Goal: Transaction & Acquisition: Purchase product/service

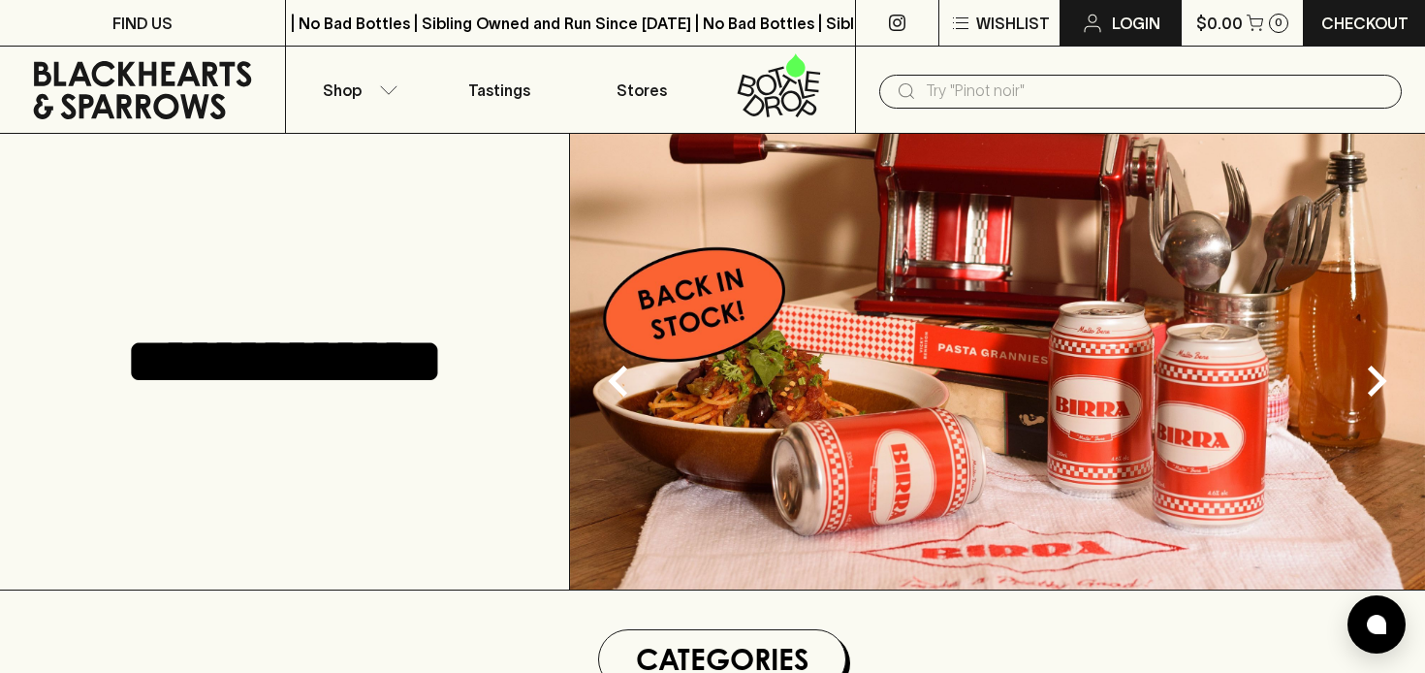
click at [1126, 24] on p "Login" at bounding box center [1136, 23] width 48 height 23
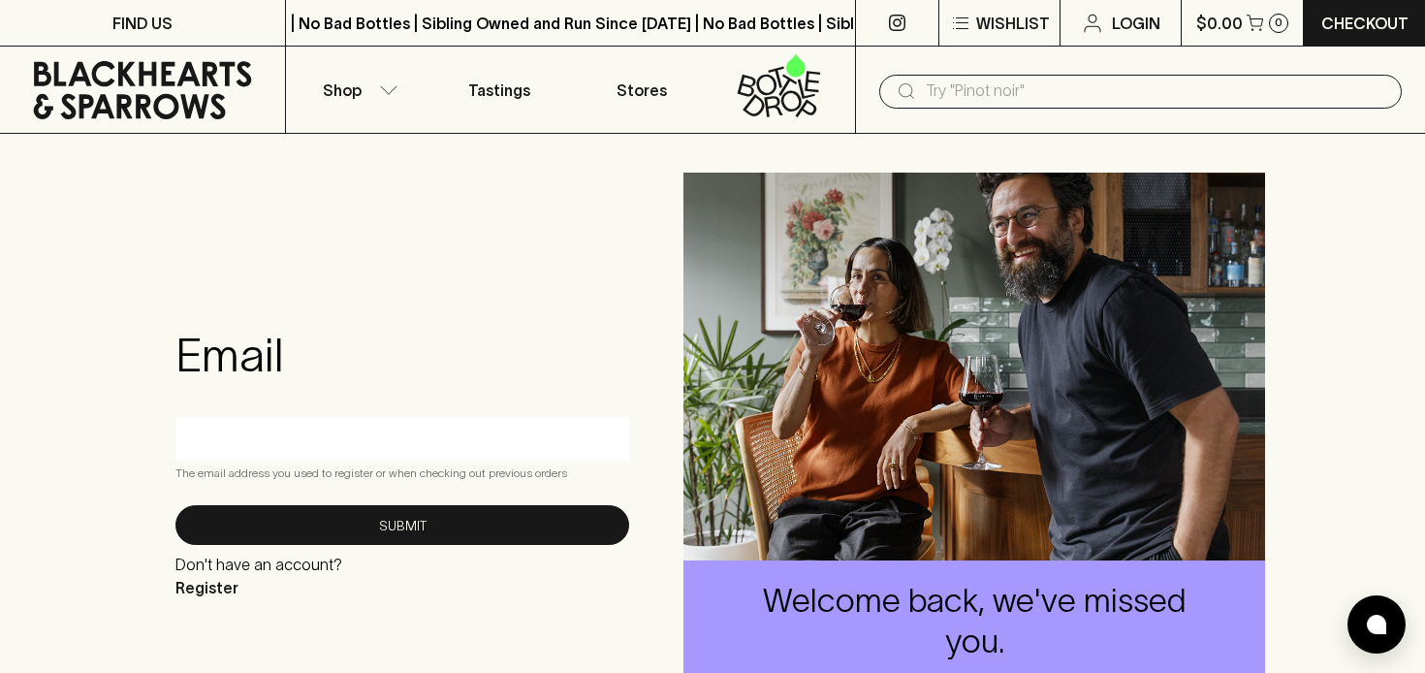
click at [411, 442] on input "text" at bounding box center [402, 438] width 425 height 31
type input "[EMAIL_ADDRESS][DOMAIN_NAME]"
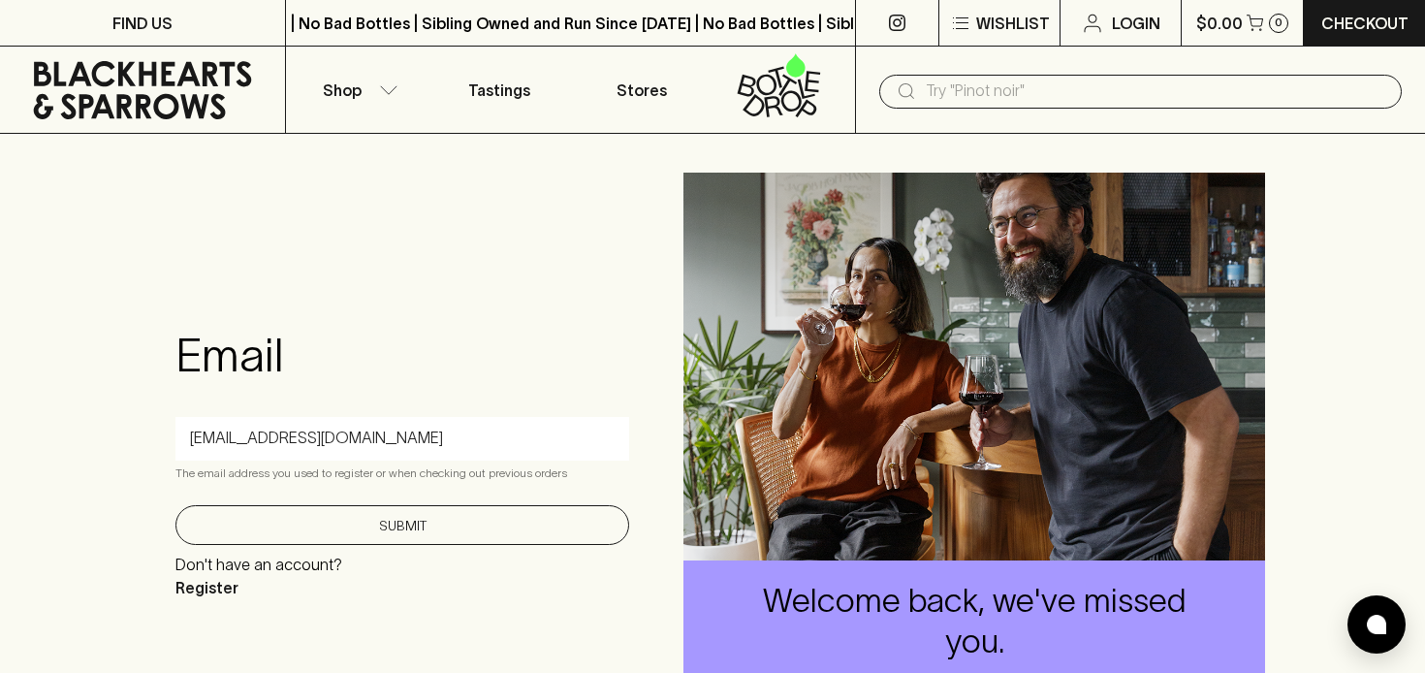
click at [394, 527] on button "Submit" at bounding box center [402, 525] width 454 height 40
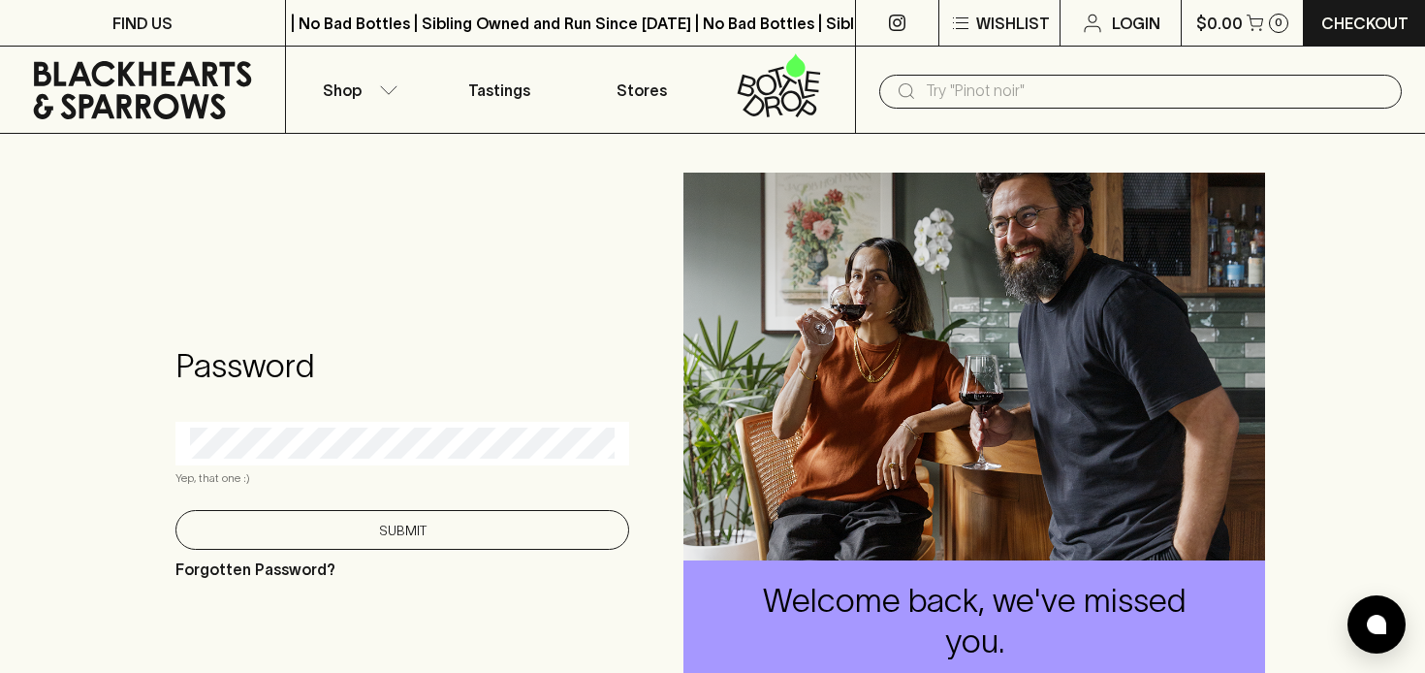
click at [379, 531] on button "Submit" at bounding box center [402, 530] width 454 height 40
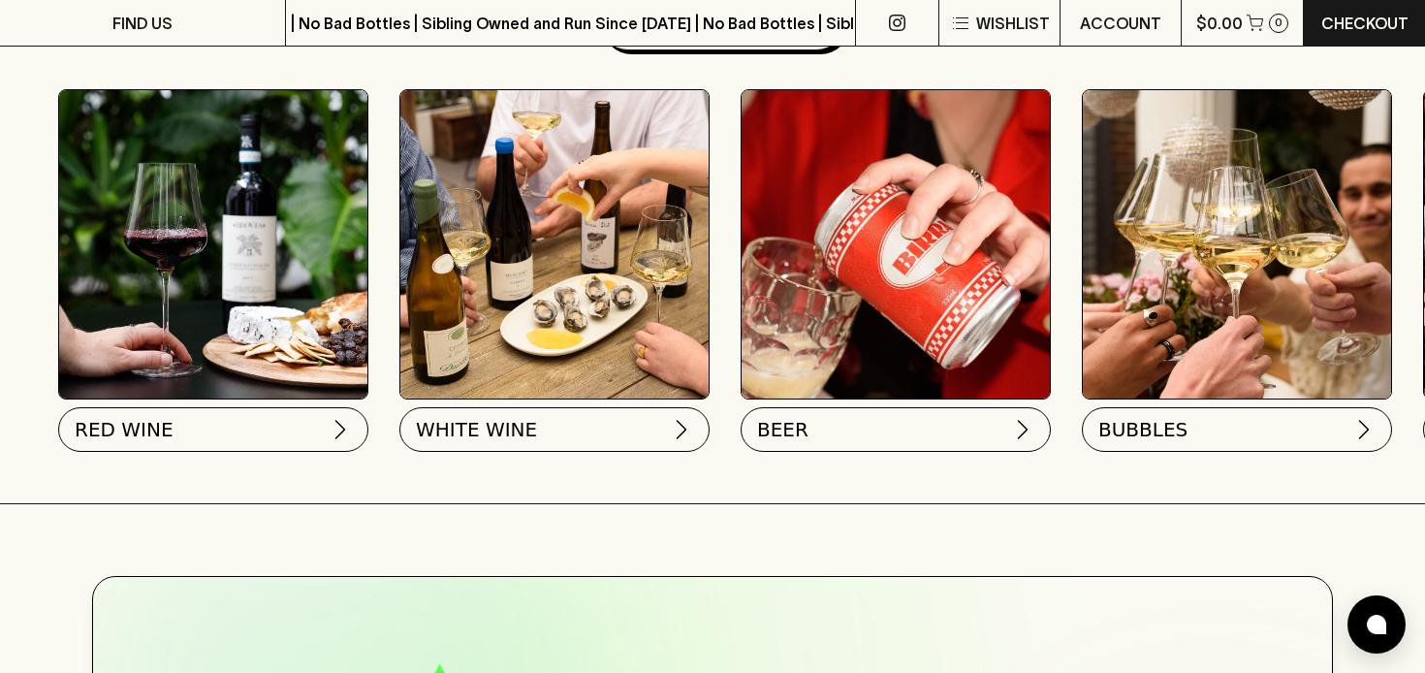
scroll to position [563, 0]
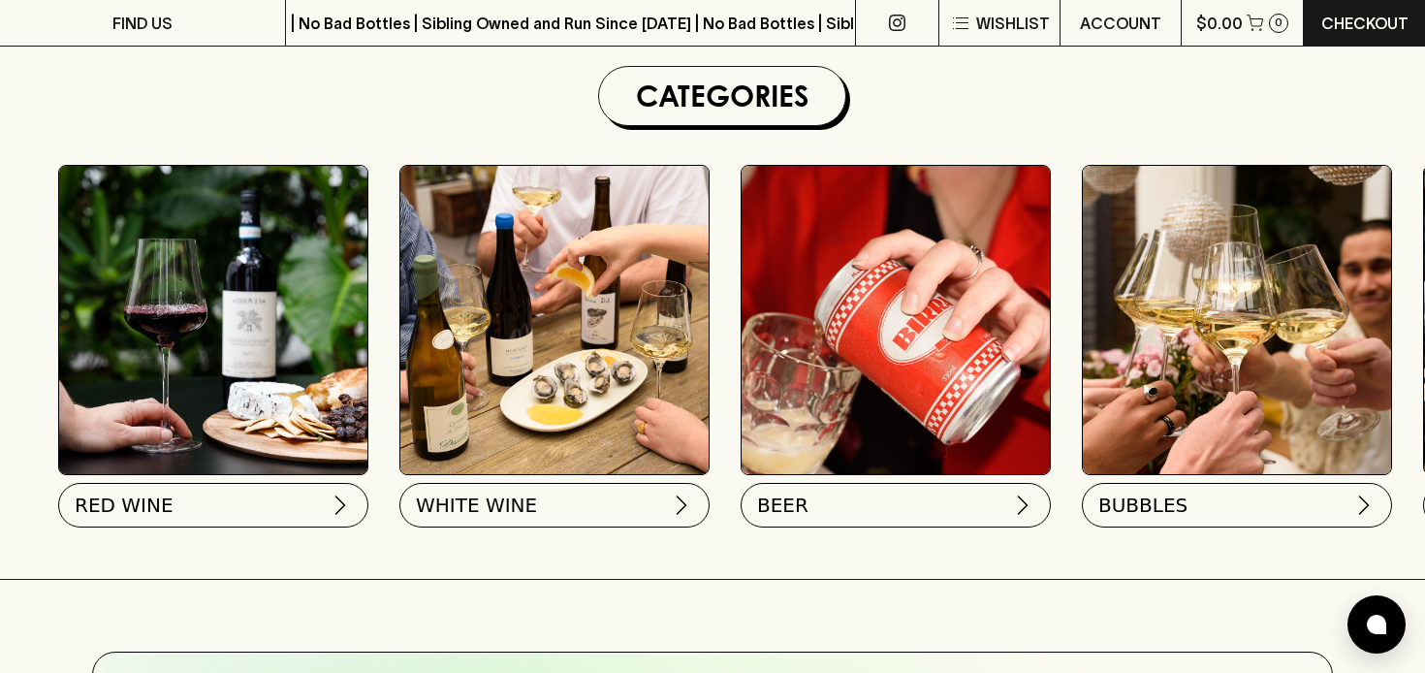
click at [1166, 363] on img at bounding box center [1237, 320] width 308 height 308
click at [1175, 496] on span "BUBBLES" at bounding box center [1140, 501] width 89 height 27
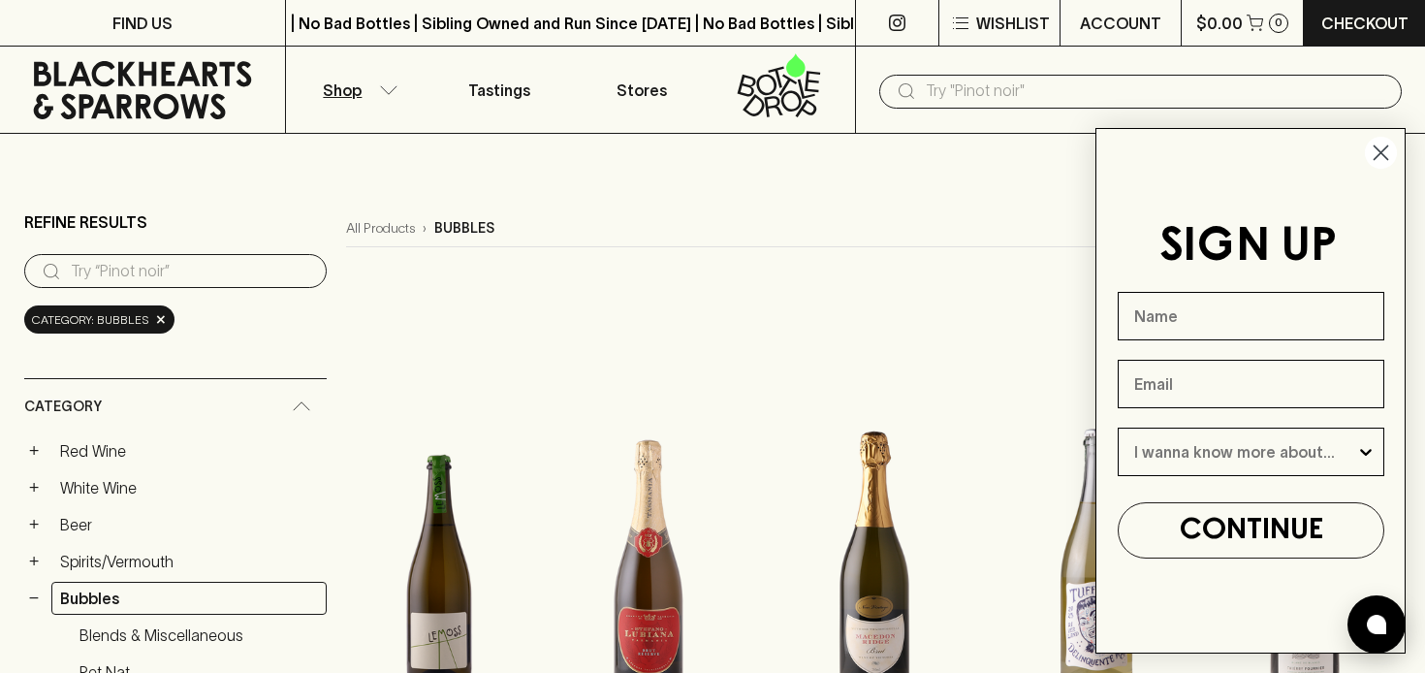
click at [1381, 142] on circle "Close dialog" at bounding box center [1381, 153] width 32 height 32
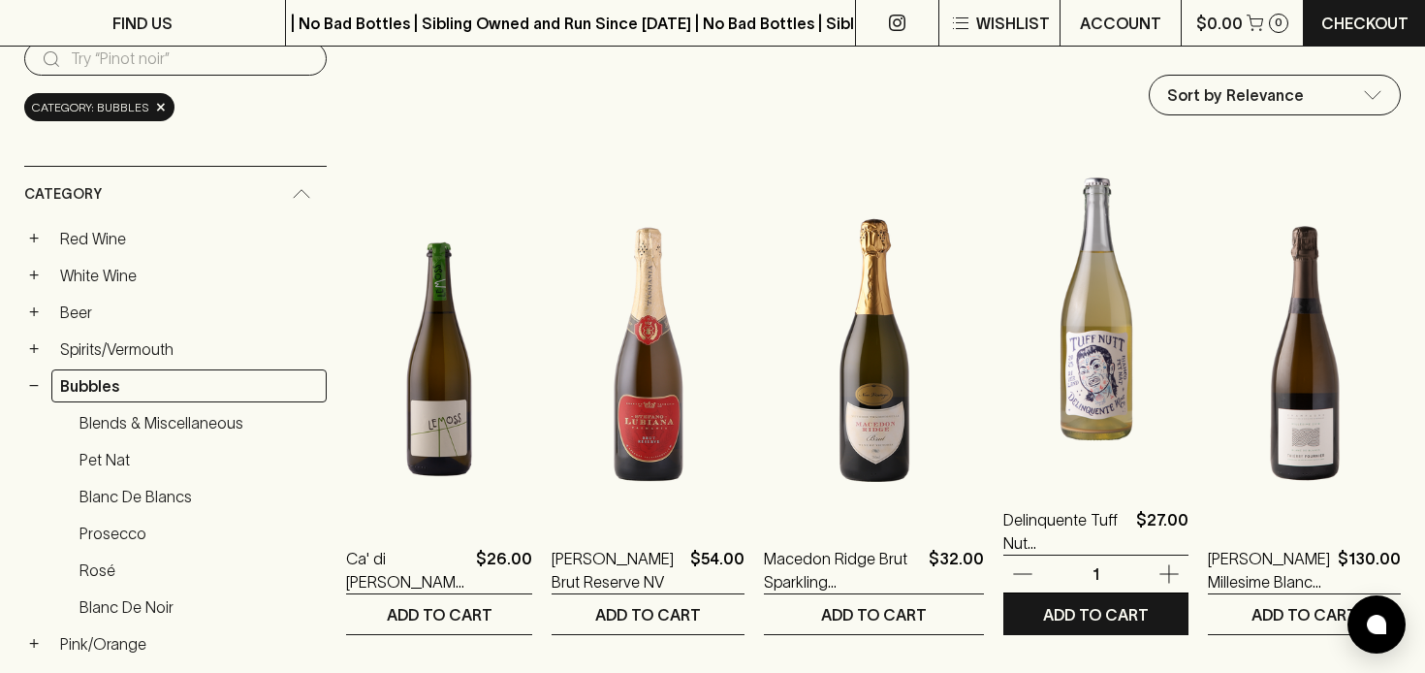
scroll to position [237, 0]
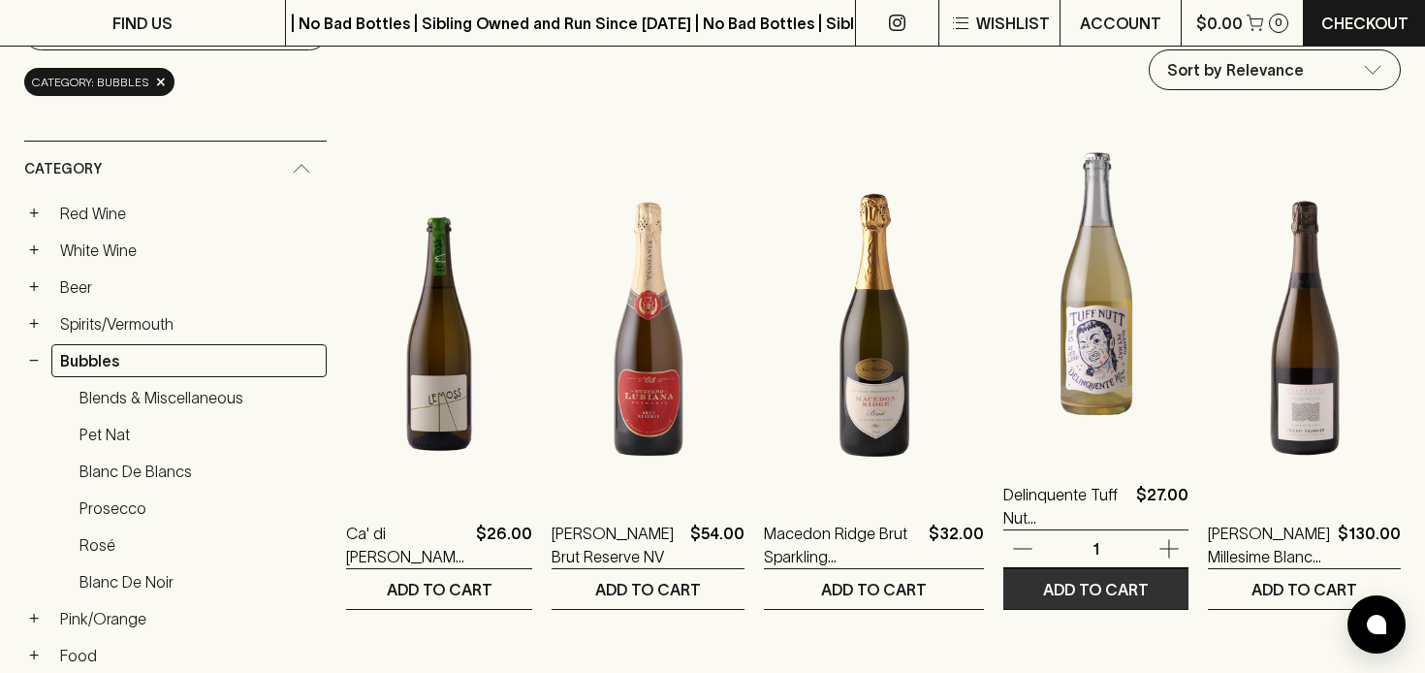
click at [1079, 590] on p "ADD TO CART" at bounding box center [1096, 589] width 106 height 23
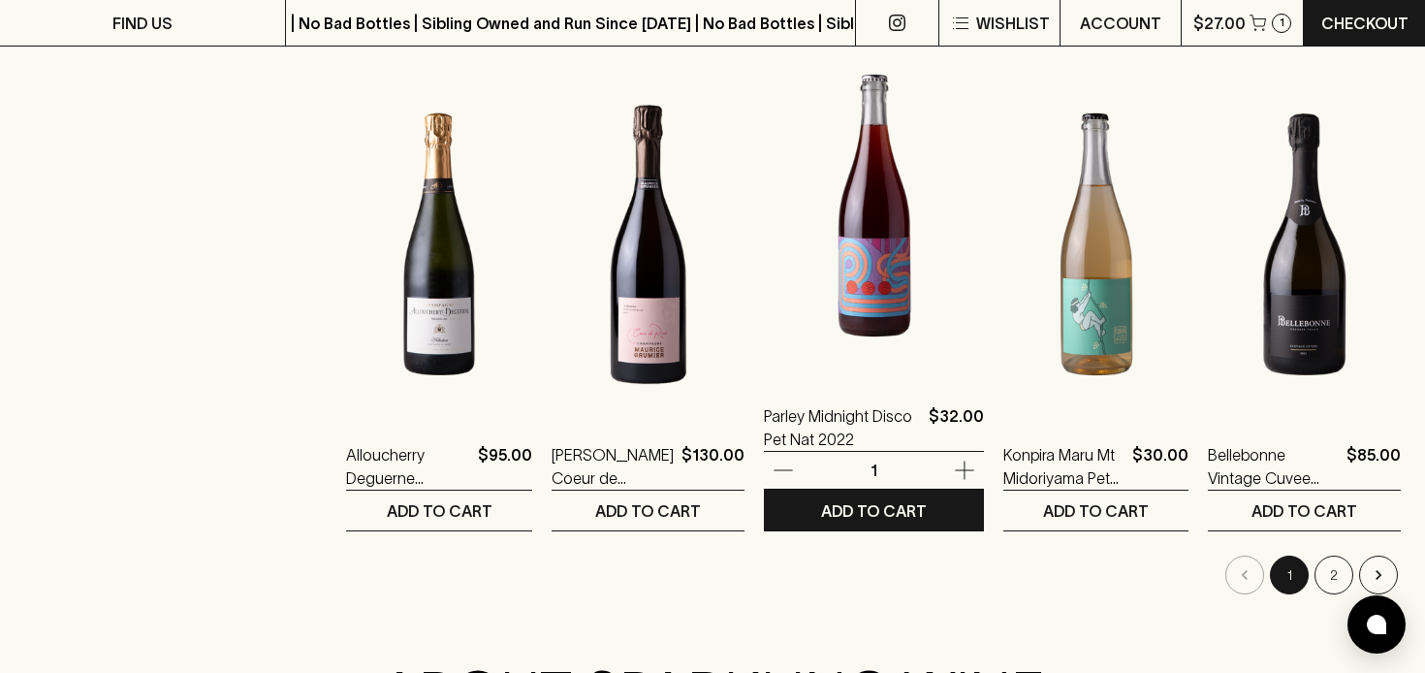
scroll to position [1859, 0]
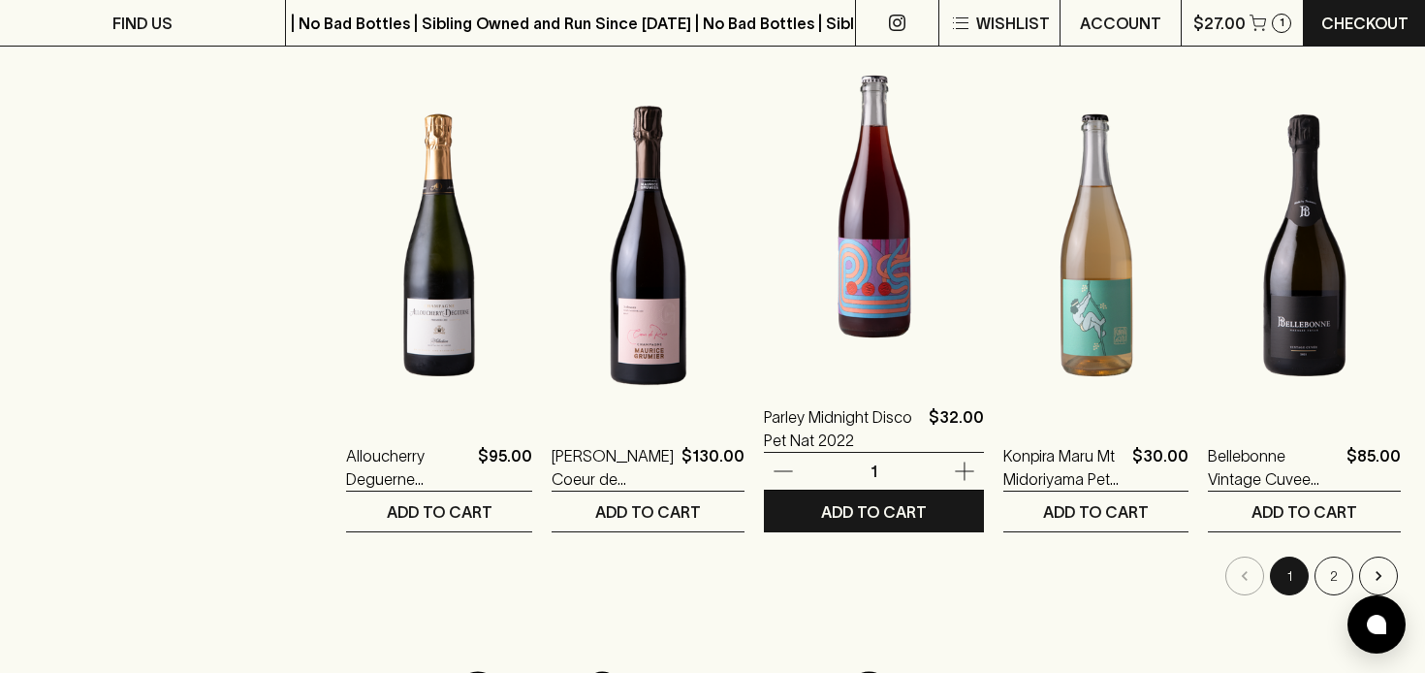
click at [856, 256] on img at bounding box center [874, 206] width 220 height 339
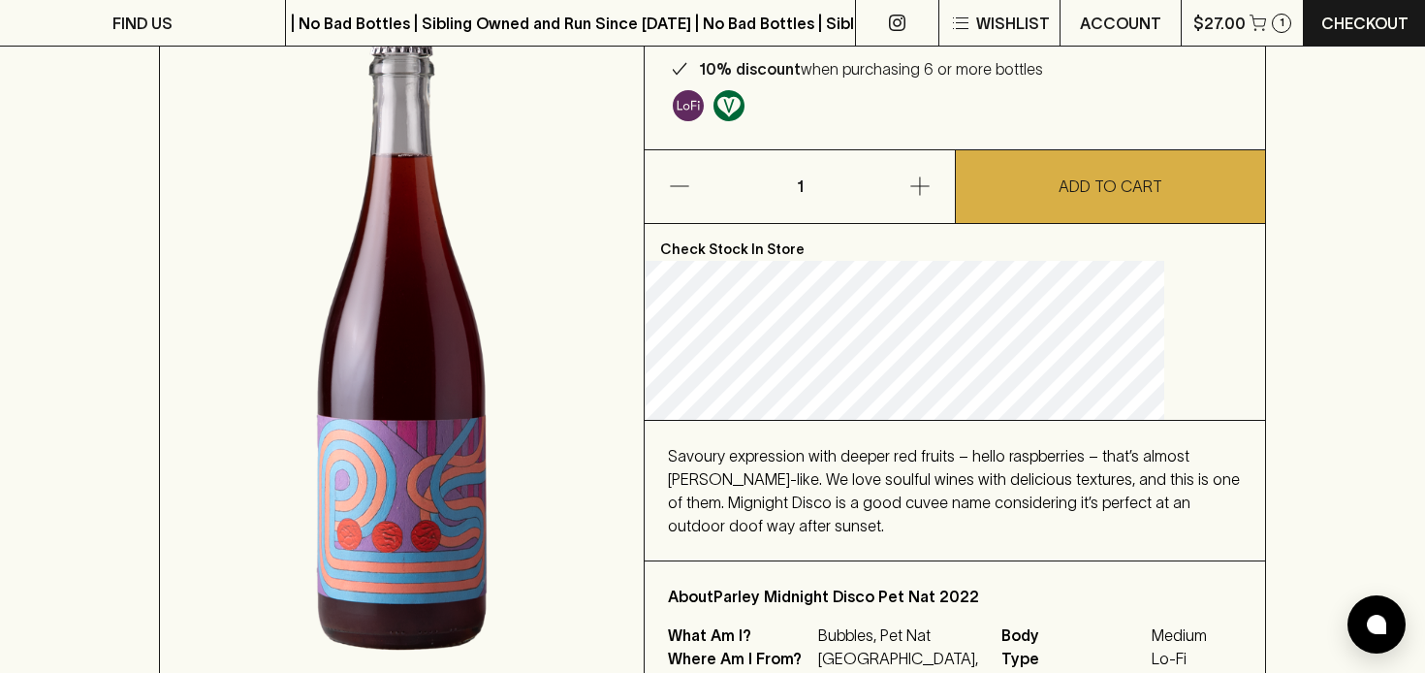
scroll to position [219, 0]
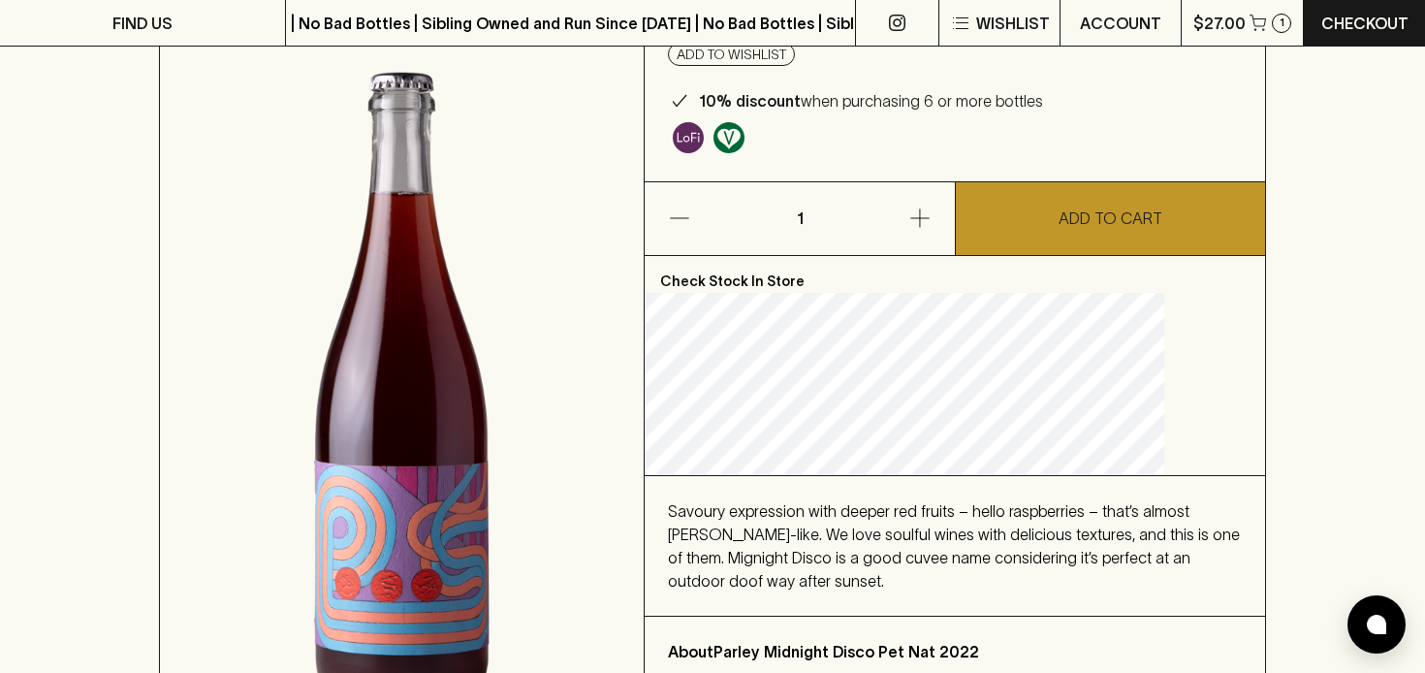
click at [1058, 222] on p "ADD TO CART" at bounding box center [1110, 217] width 104 height 23
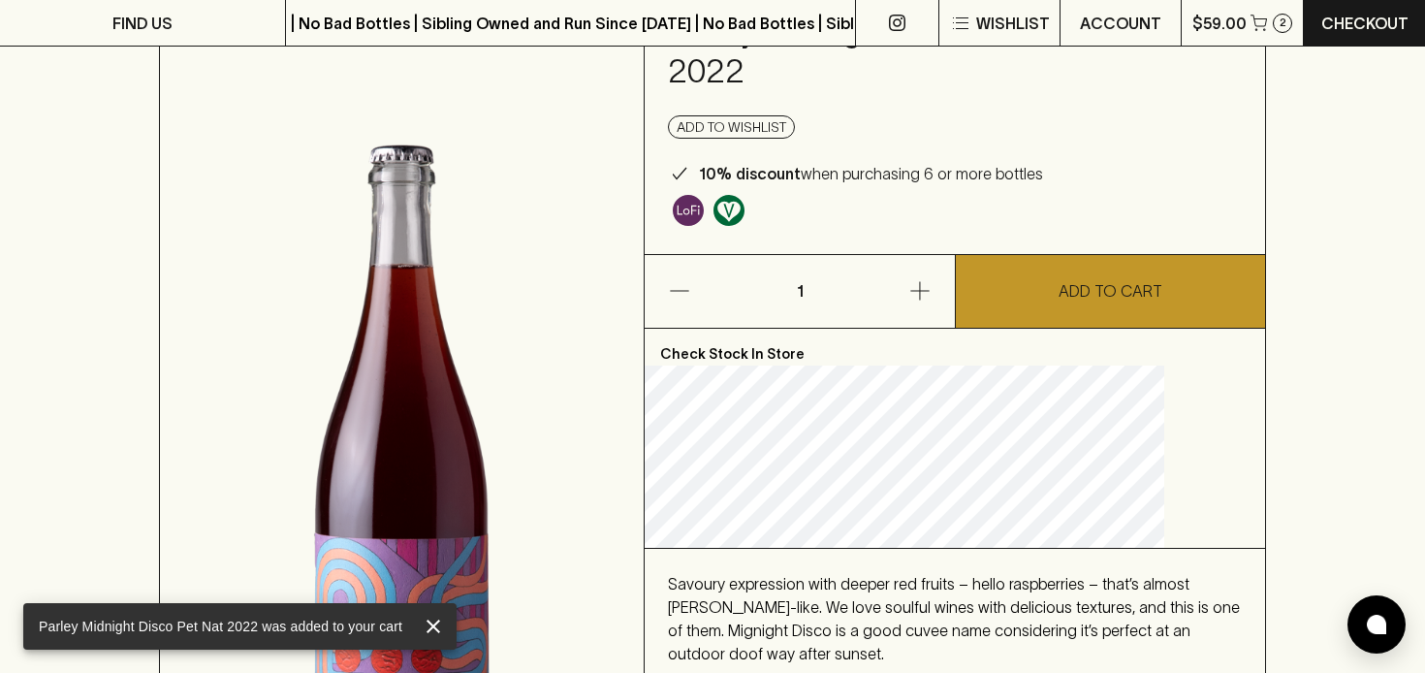
scroll to position [0, 0]
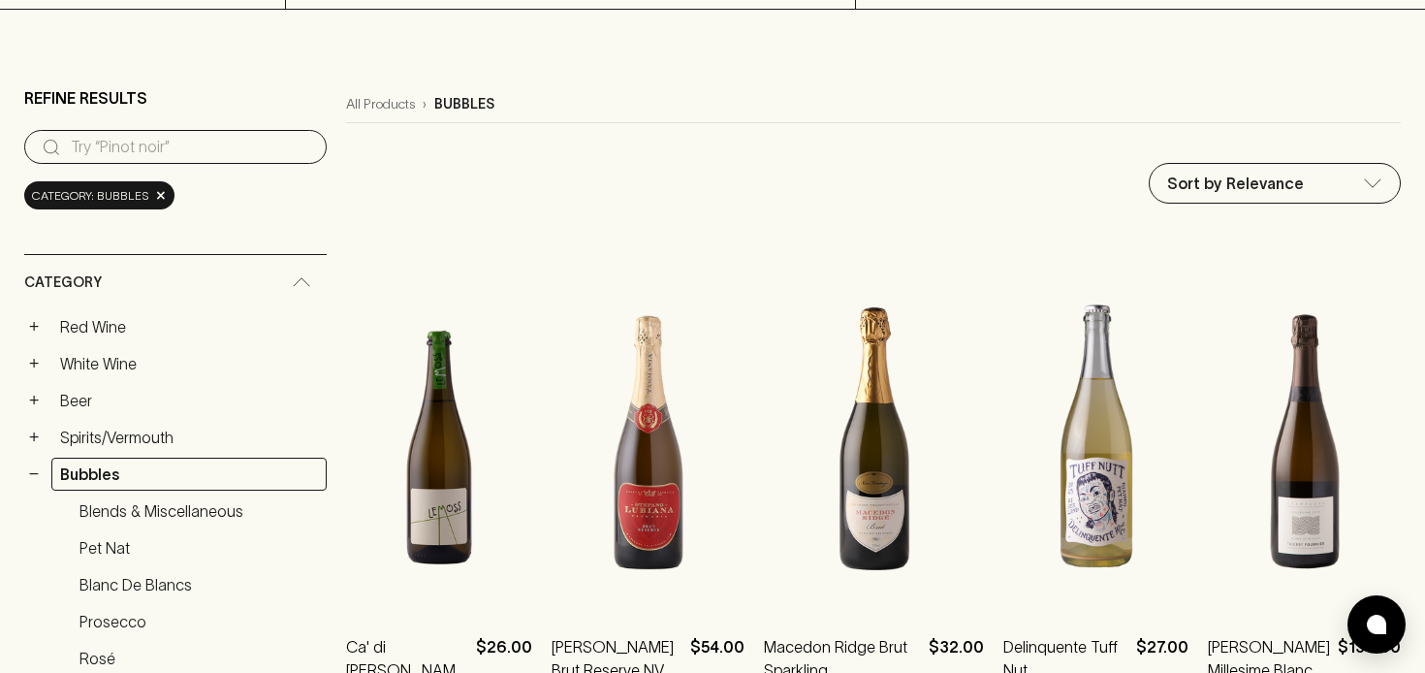
scroll to position [130, 0]
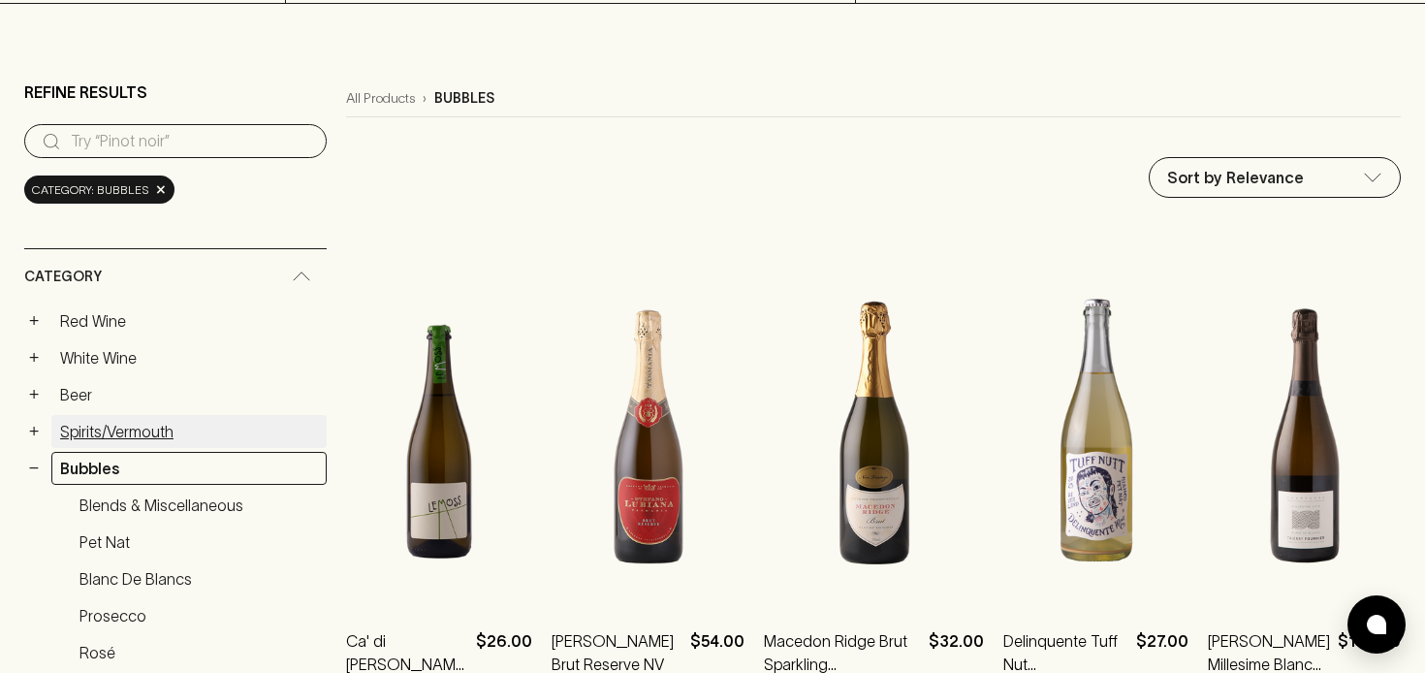
click at [136, 426] on link "Spirits/Vermouth" at bounding box center [188, 431] width 275 height 33
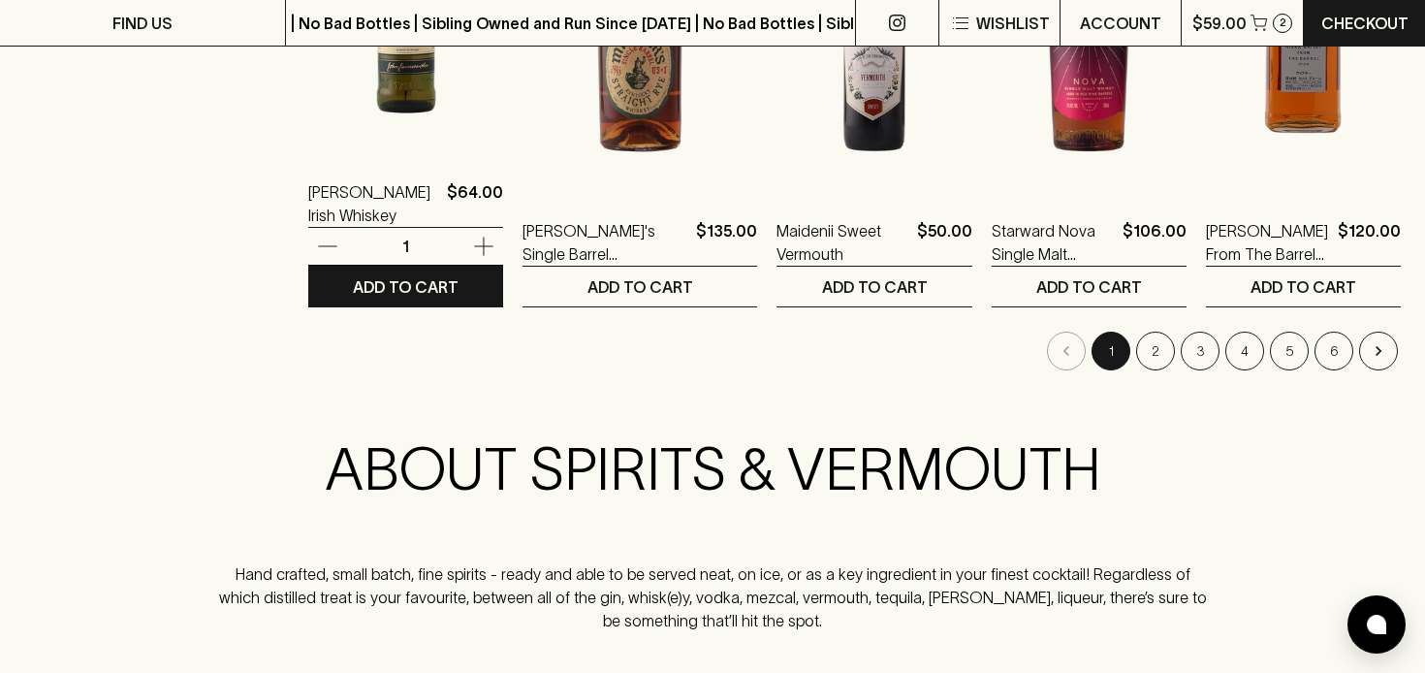
scroll to position [2096, 0]
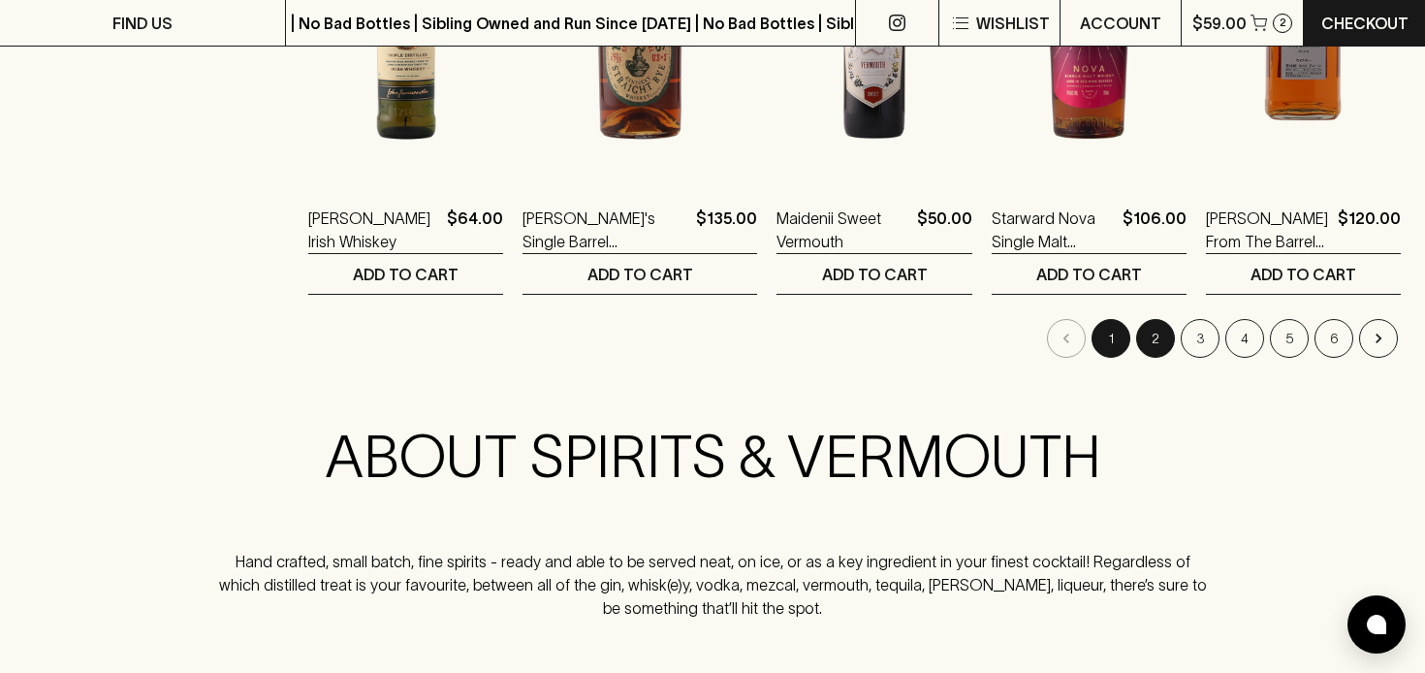
click at [1149, 332] on button "2" at bounding box center [1155, 338] width 39 height 39
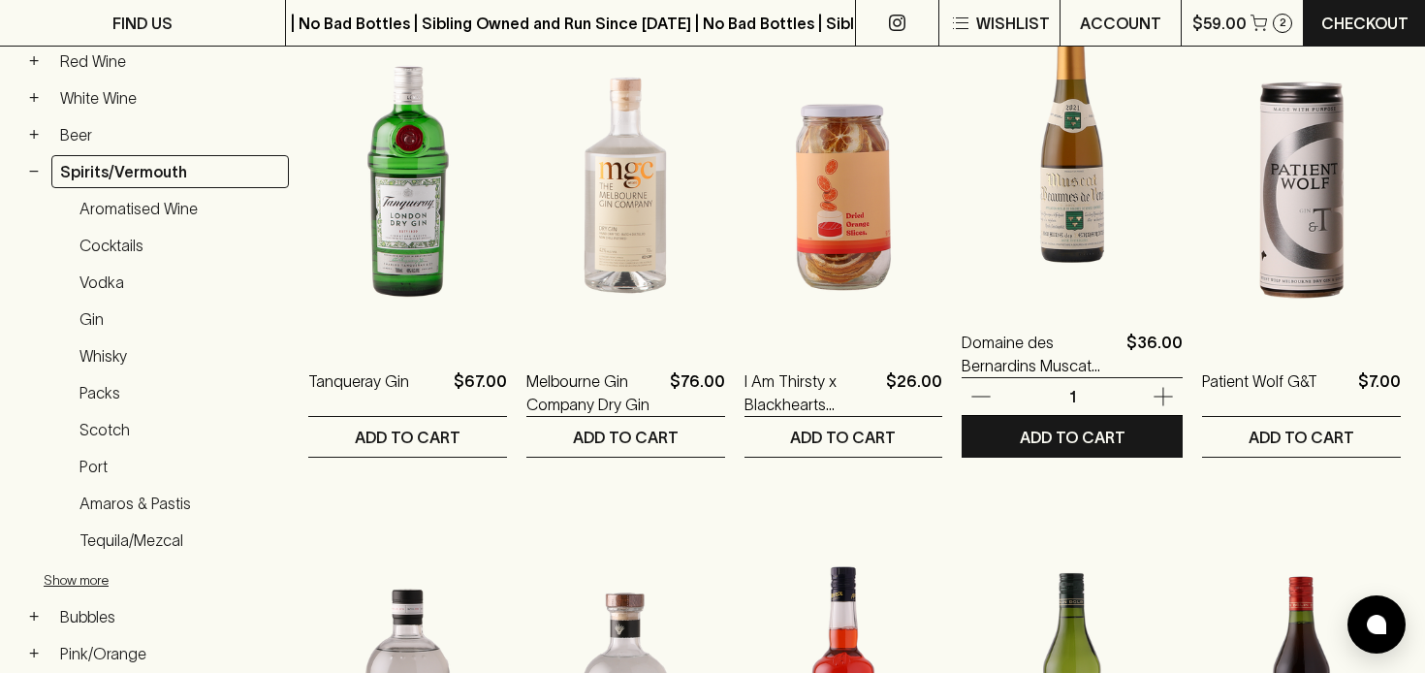
scroll to position [399, 0]
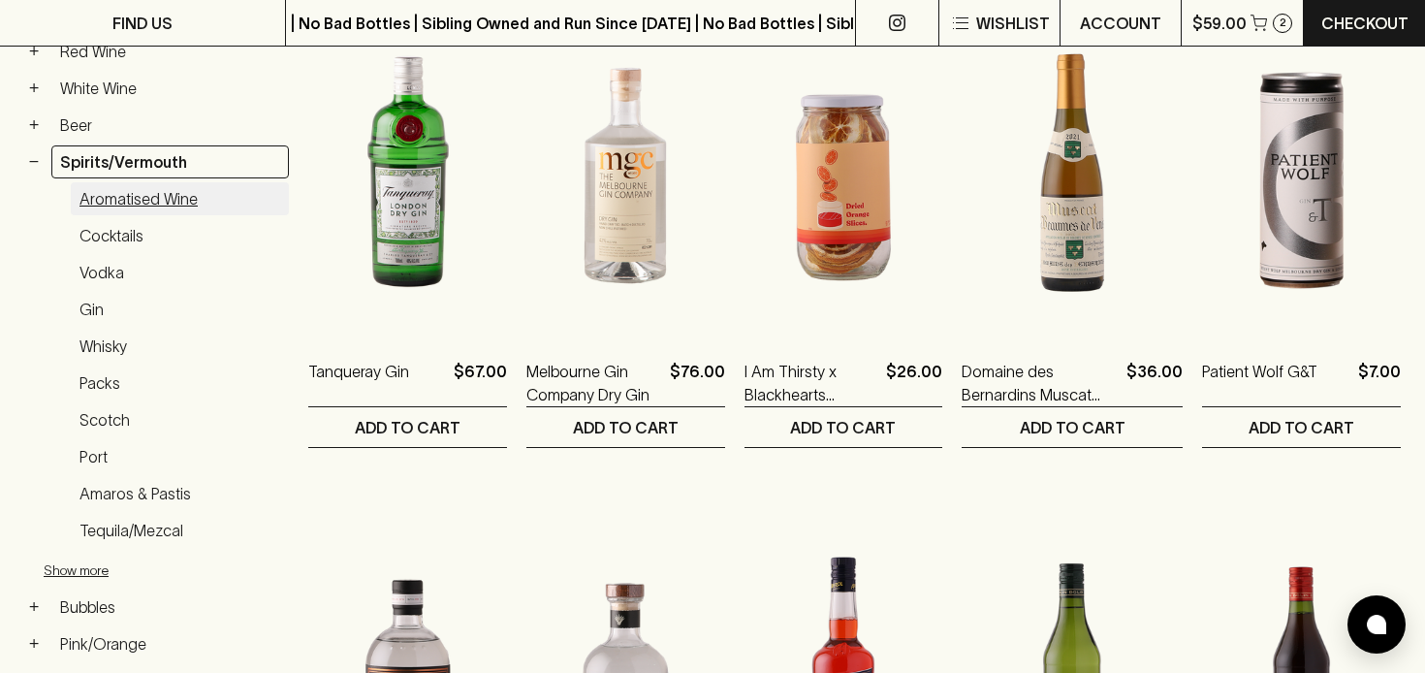
click at [152, 196] on link "Aromatised Wine" at bounding box center [180, 198] width 218 height 33
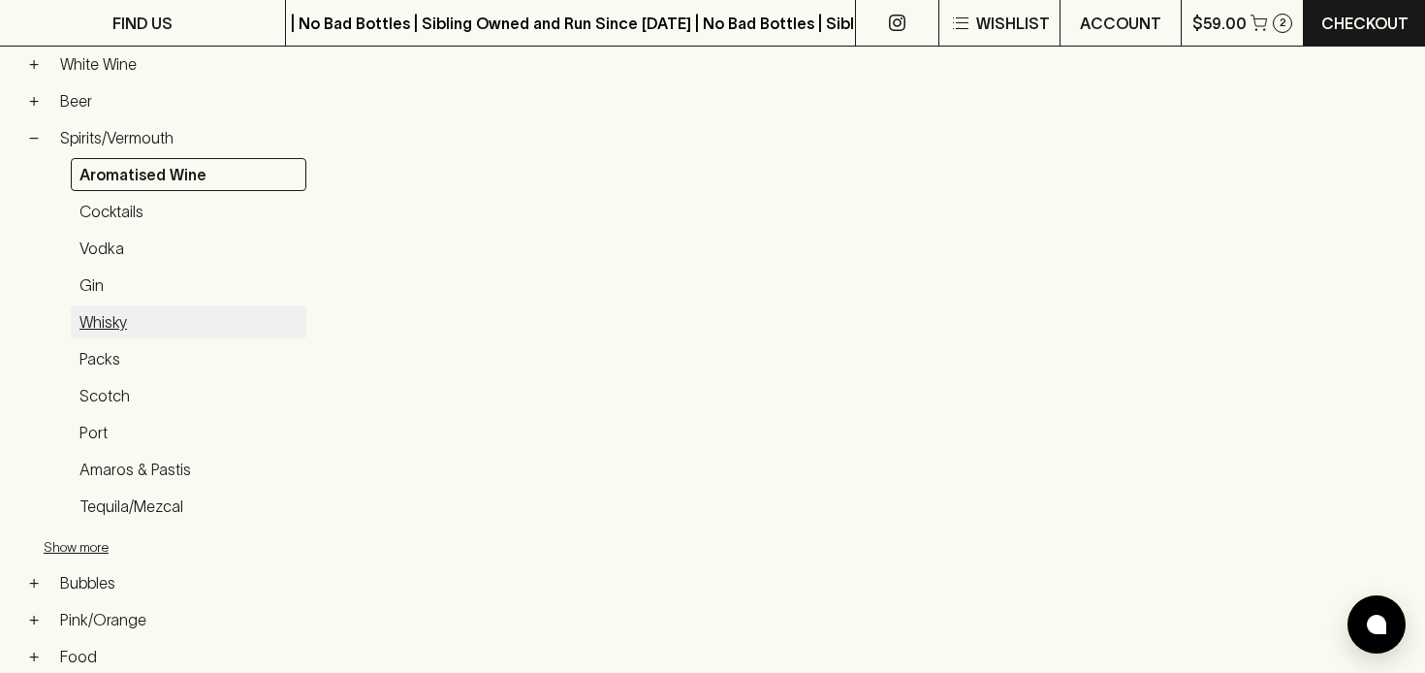
scroll to position [364, 0]
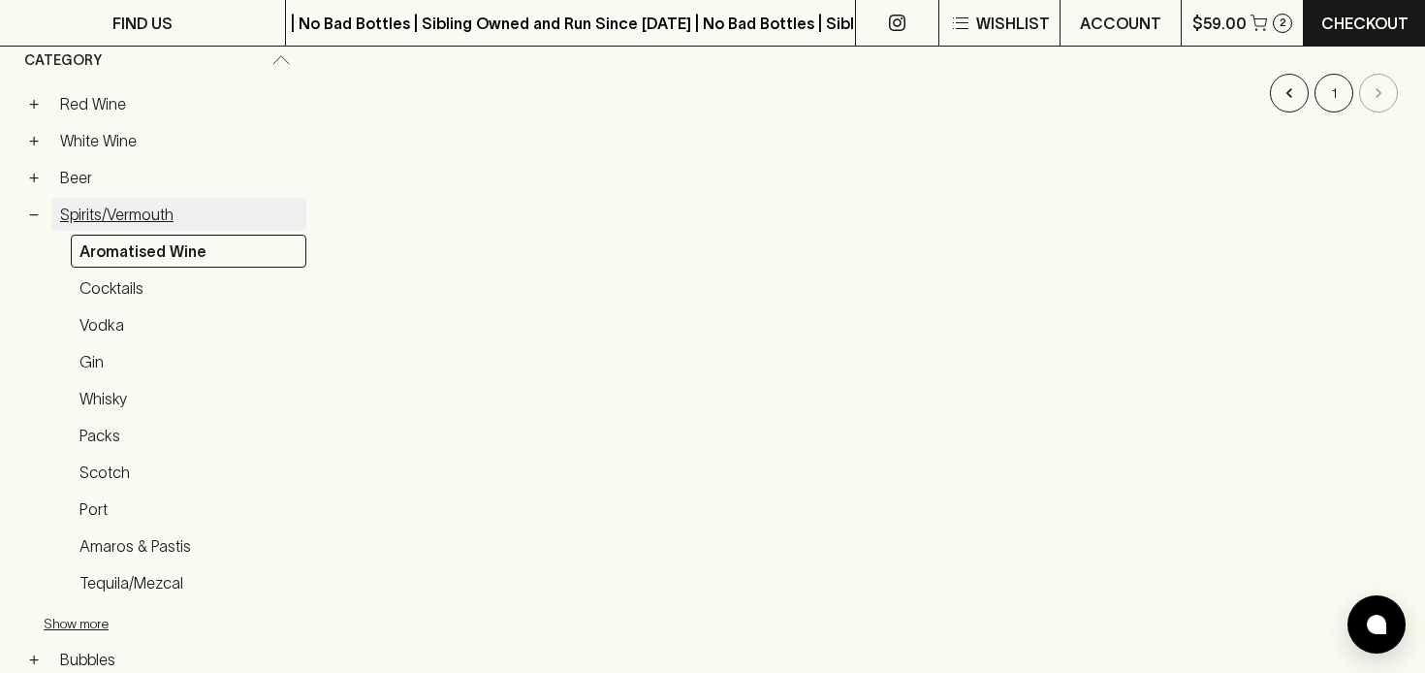
click at [134, 208] on link "Spirits/Vermouth" at bounding box center [178, 214] width 255 height 33
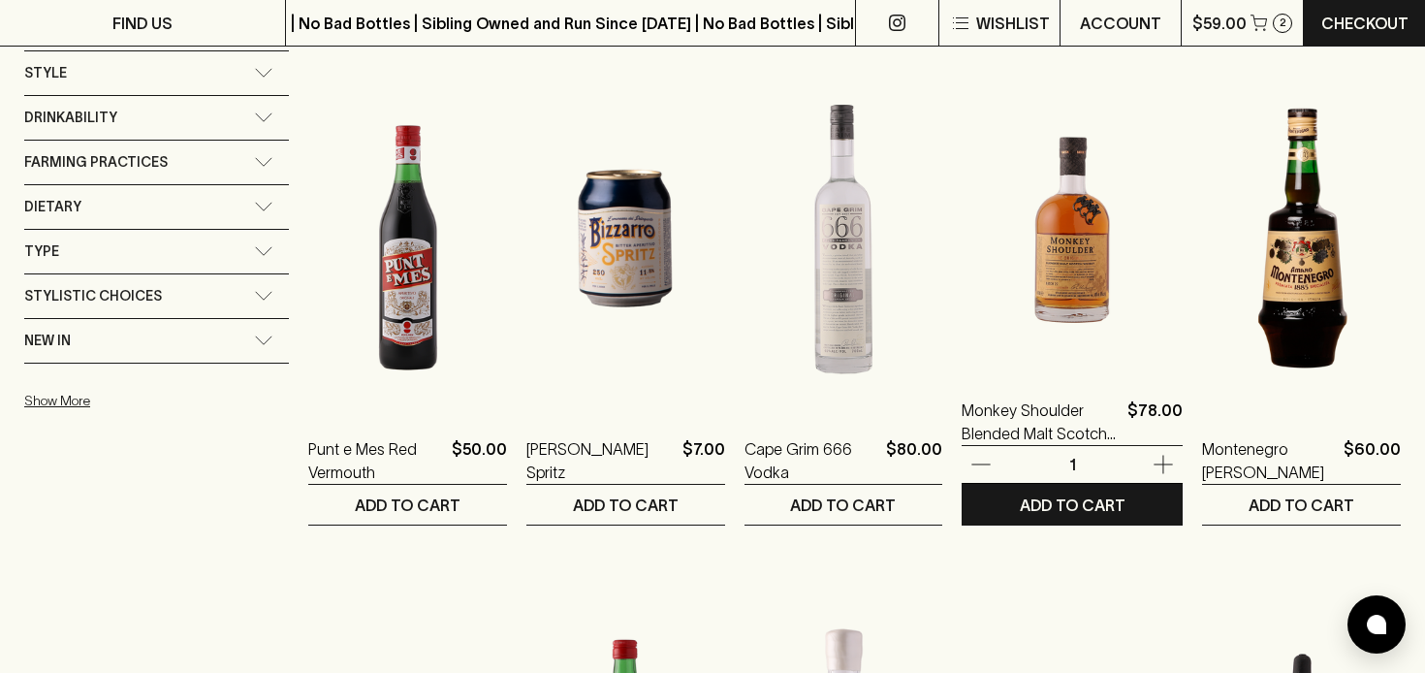
scroll to position [1353, 0]
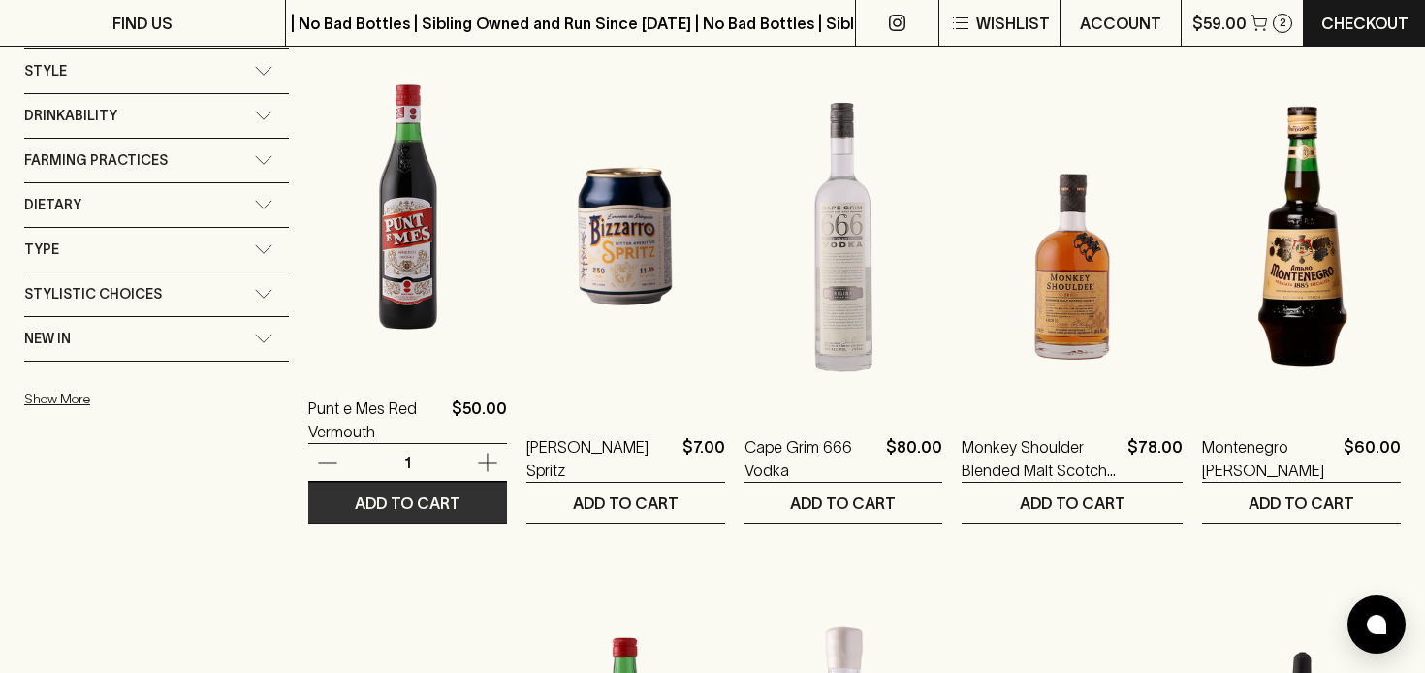
click at [428, 497] on p "ADD TO CART" at bounding box center [408, 502] width 106 height 23
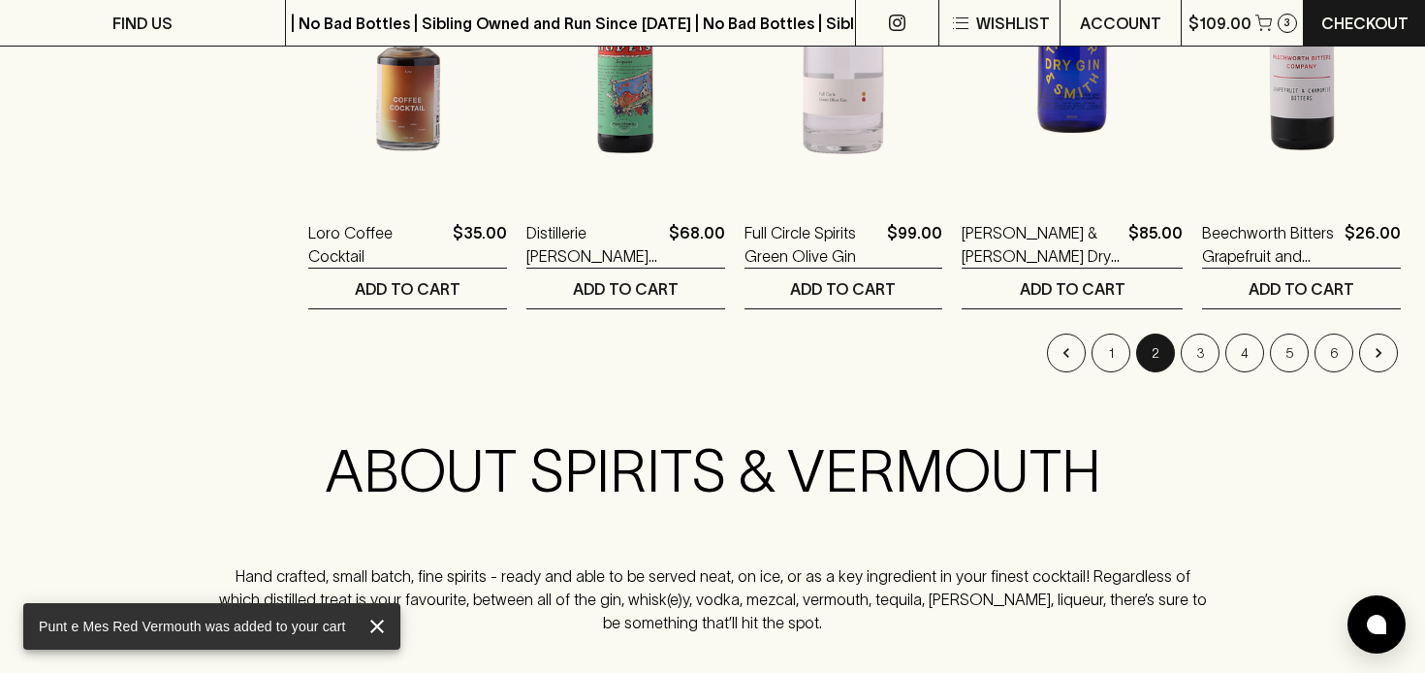
scroll to position [2106, 0]
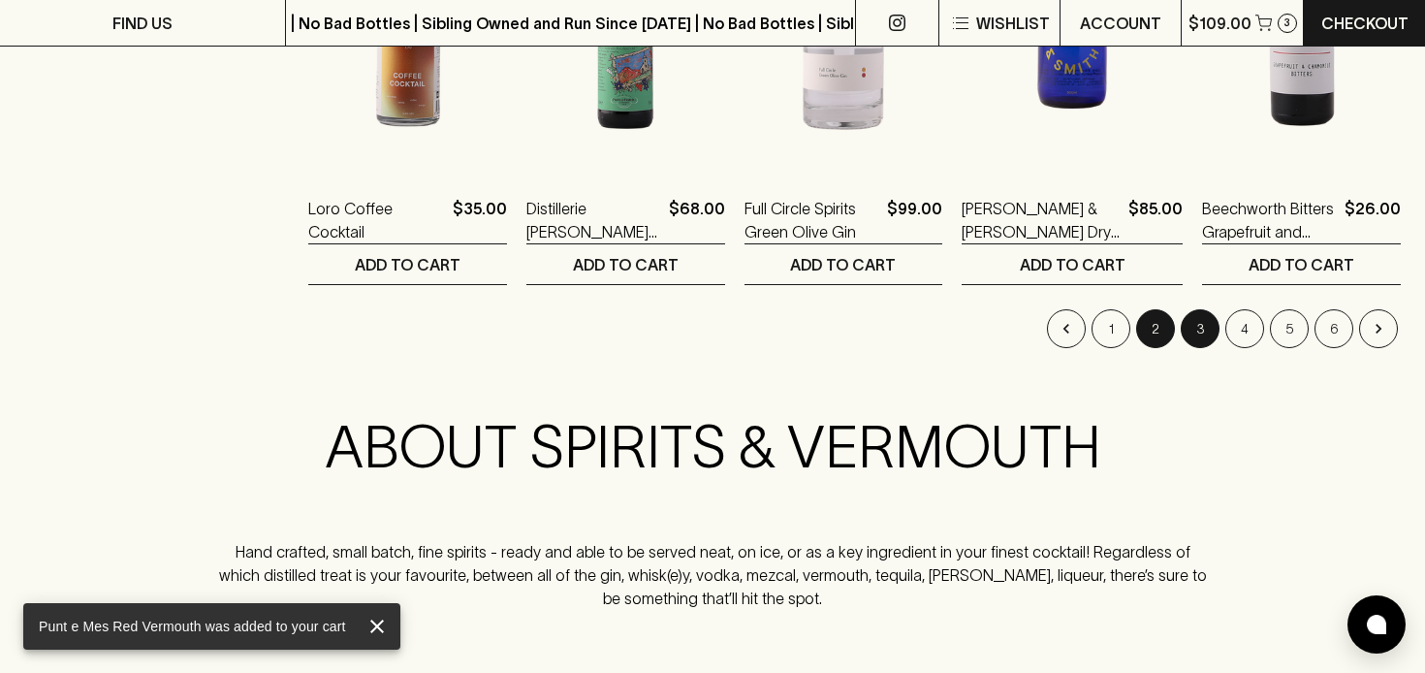
click at [1200, 326] on button "3" at bounding box center [1200, 328] width 39 height 39
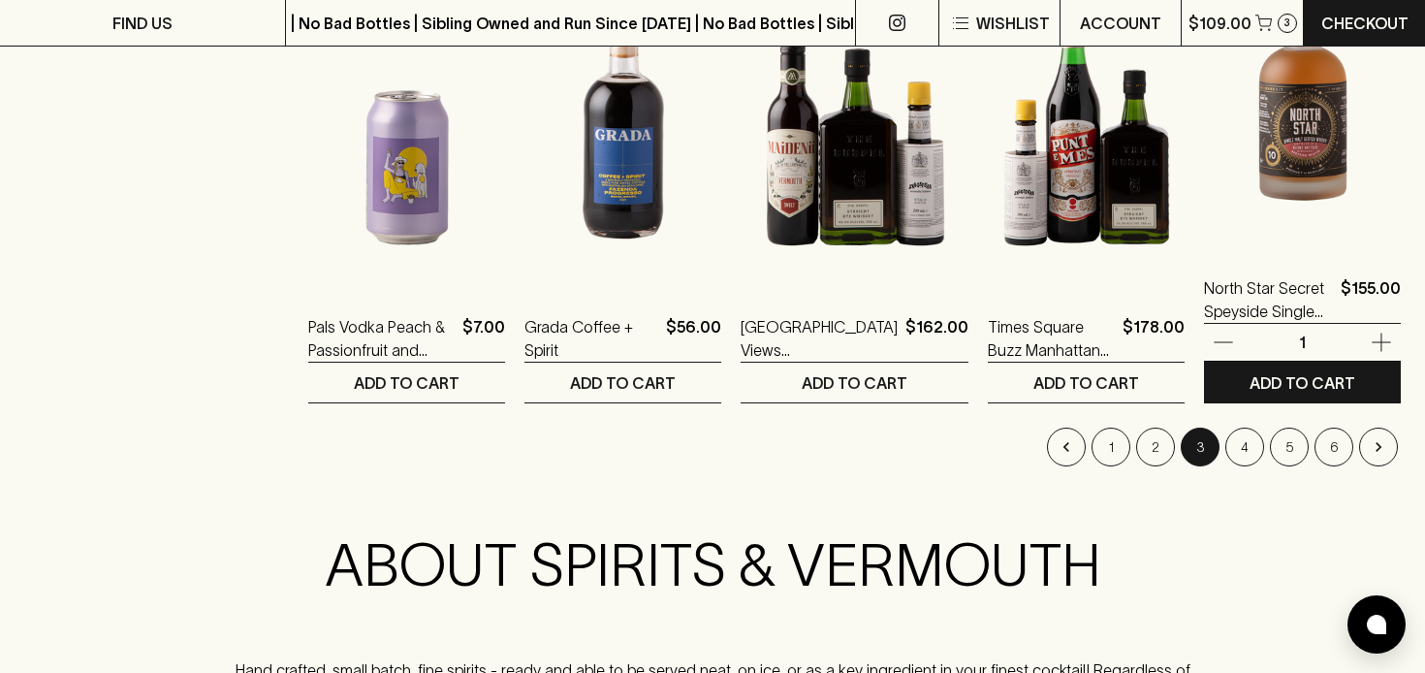
scroll to position [2000, 0]
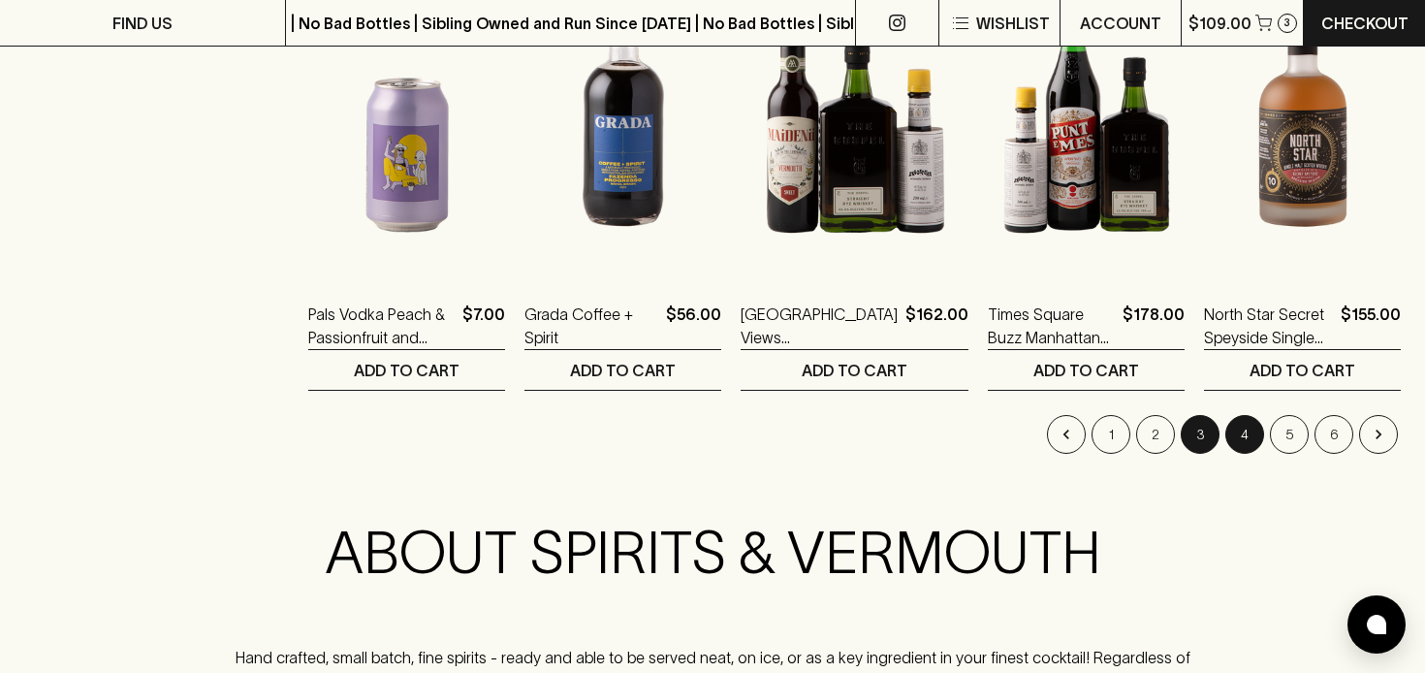
click at [1247, 429] on button "4" at bounding box center [1244, 434] width 39 height 39
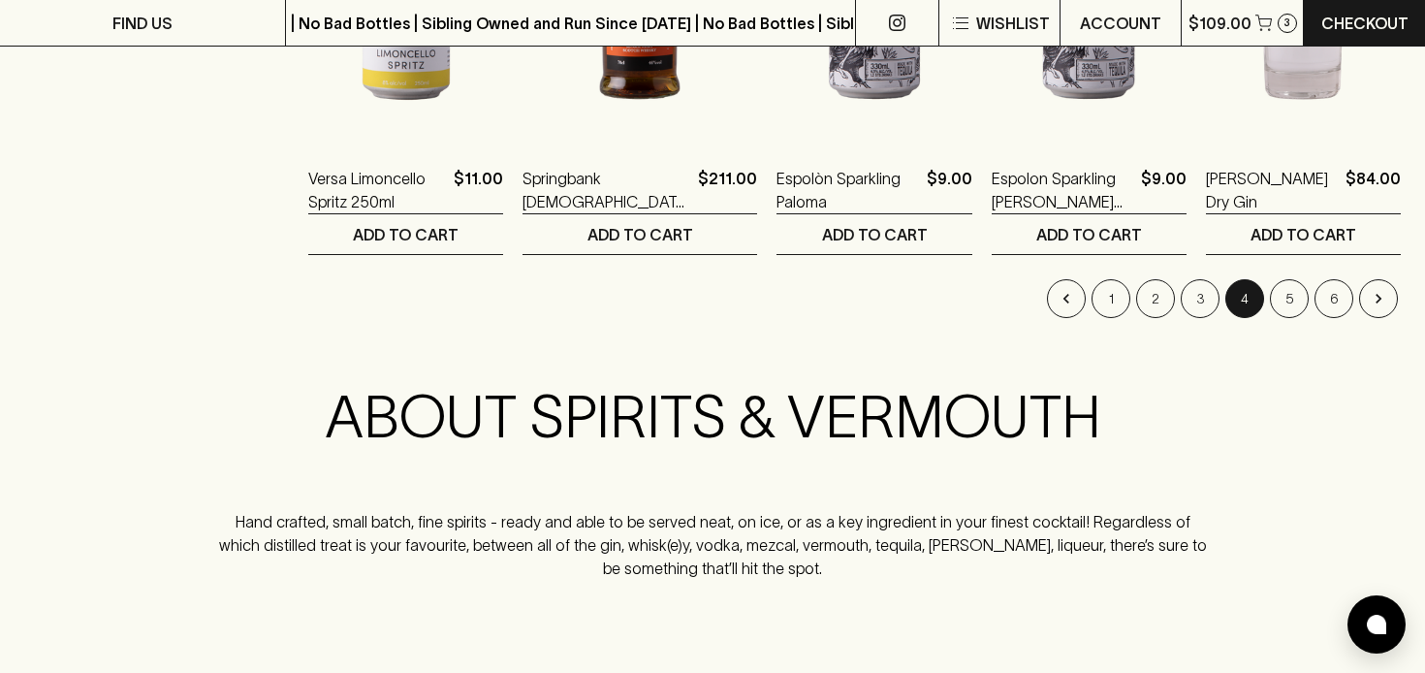
scroll to position [2139, 0]
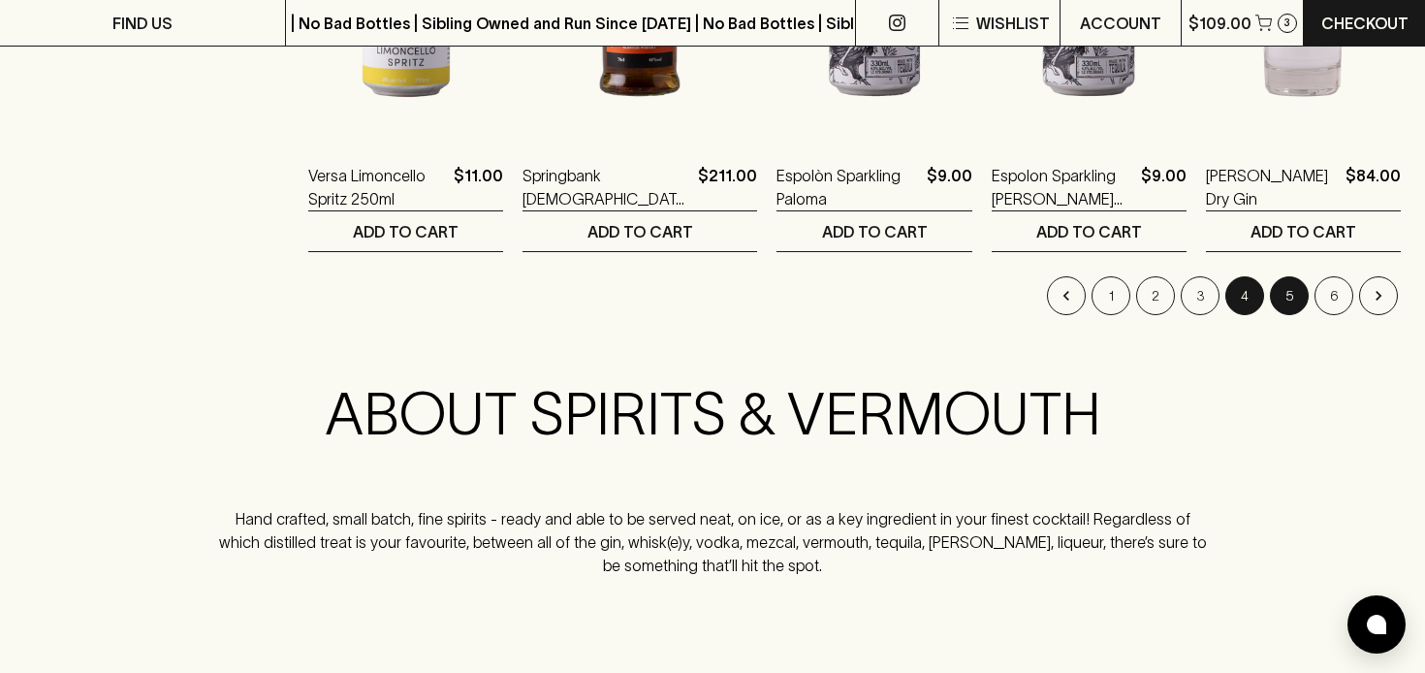
click at [1286, 295] on button "5" at bounding box center [1289, 295] width 39 height 39
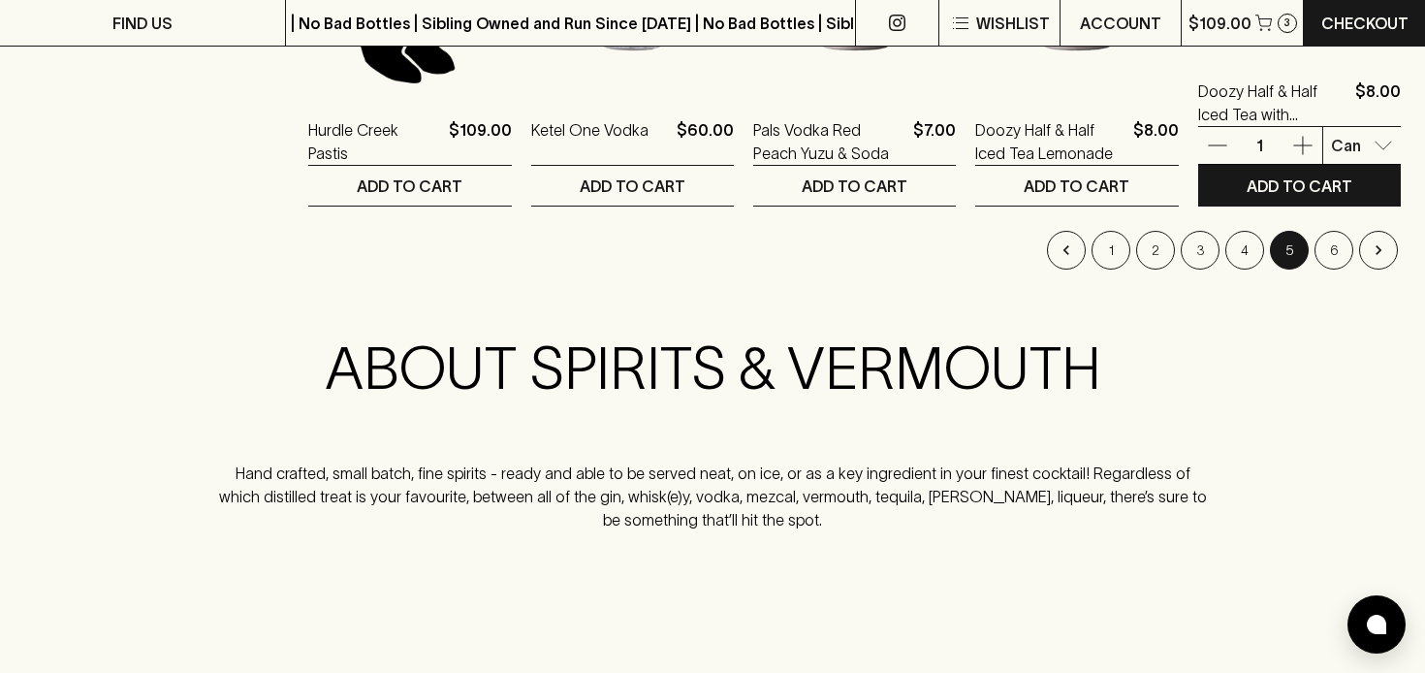
scroll to position [2188, 0]
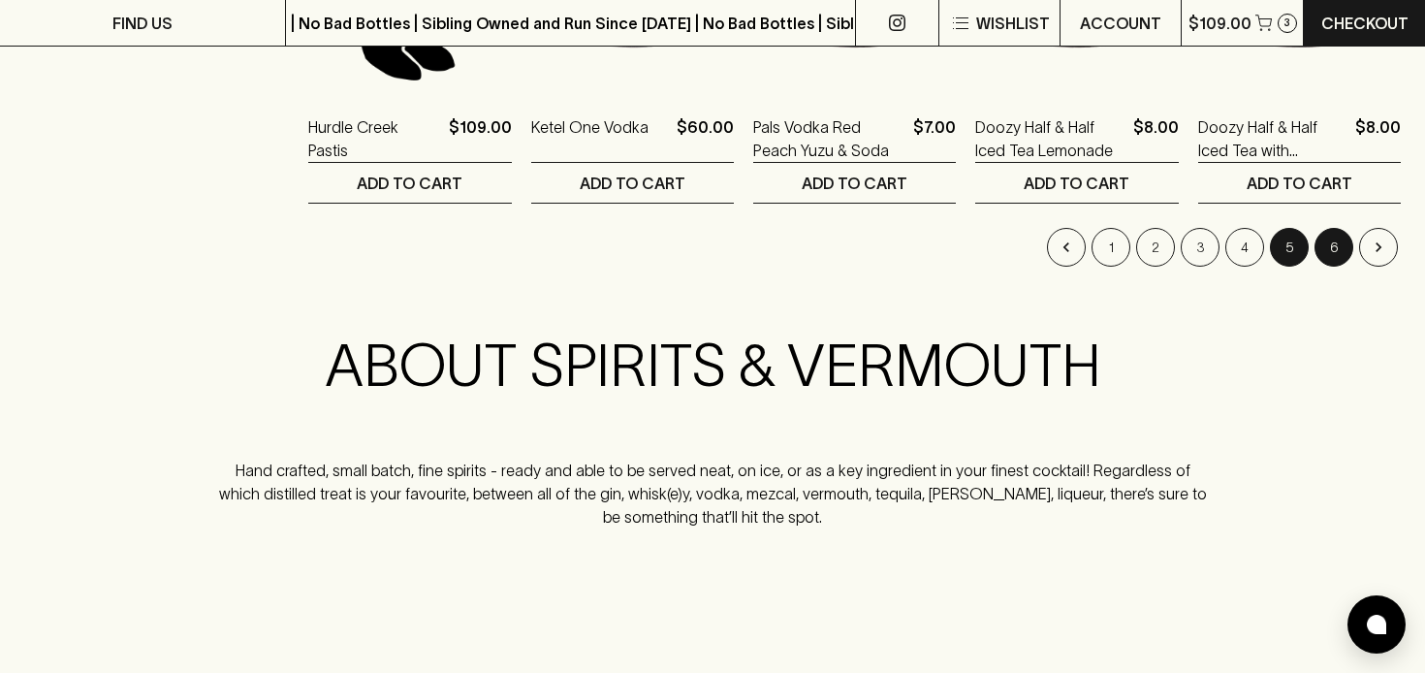
click at [1332, 245] on button "6" at bounding box center [1333, 247] width 39 height 39
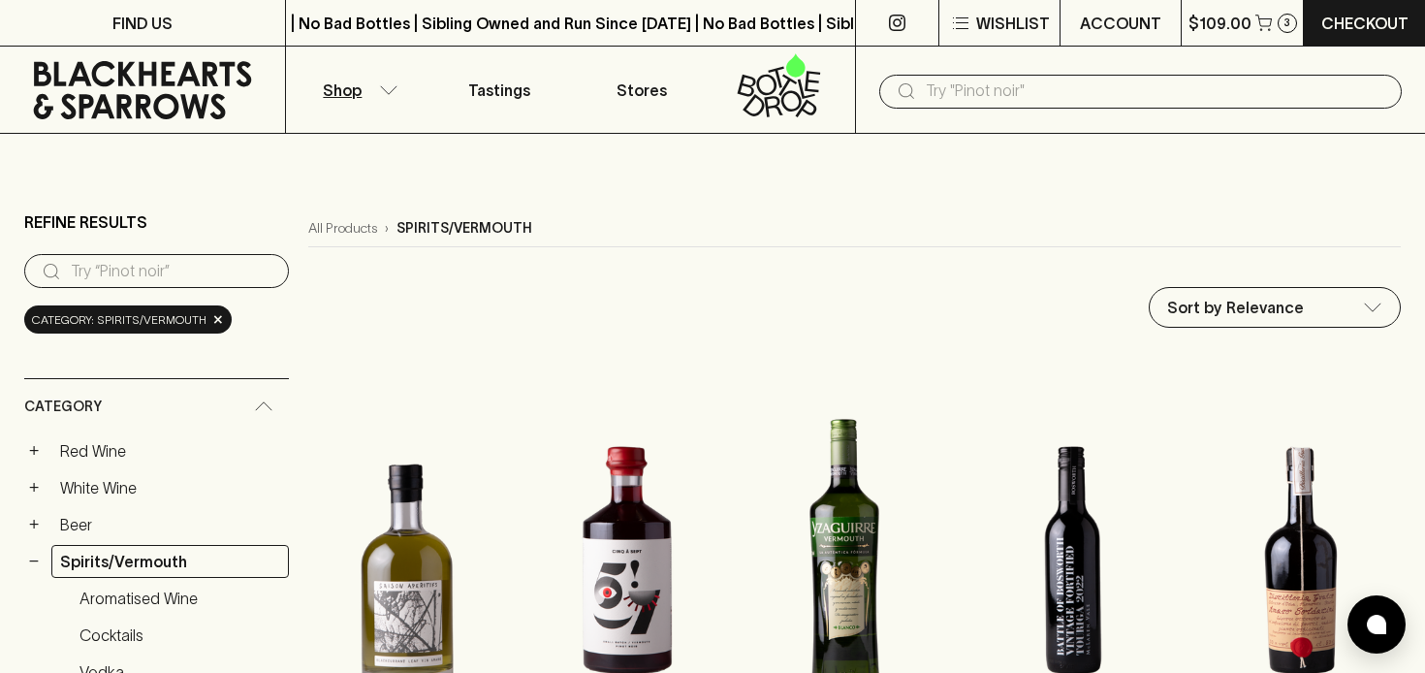
click at [976, 93] on input "text" at bounding box center [1156, 91] width 460 height 31
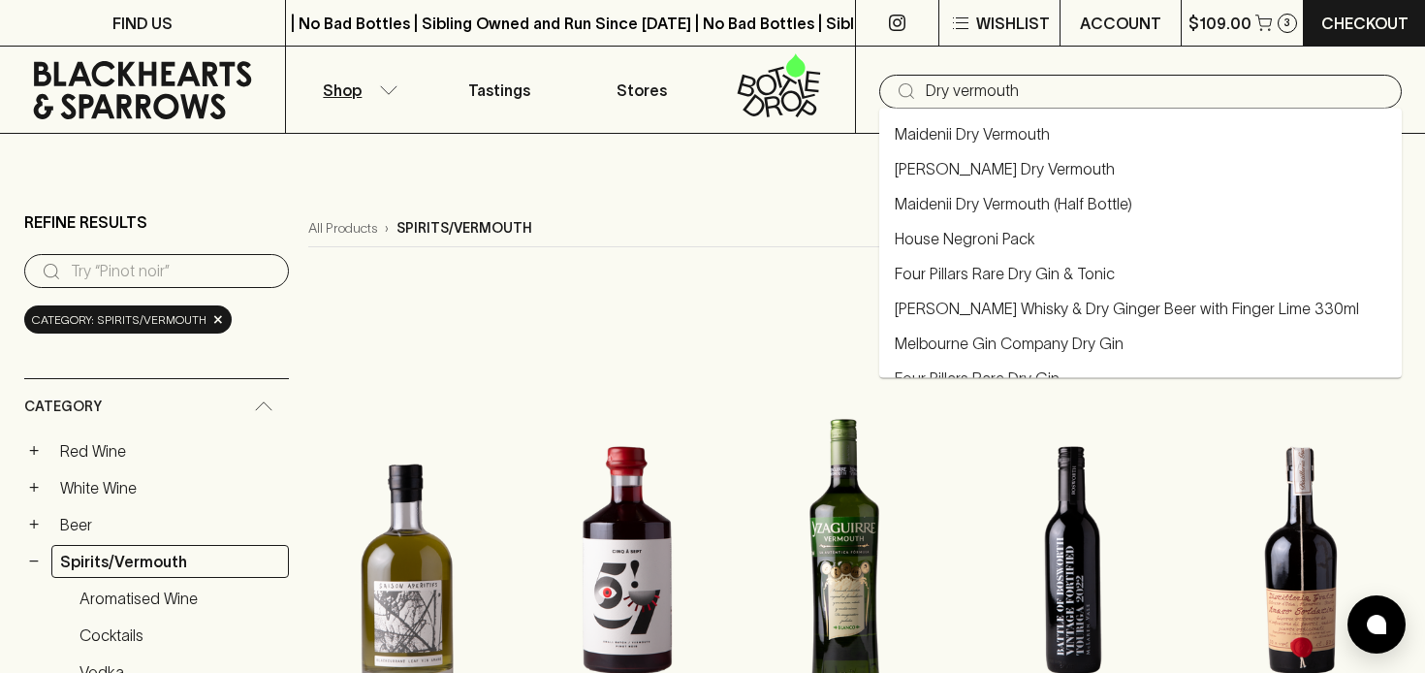
type input "Dry vermouth"
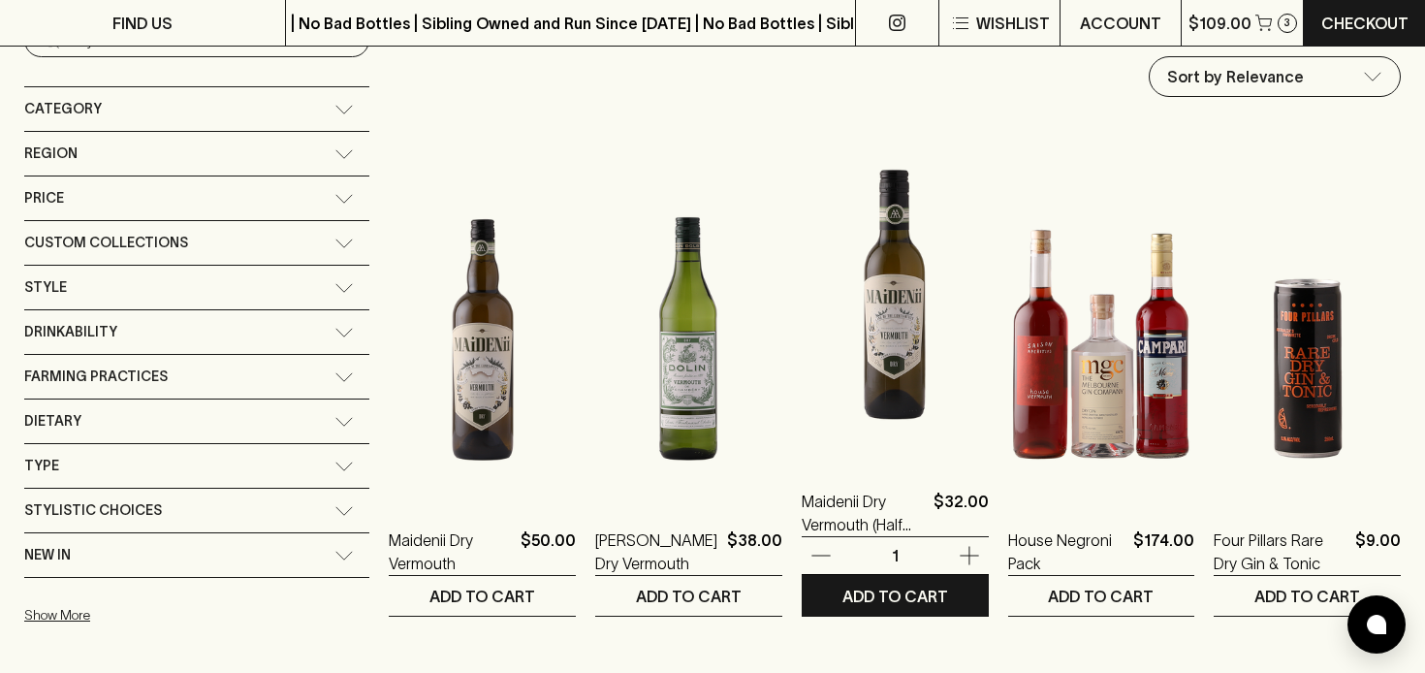
scroll to position [236, 0]
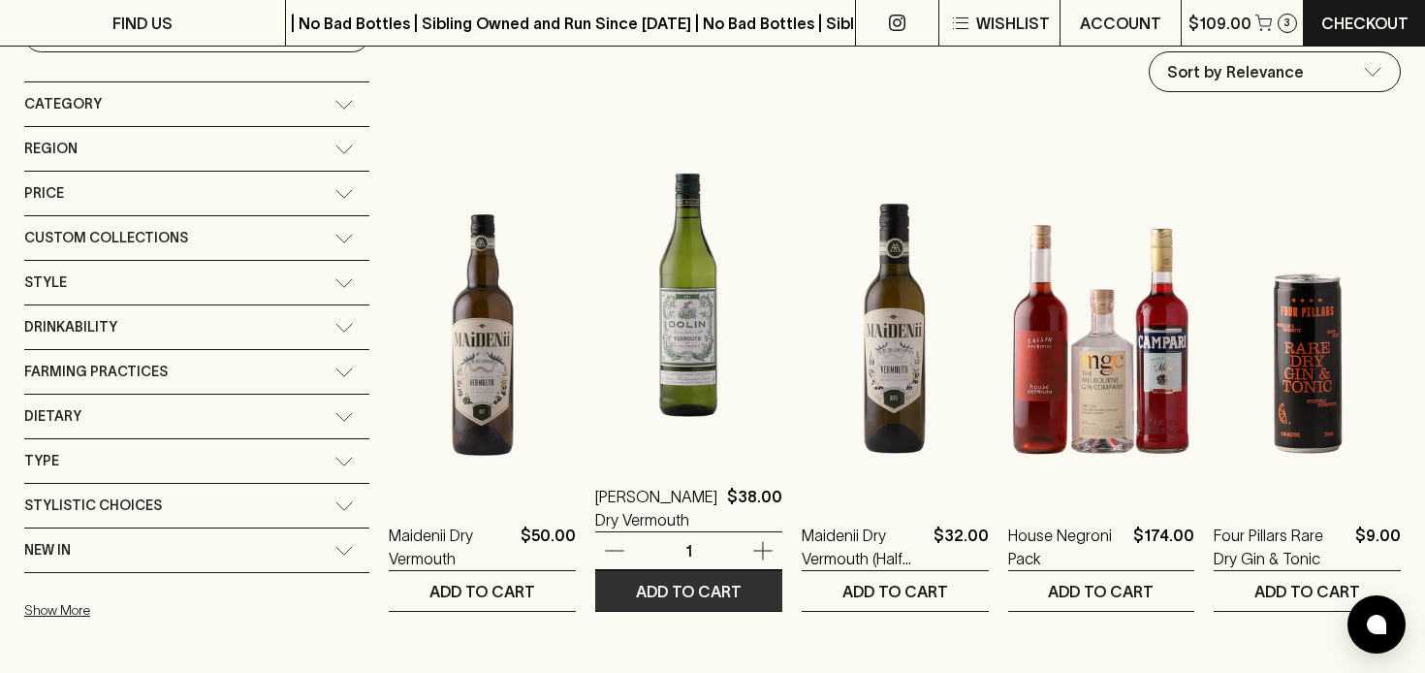
click at [636, 589] on p "ADD TO CART" at bounding box center [689, 591] width 106 height 23
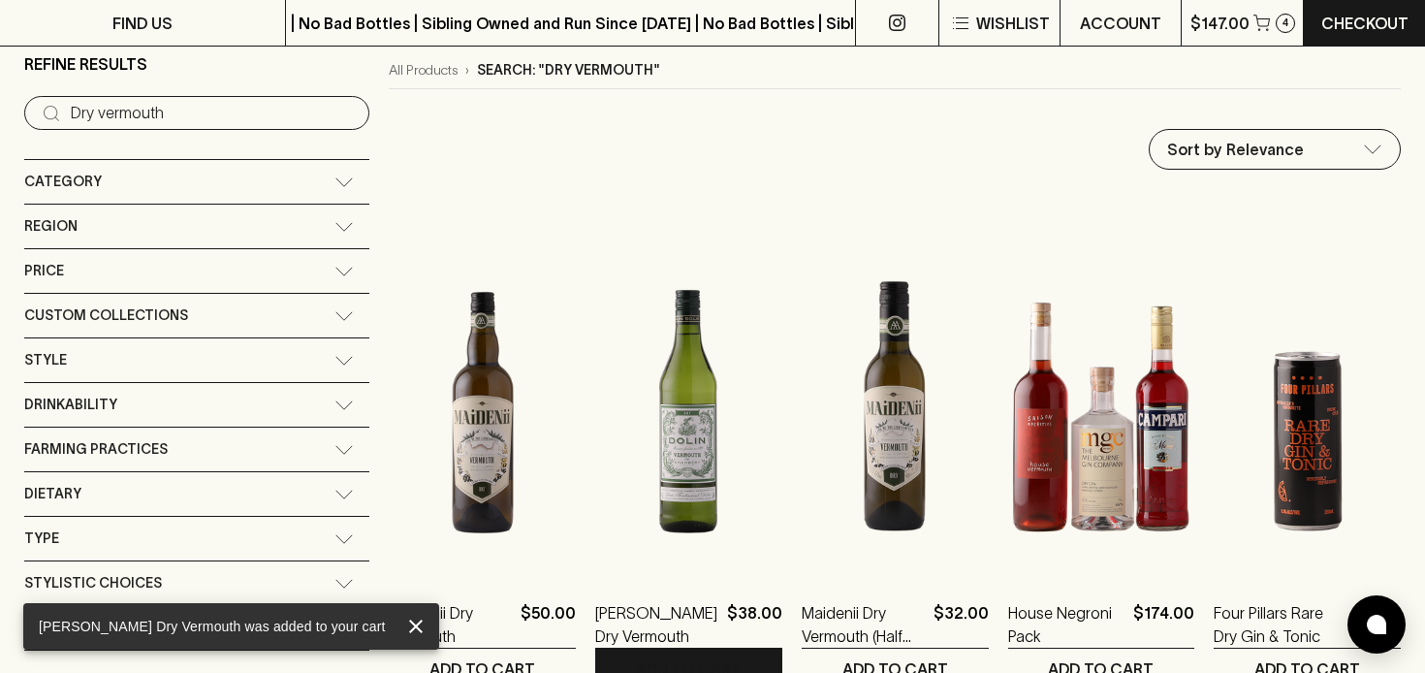
scroll to position [0, 0]
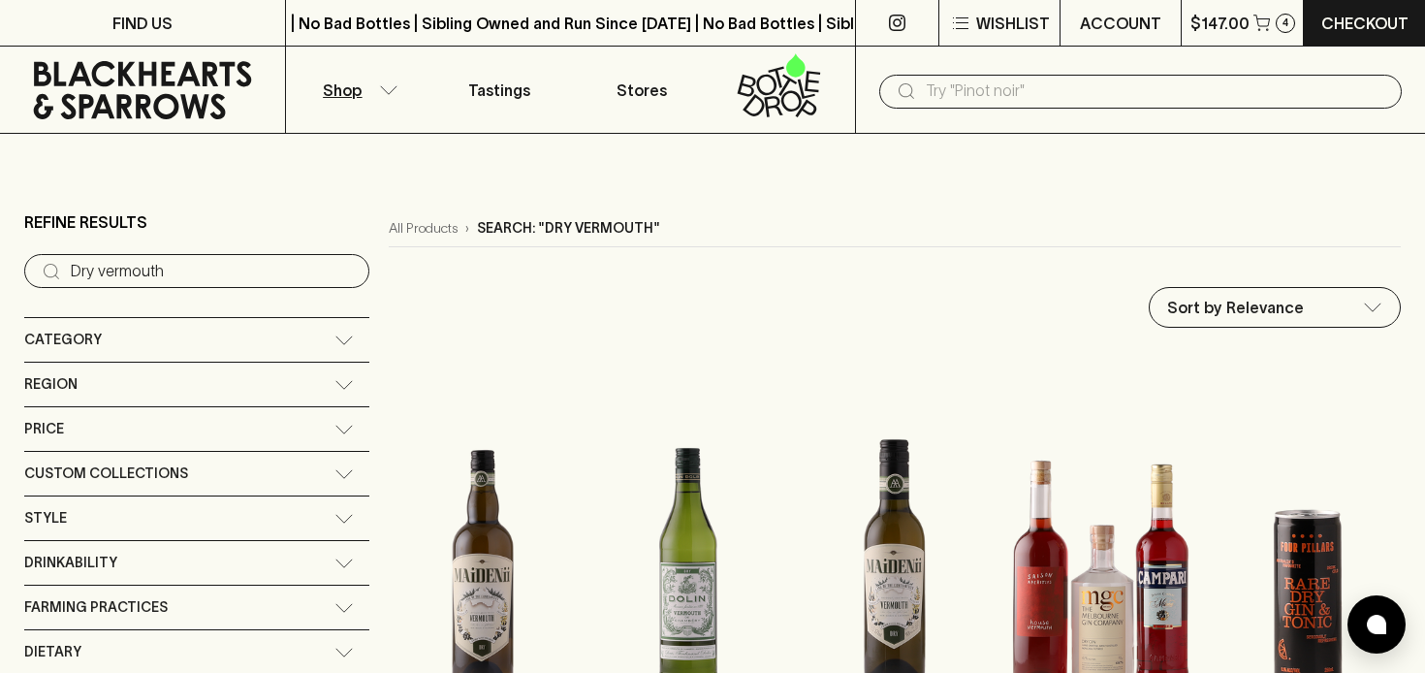
click at [387, 87] on icon "button" at bounding box center [388, 90] width 19 height 10
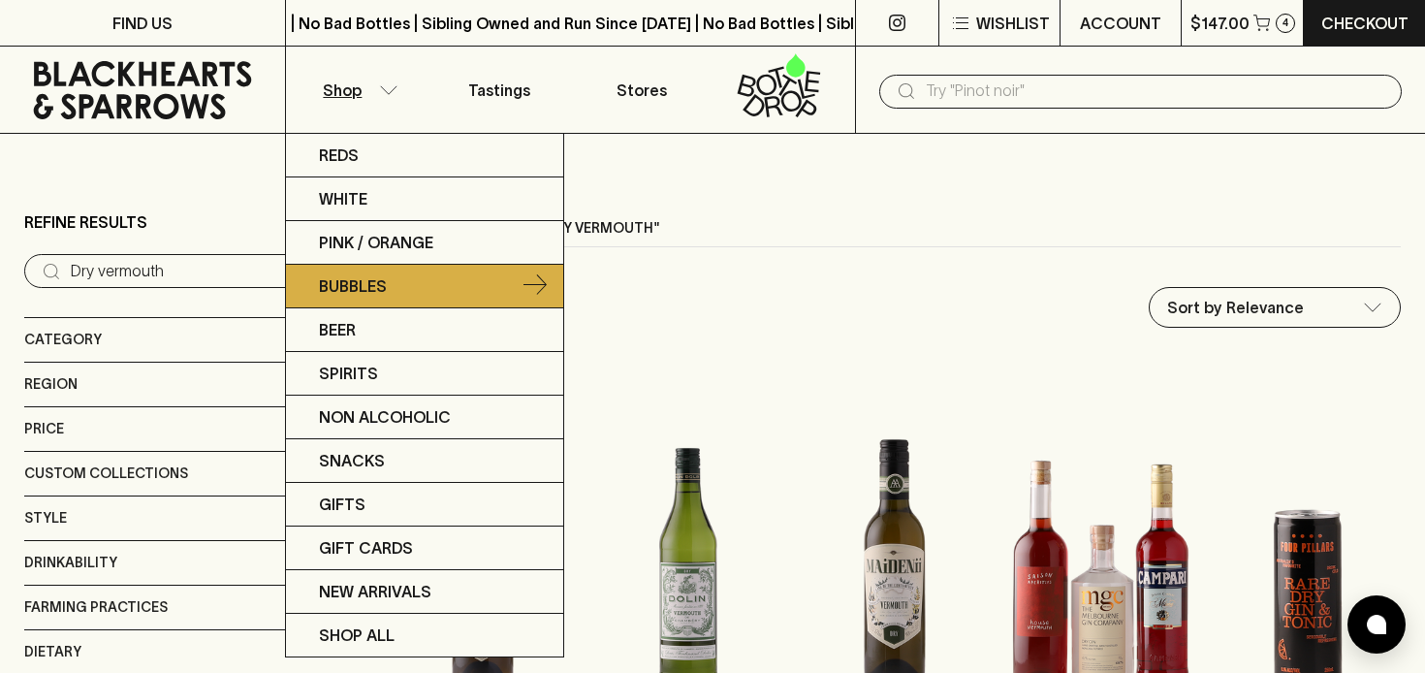
click at [359, 280] on p "Bubbles" at bounding box center [353, 285] width 68 height 23
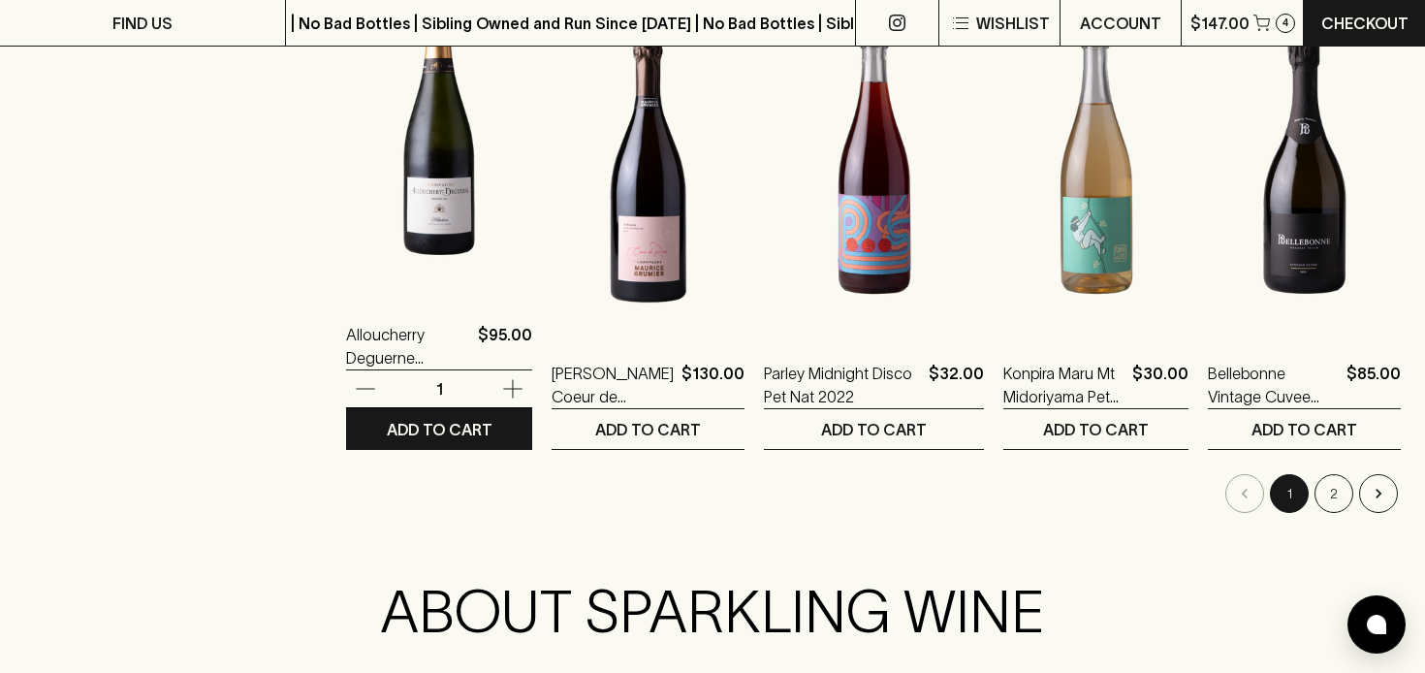
scroll to position [1945, 0]
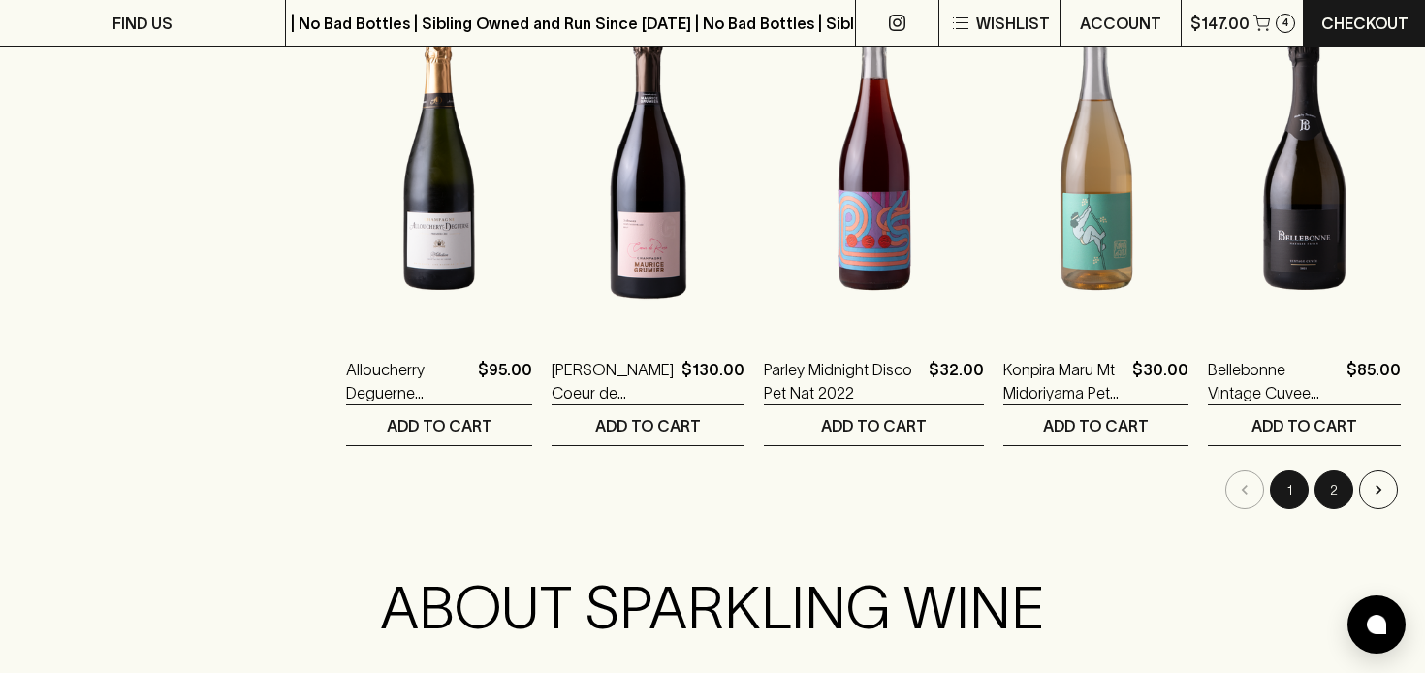
click at [1337, 485] on button "2" at bounding box center [1333, 489] width 39 height 39
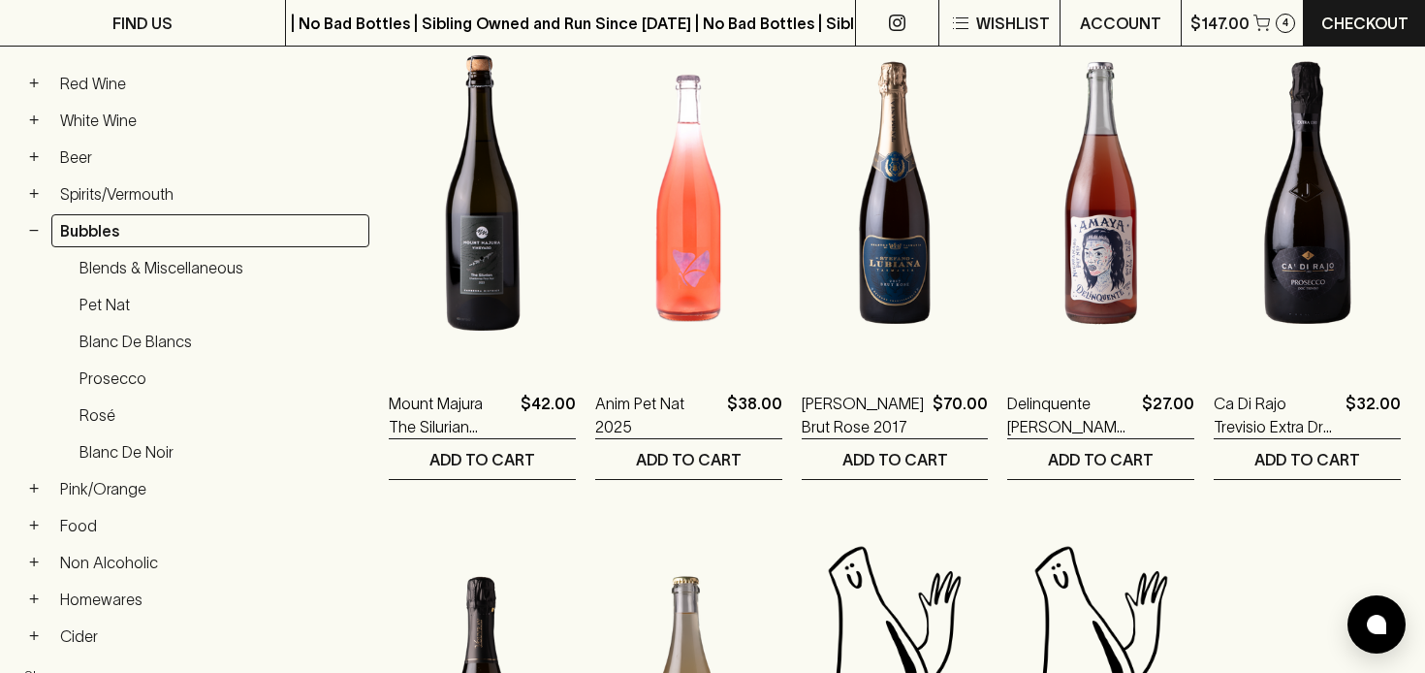
scroll to position [377, 0]
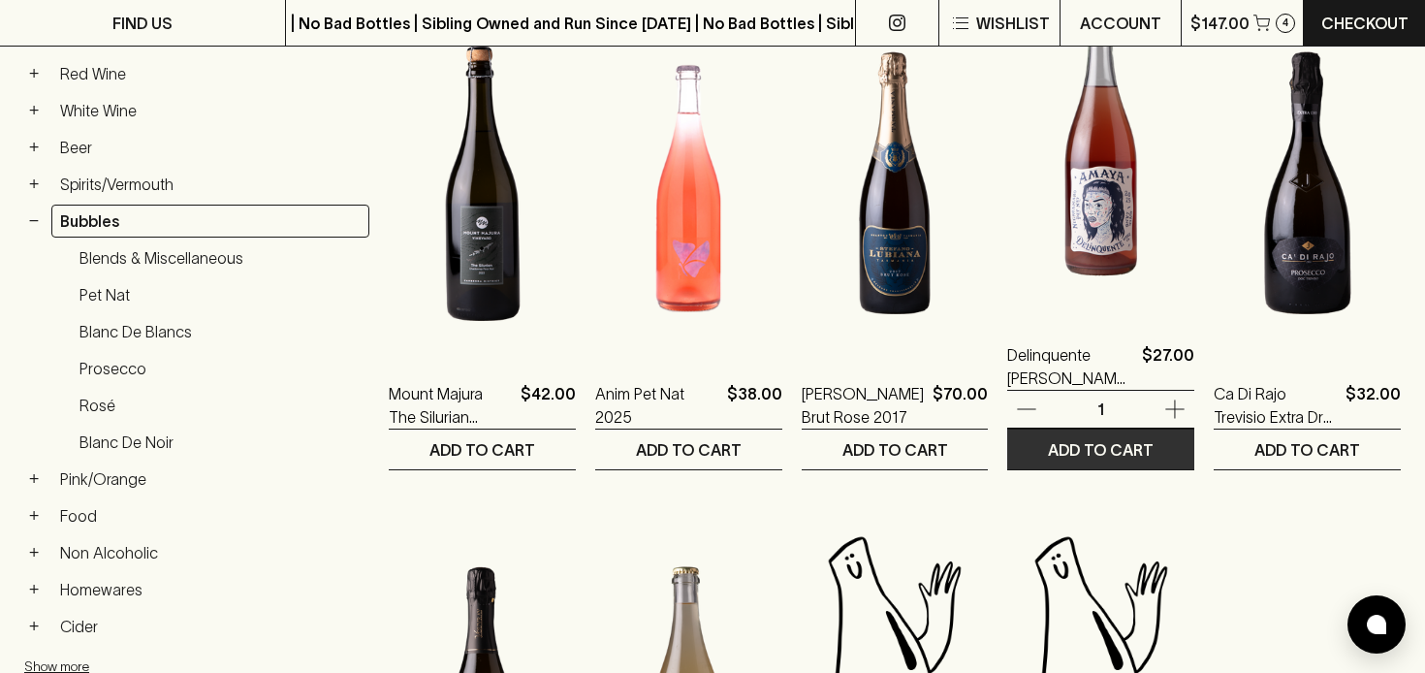
click at [1082, 451] on p "ADD TO CART" at bounding box center [1101, 449] width 106 height 23
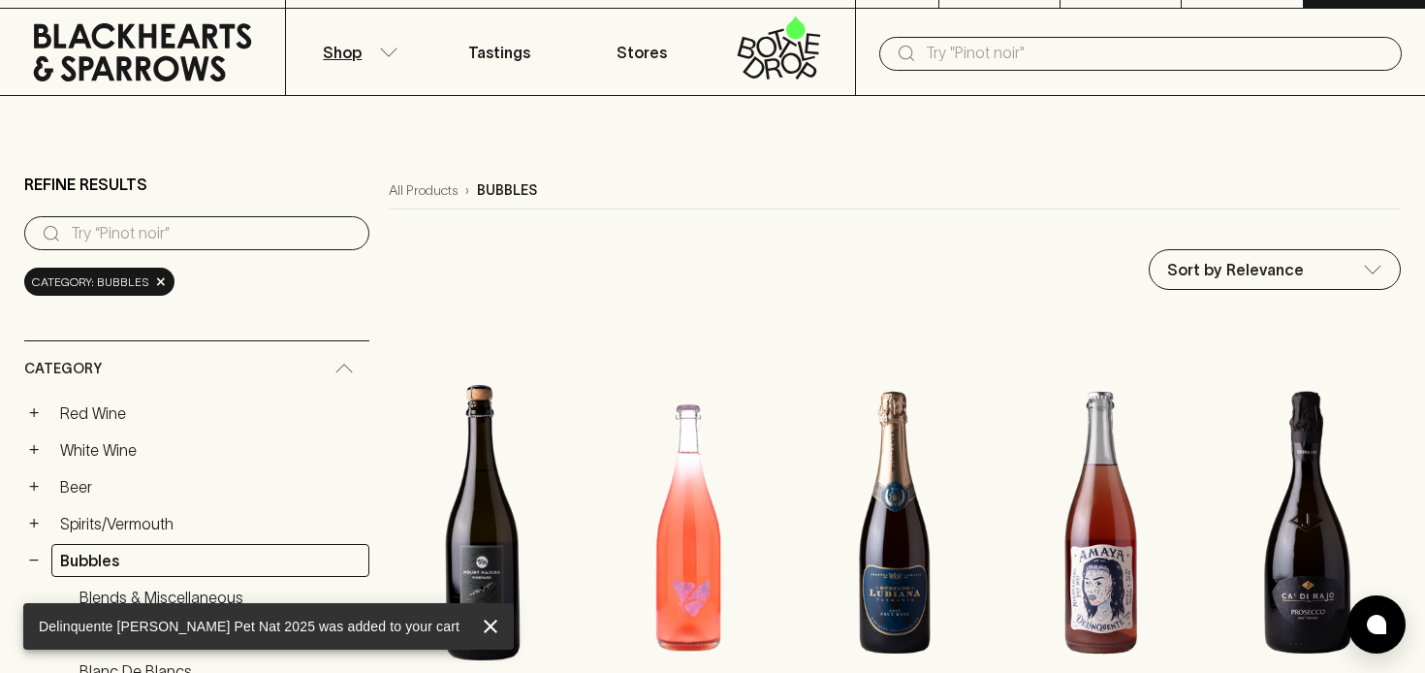
scroll to position [0, 0]
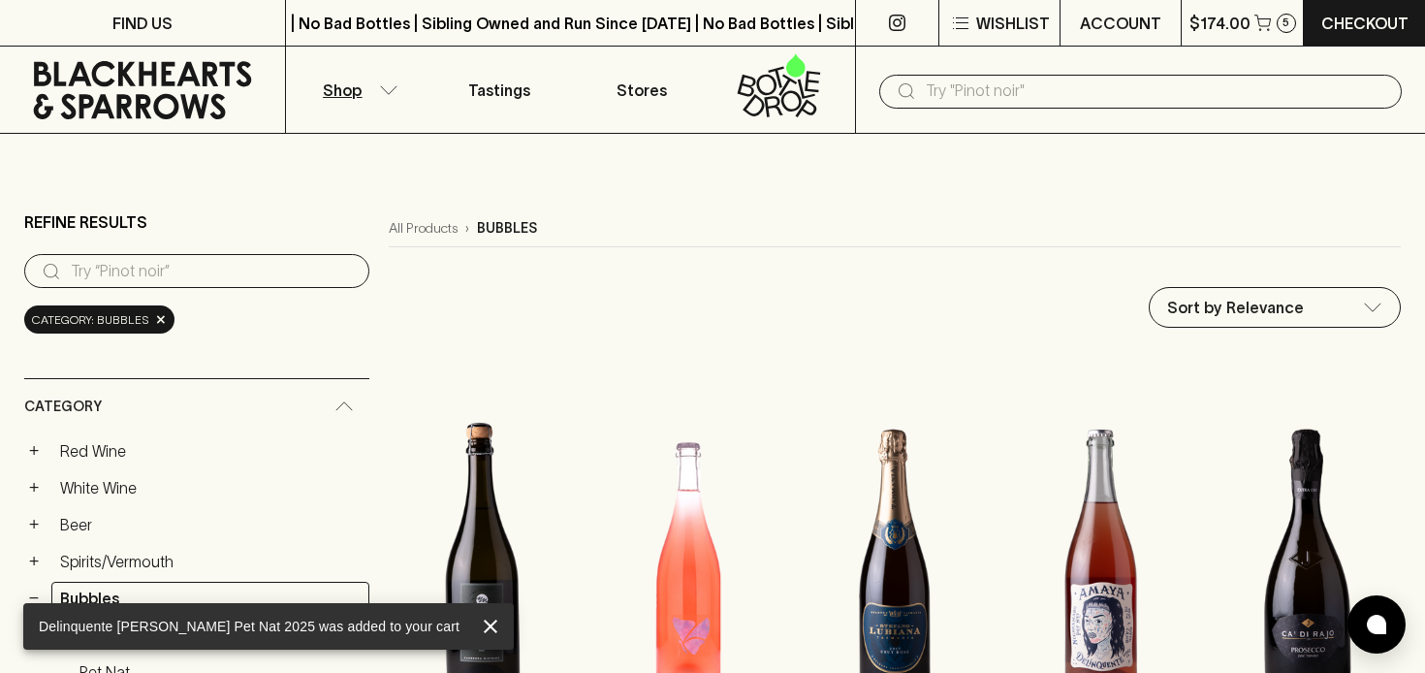
click at [388, 85] on icon "button" at bounding box center [388, 90] width 19 height 10
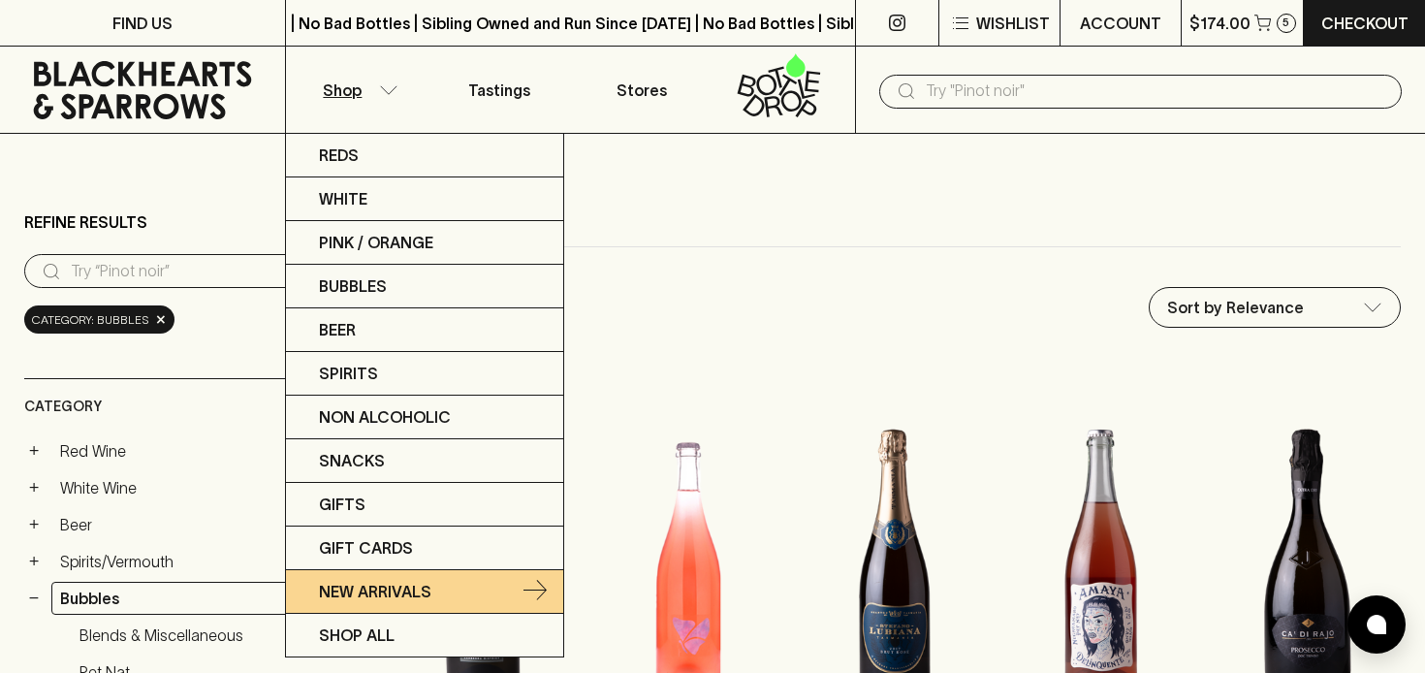
click at [381, 589] on p "New Arrivals" at bounding box center [375, 591] width 112 height 23
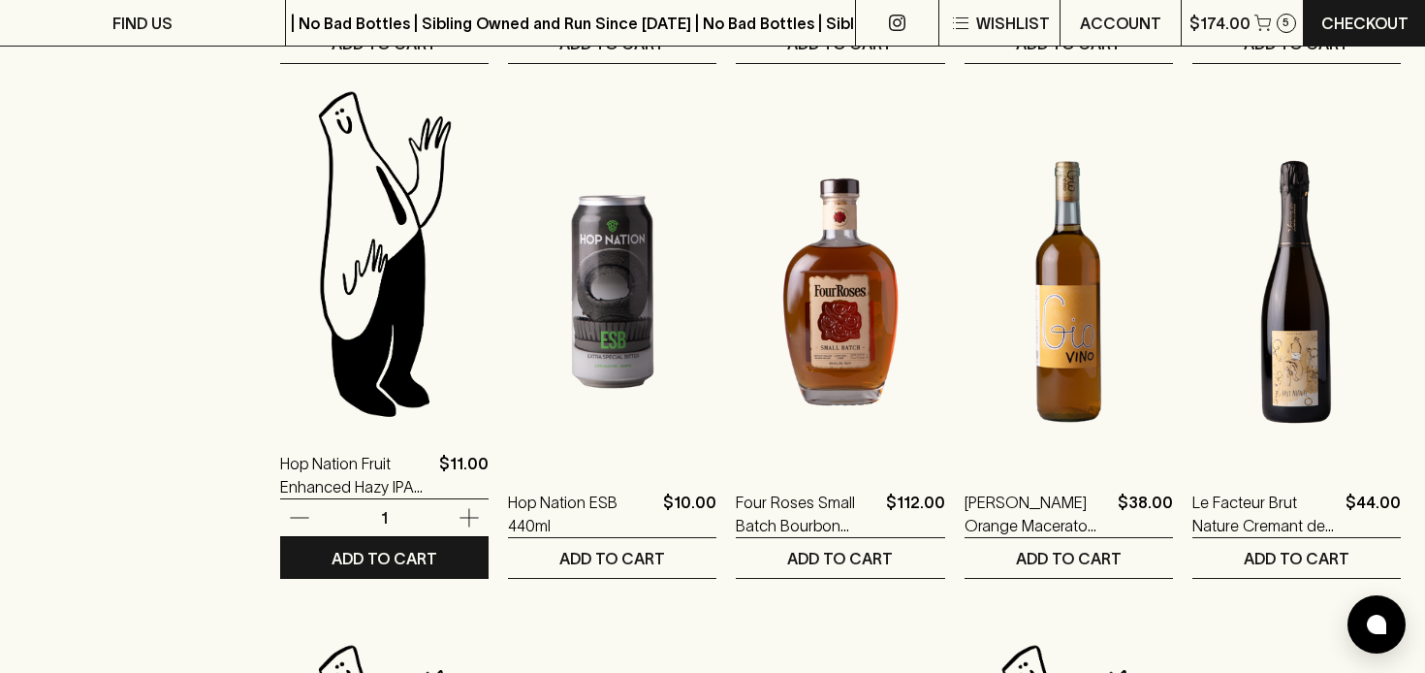
scroll to position [1225, 0]
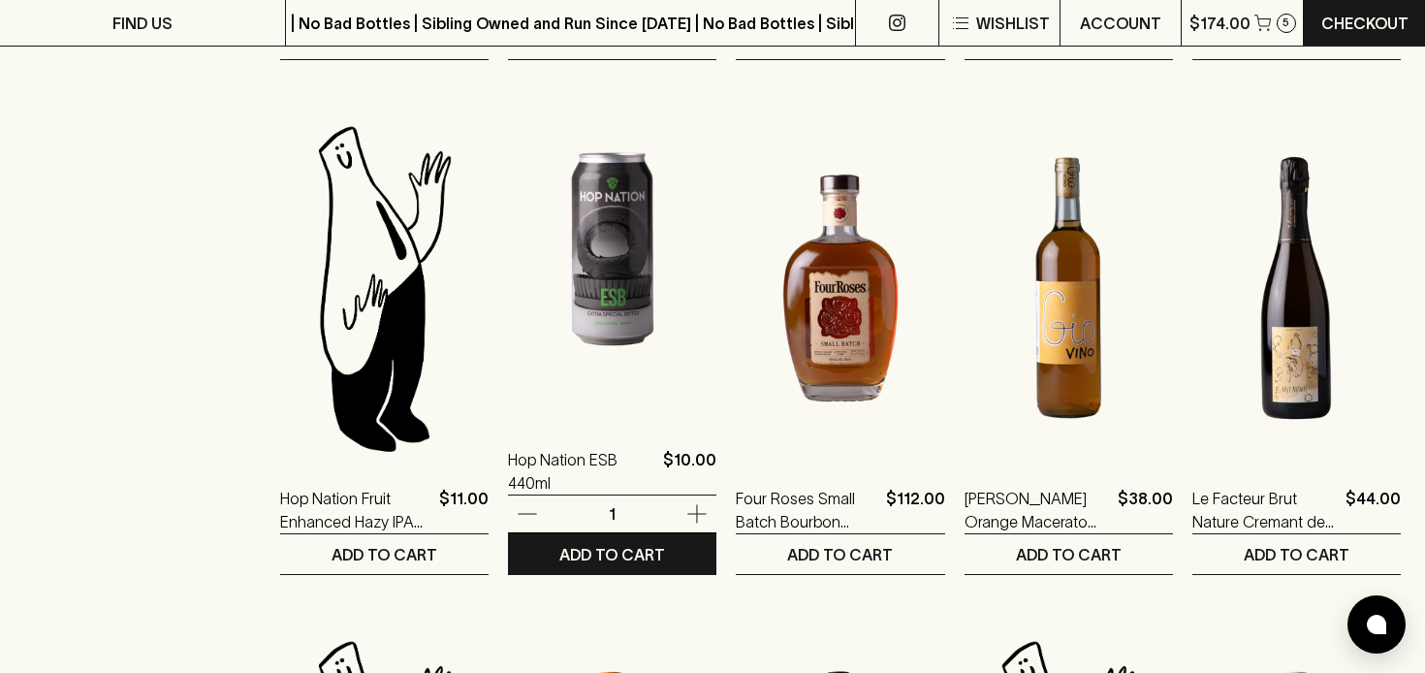
click at [613, 254] on img at bounding box center [612, 248] width 208 height 339
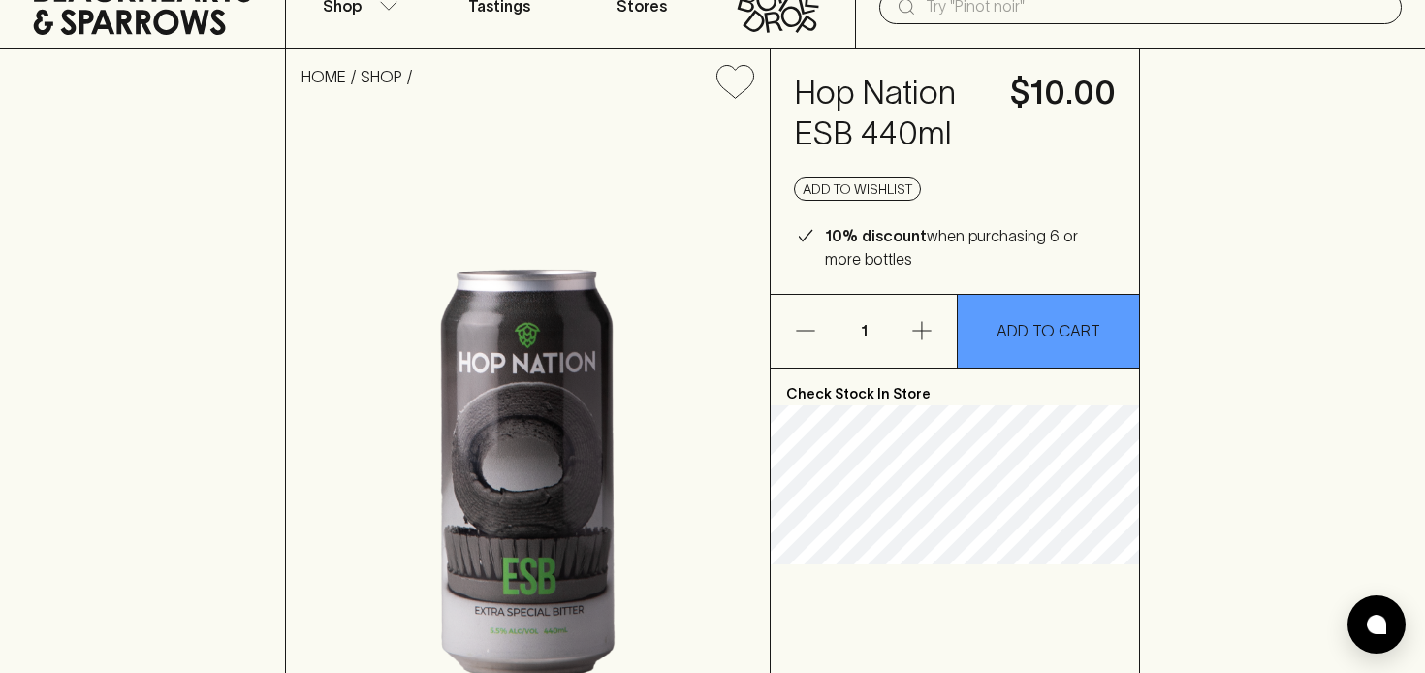
scroll to position [82, 0]
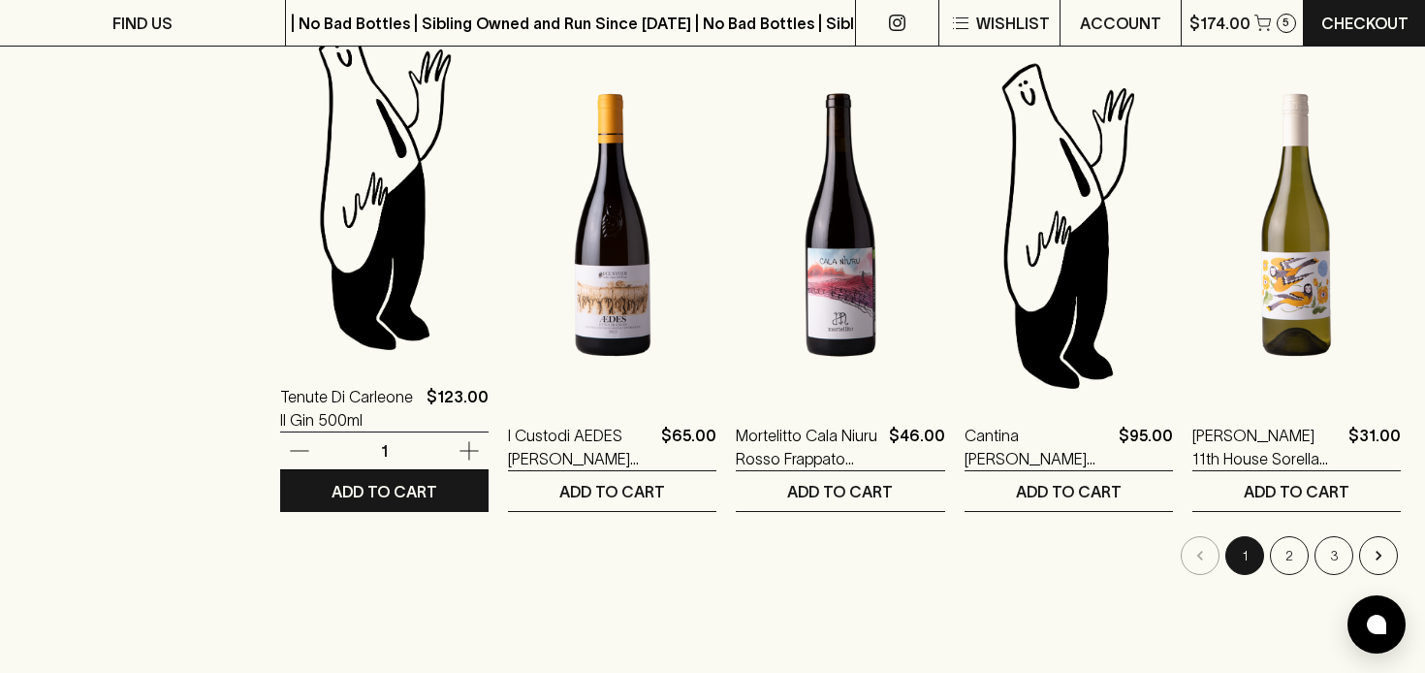
scroll to position [1805, 0]
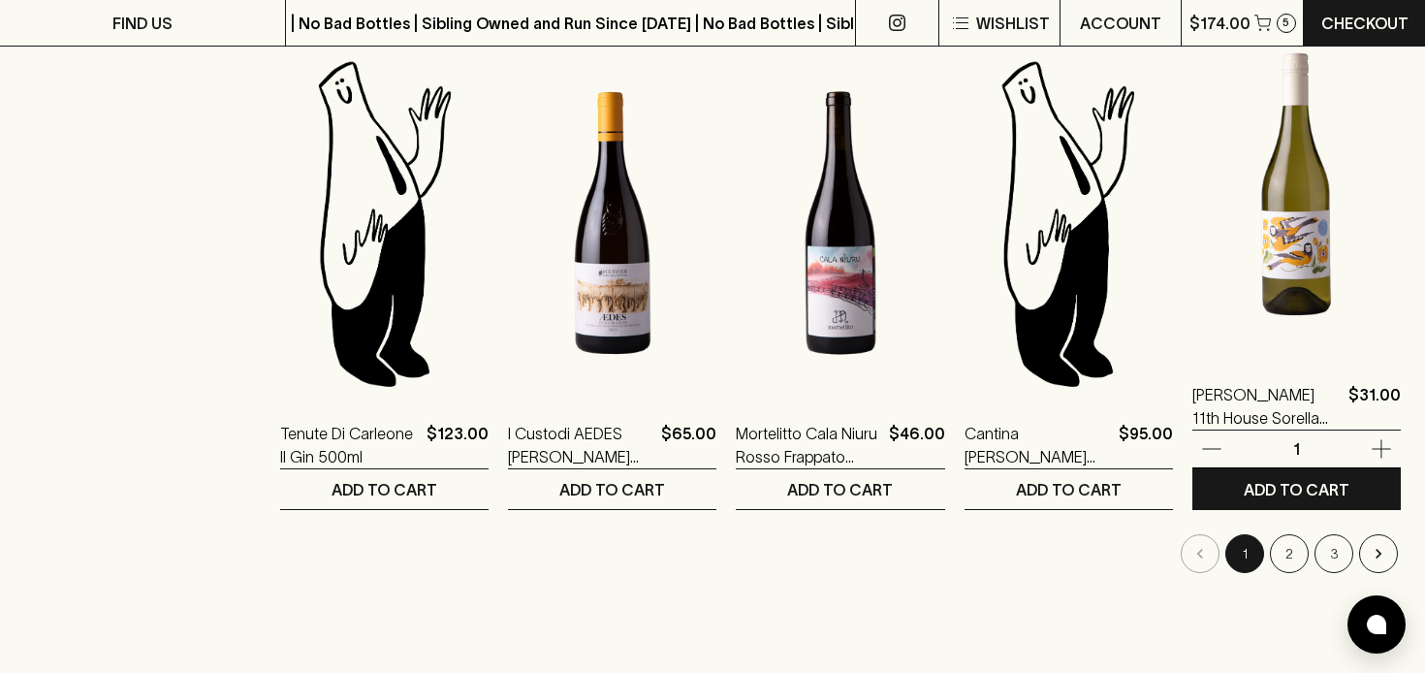
click at [1287, 249] on img at bounding box center [1296, 184] width 208 height 339
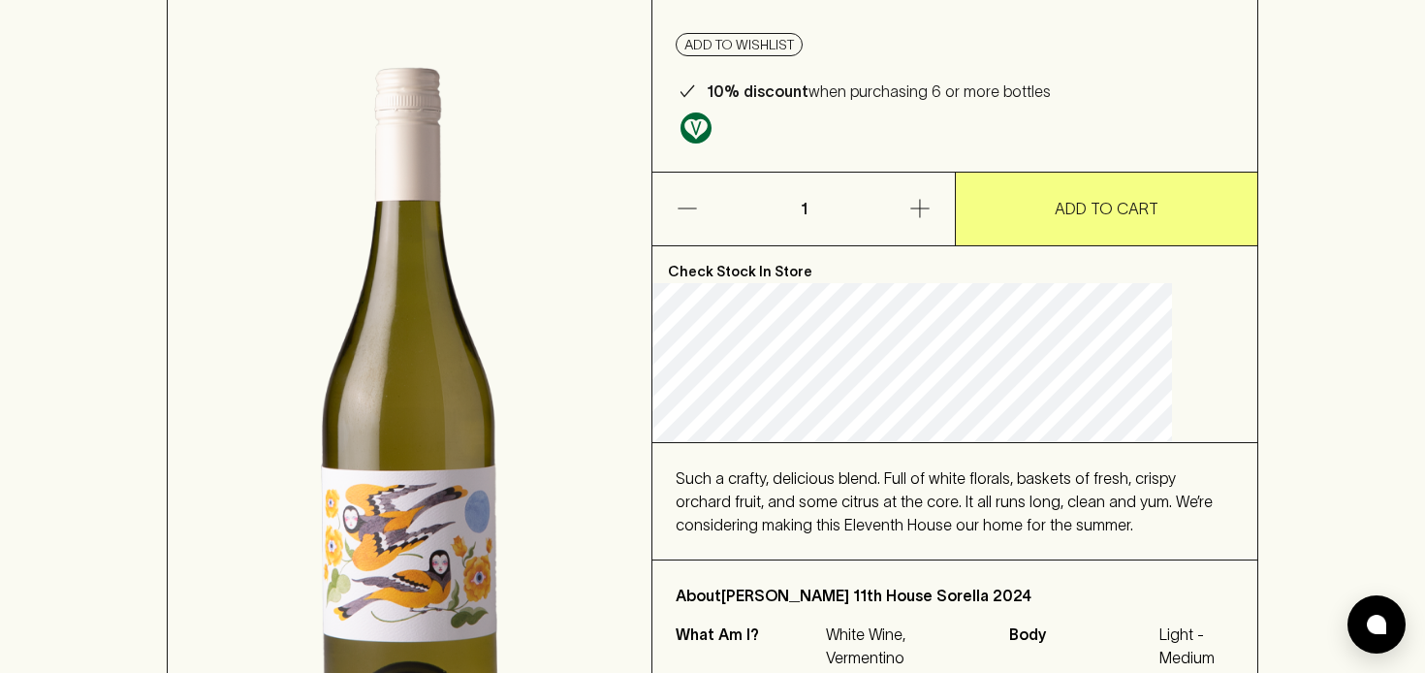
scroll to position [13, 0]
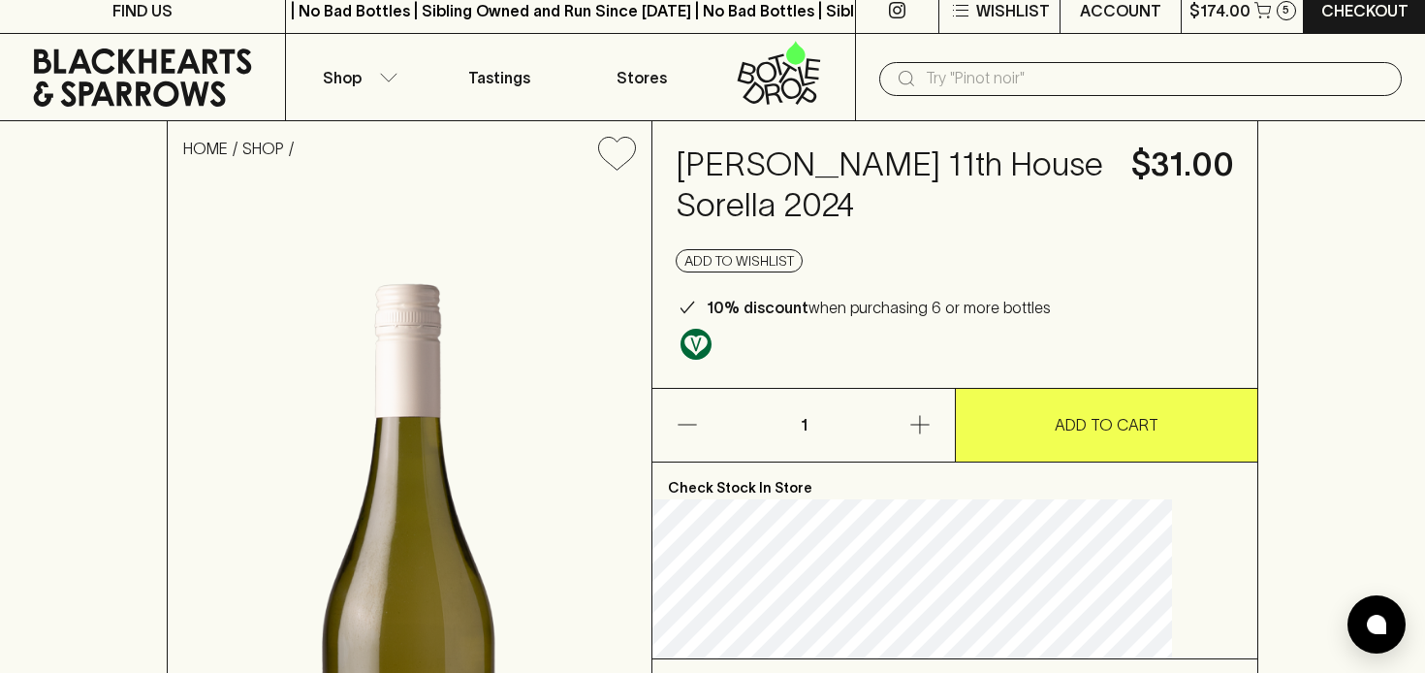
click at [1070, 409] on button "ADD TO CART" at bounding box center [1106, 425] width 301 height 73
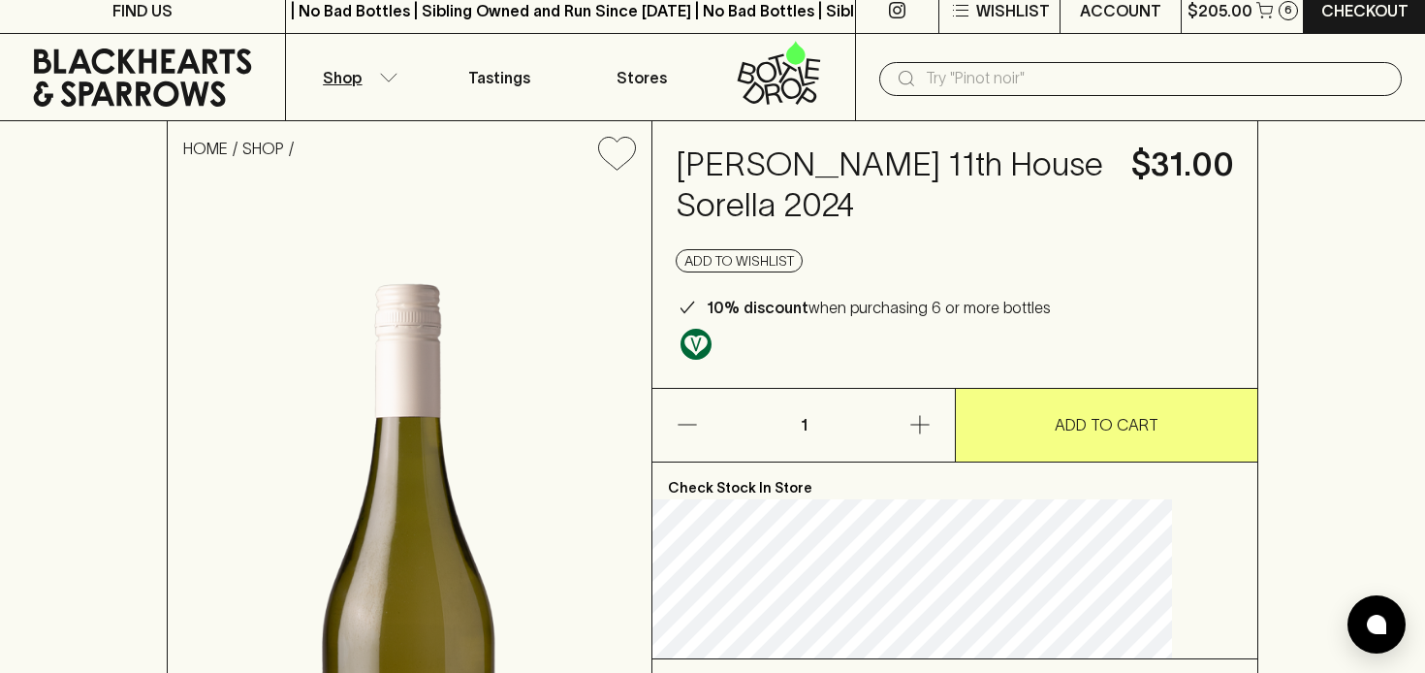
click at [387, 75] on icon "button" at bounding box center [388, 78] width 19 height 10
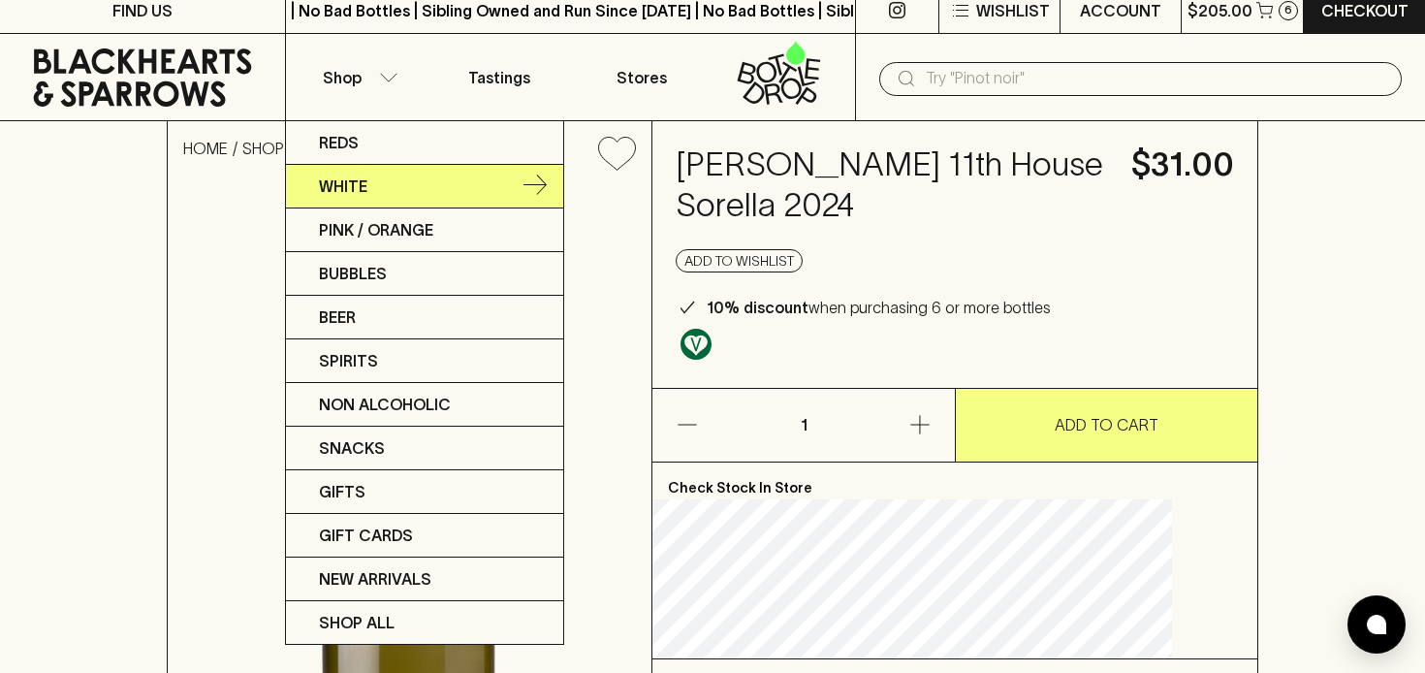
click at [368, 188] on link "White" at bounding box center [424, 187] width 277 height 44
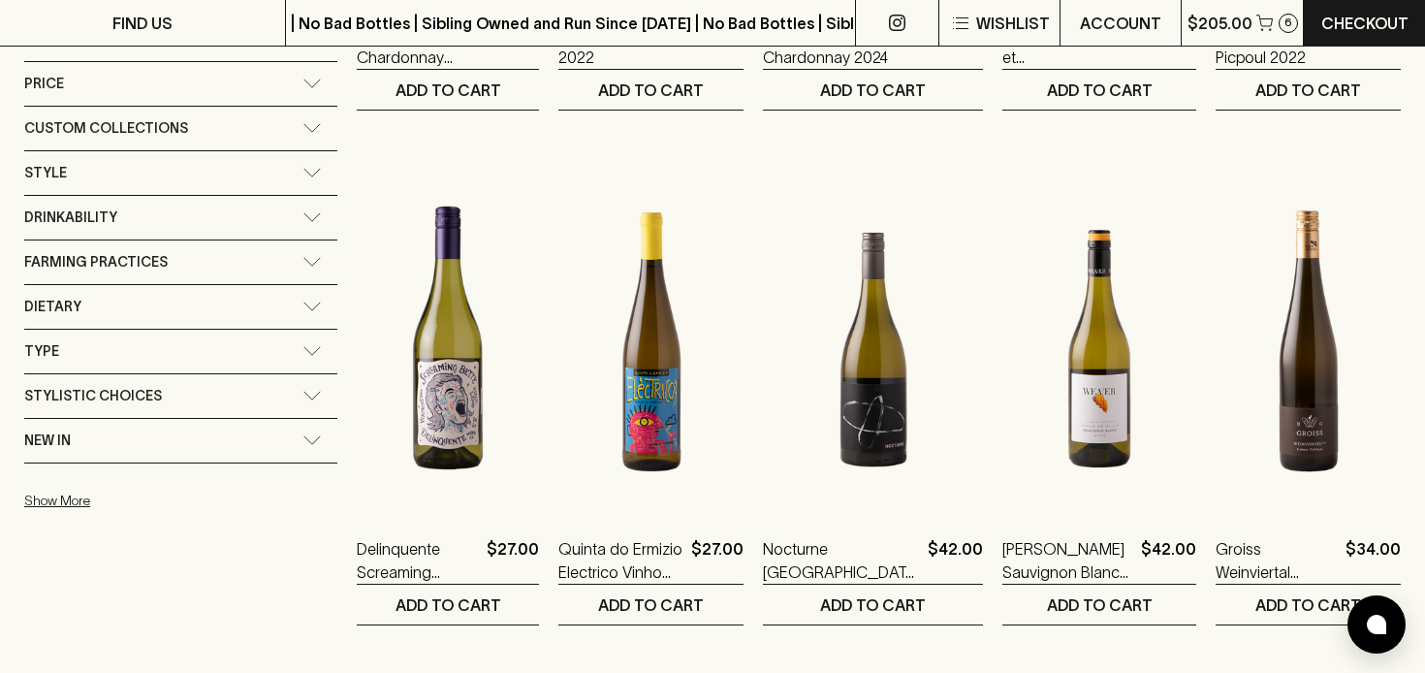
scroll to position [1253, 0]
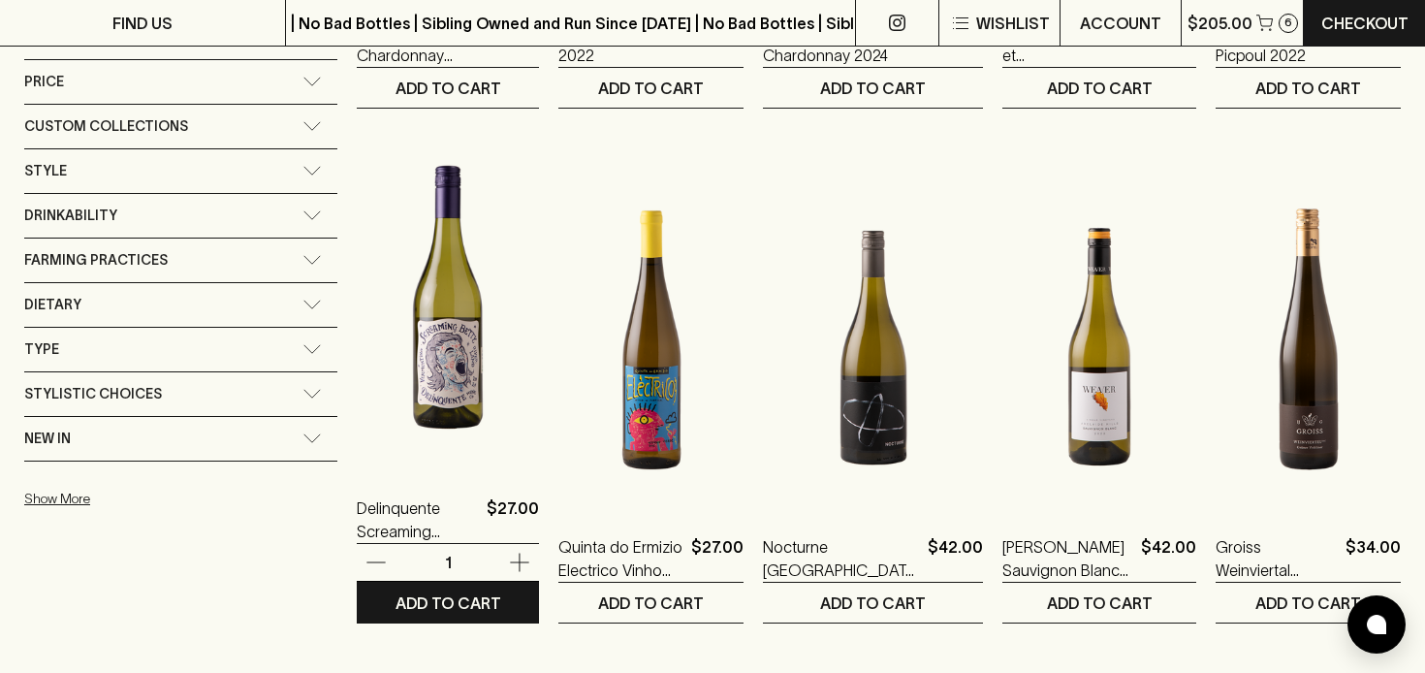
click at [396, 360] on img at bounding box center [448, 297] width 182 height 339
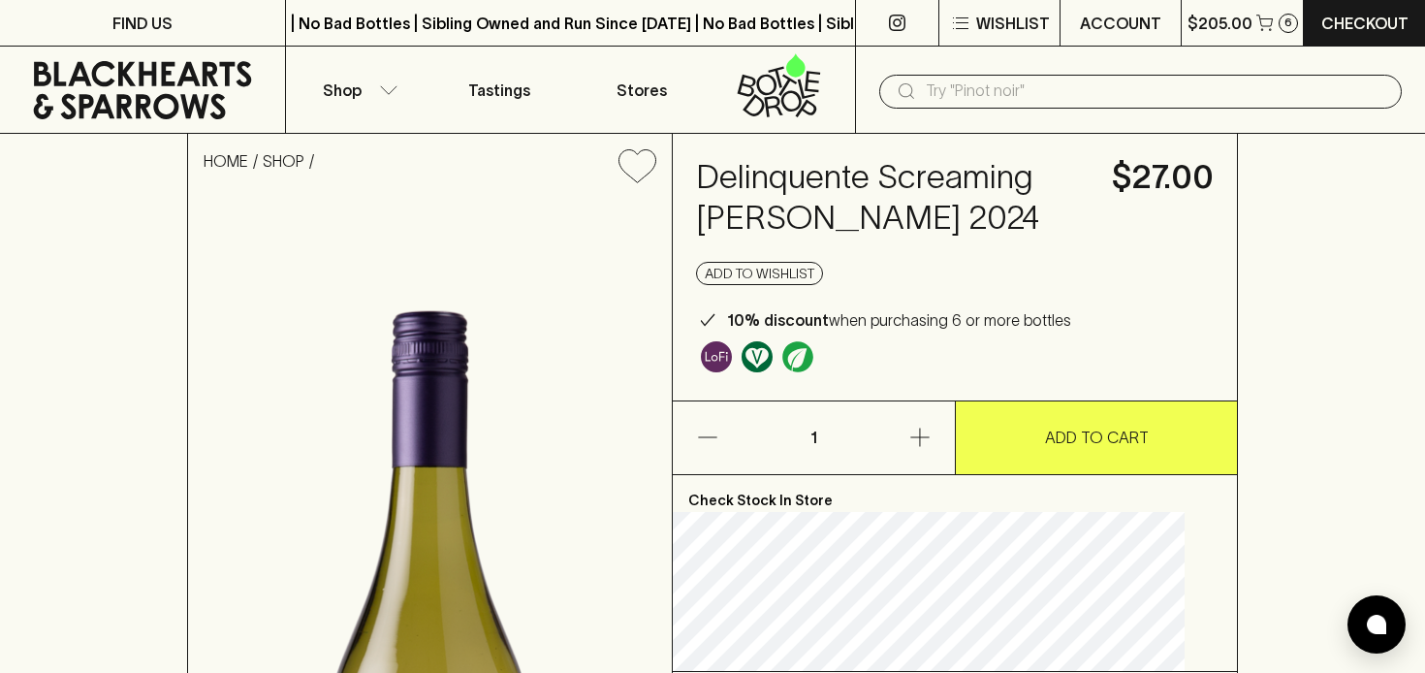
click at [1108, 426] on p "ADD TO CART" at bounding box center [1097, 436] width 104 height 23
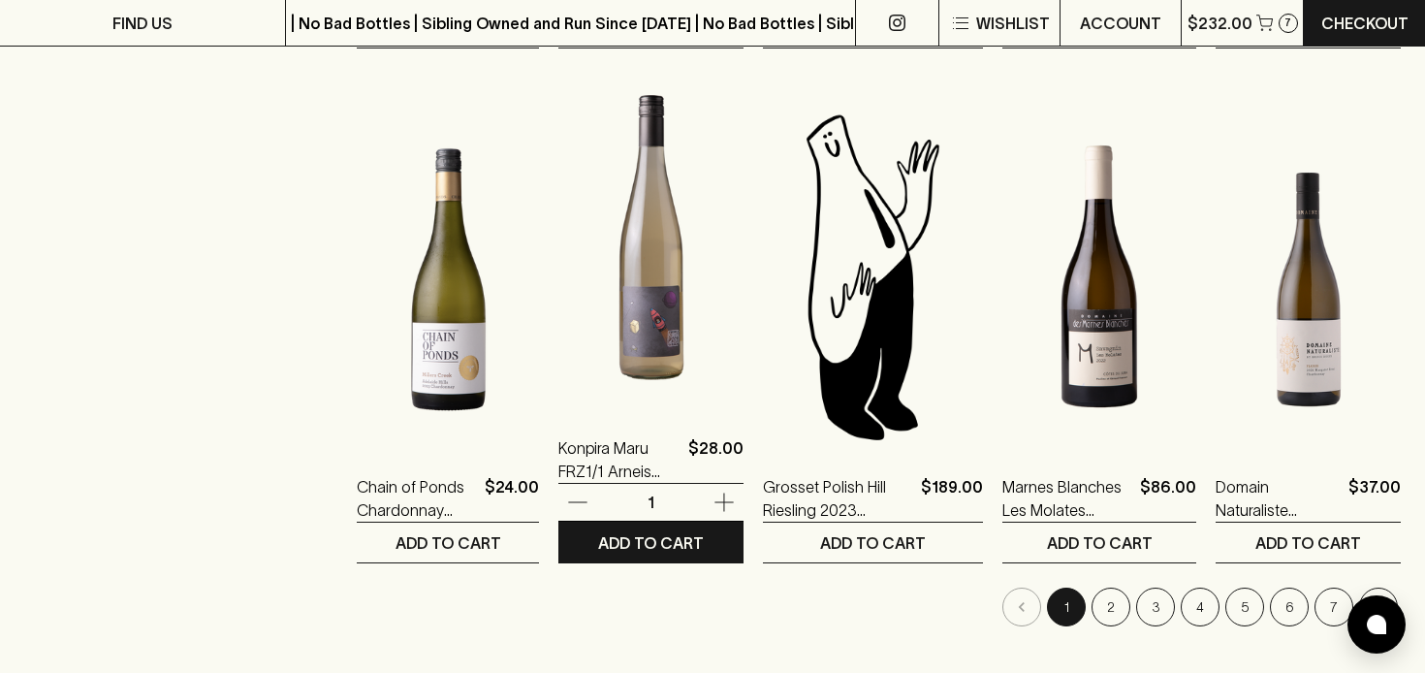
scroll to position [1824, 0]
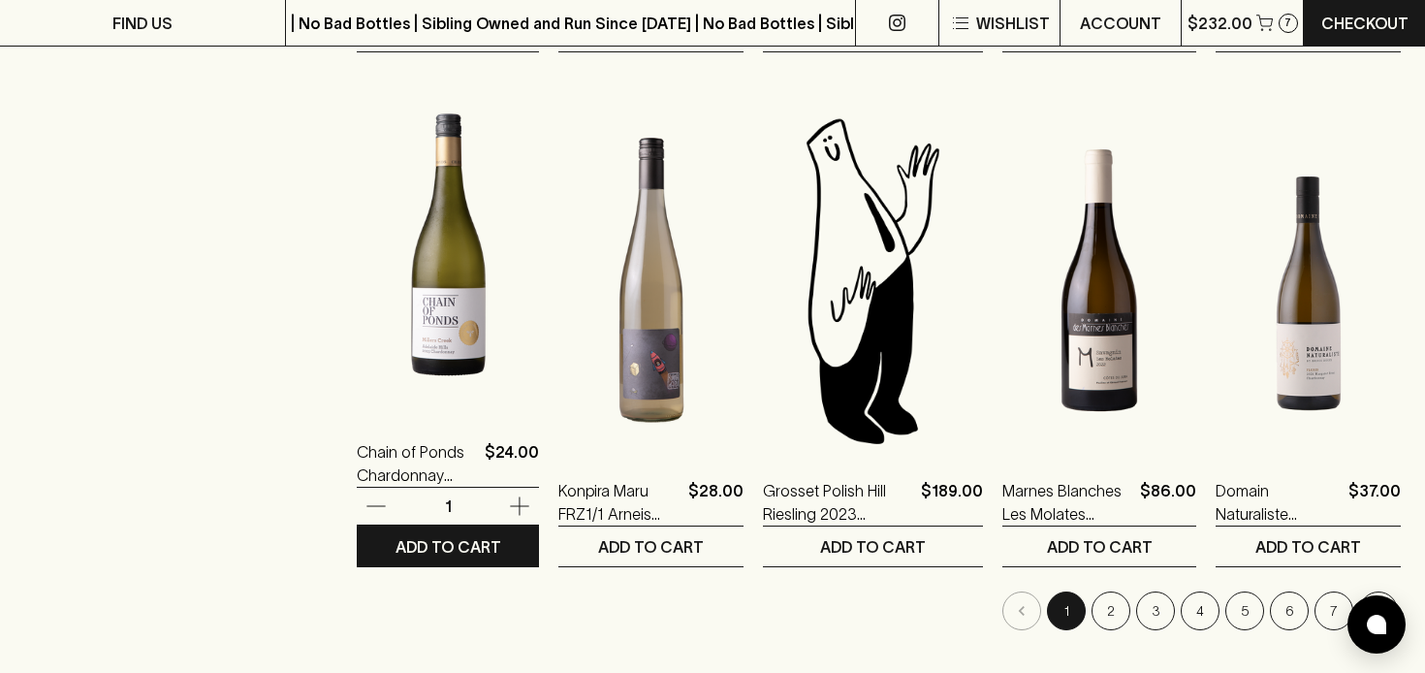
click at [394, 332] on img at bounding box center [448, 241] width 182 height 339
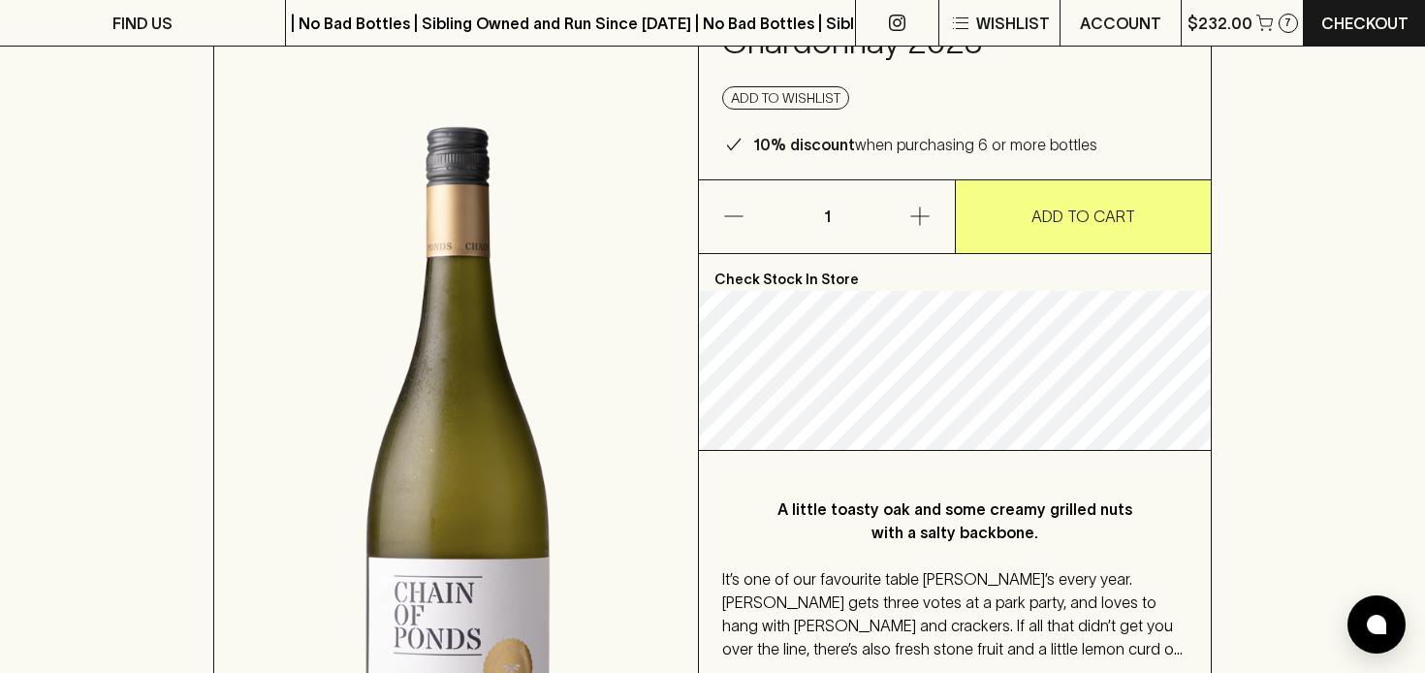
scroll to position [178, 0]
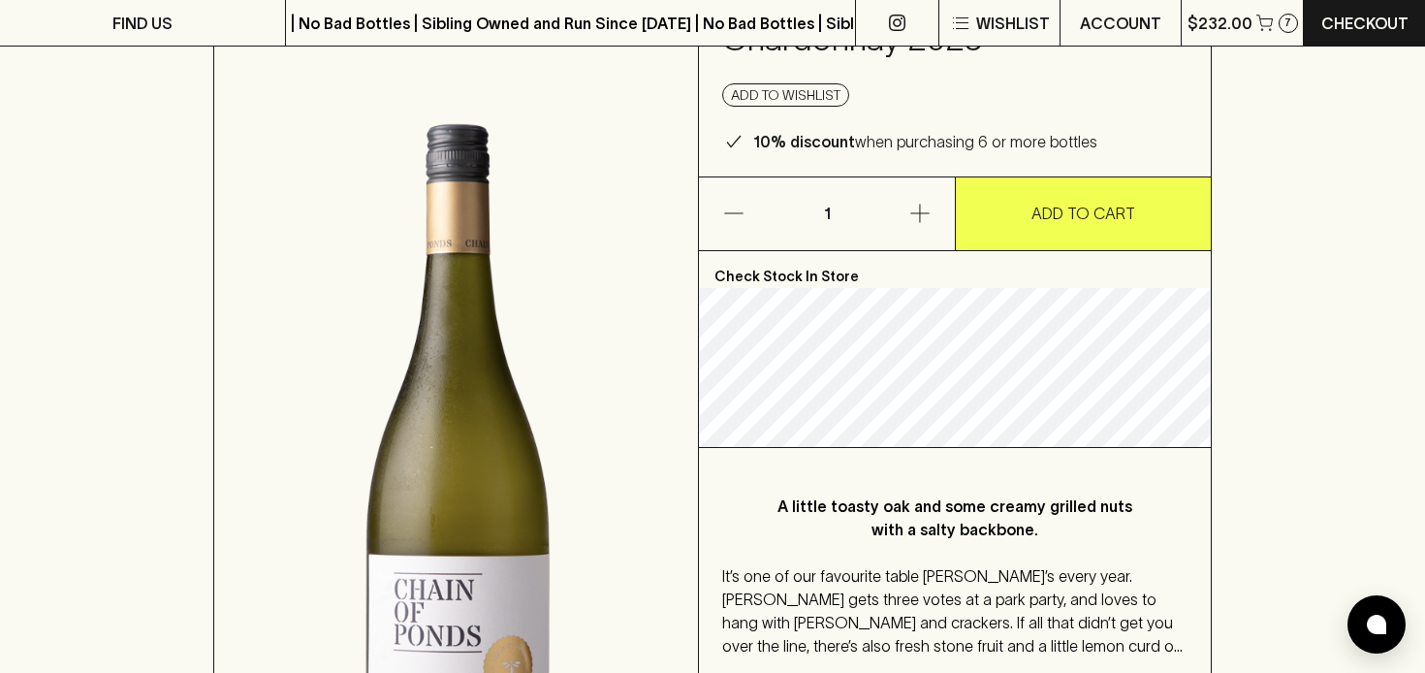
click at [1048, 203] on p "ADD TO CART" at bounding box center [1083, 213] width 104 height 23
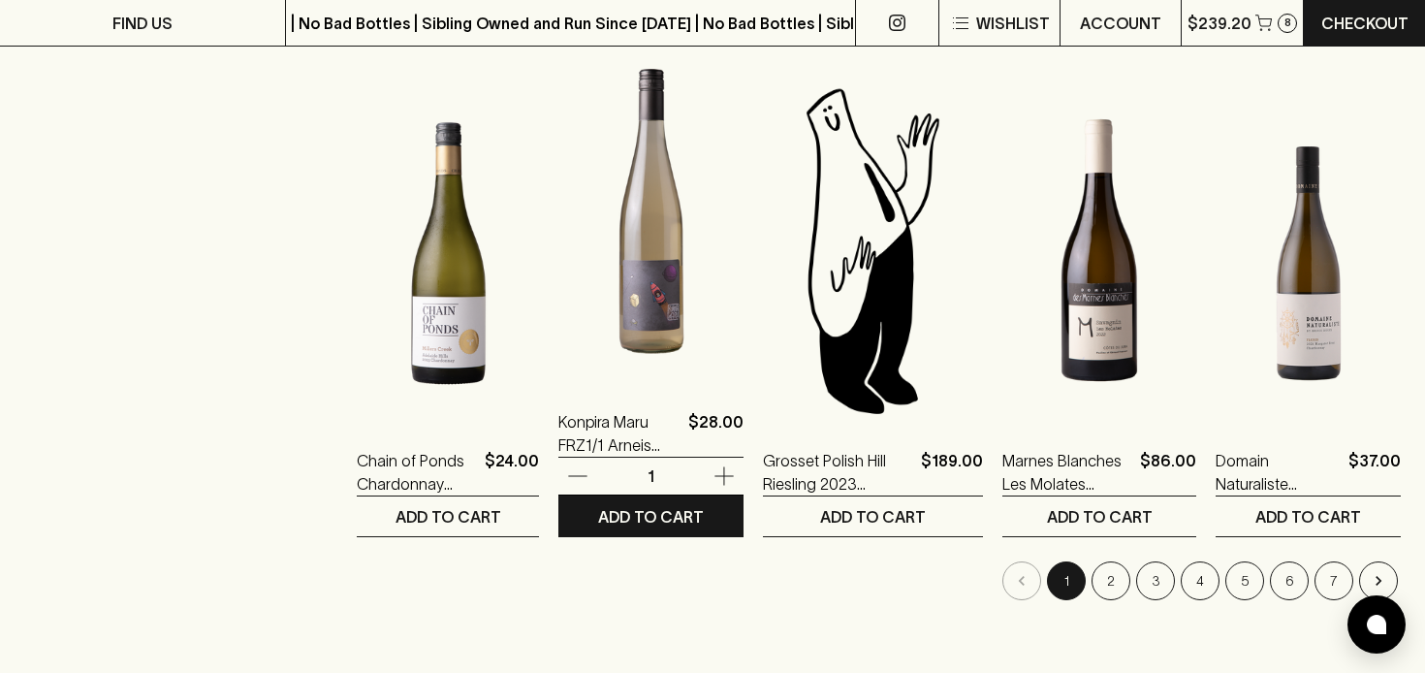
scroll to position [1859, 0]
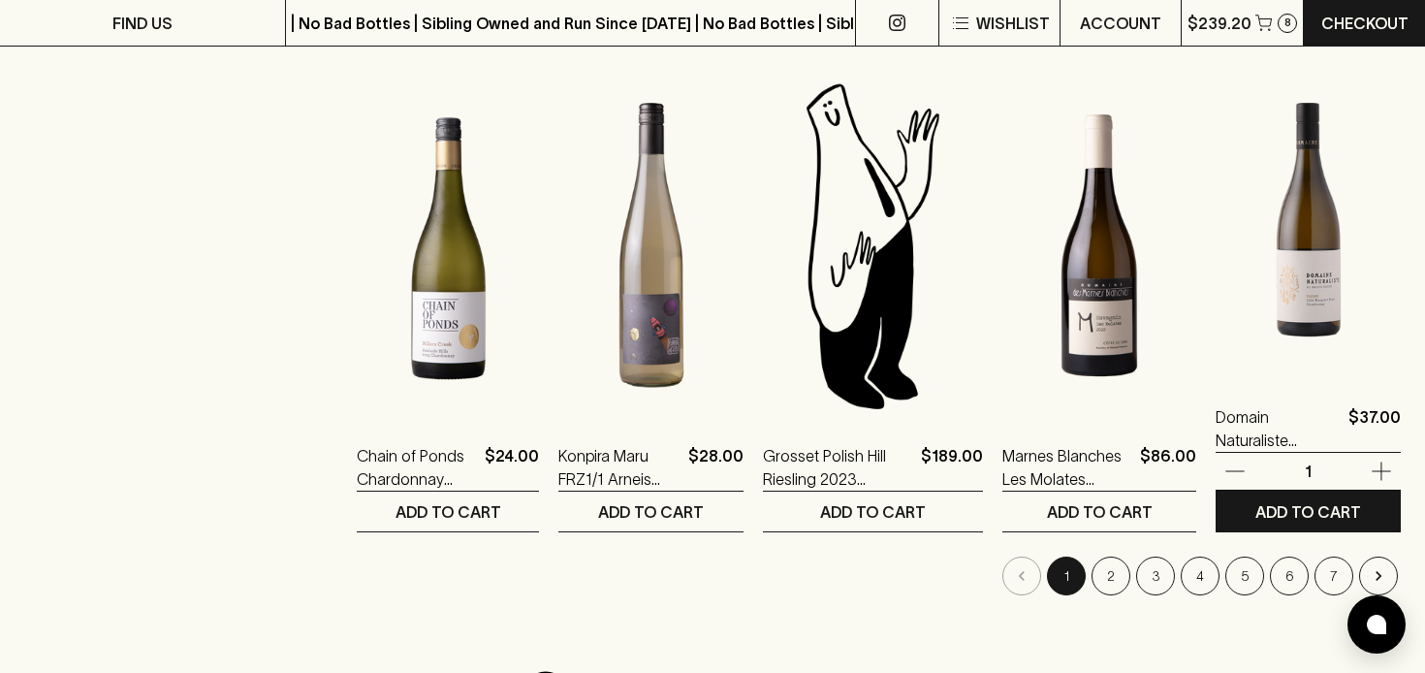
click at [1293, 287] on img at bounding box center [1307, 206] width 185 height 339
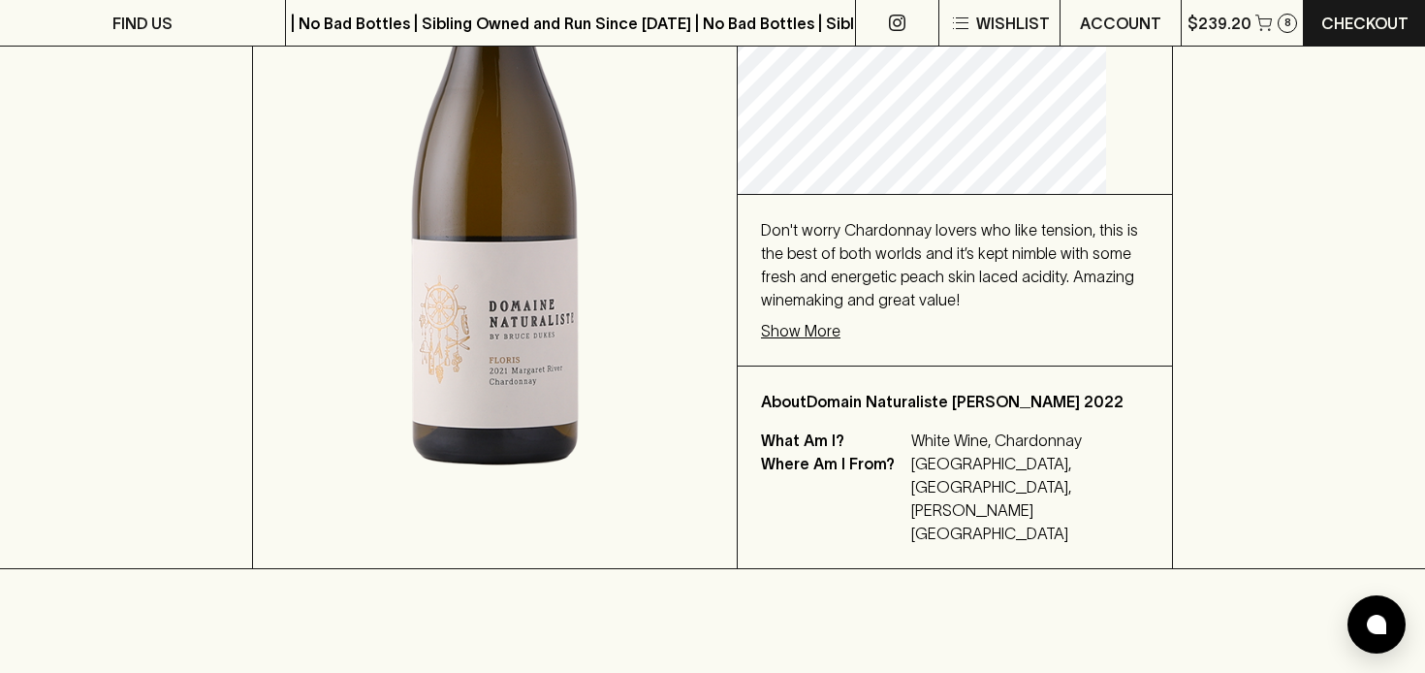
scroll to position [508, 0]
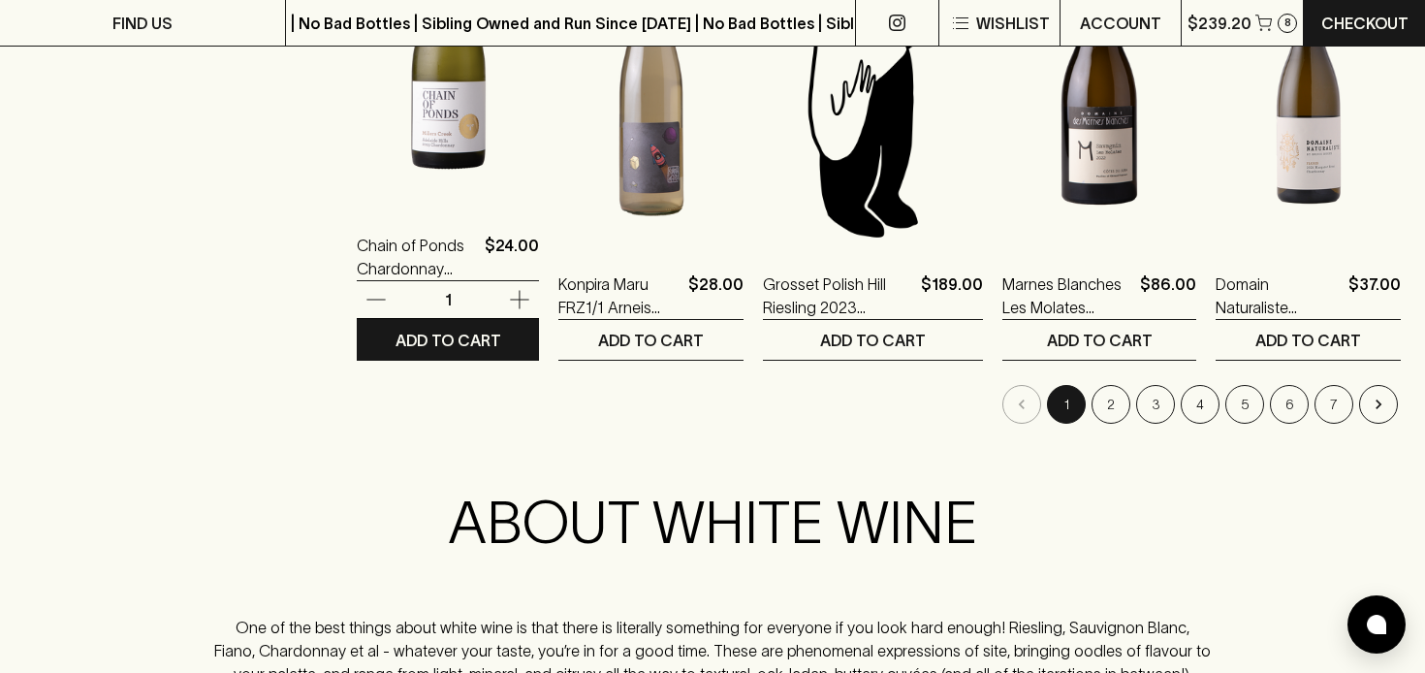
scroll to position [2031, 0]
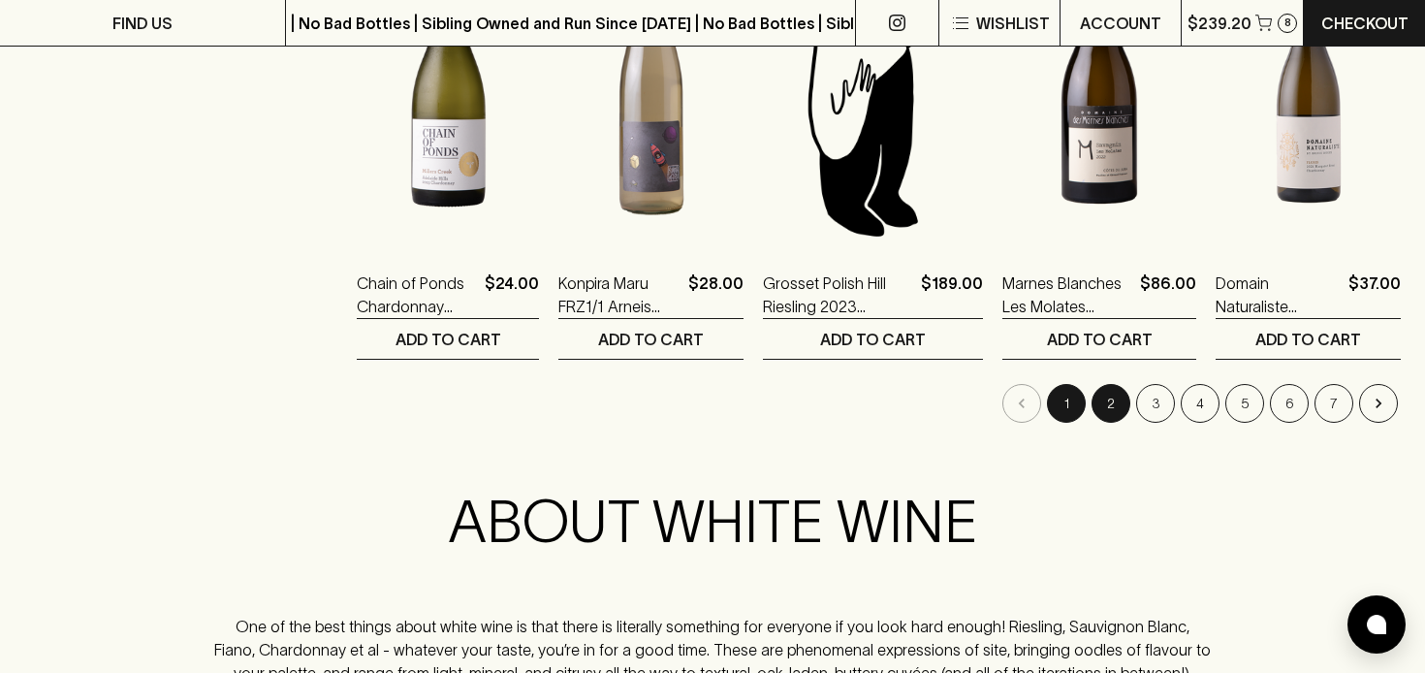
click at [1104, 403] on button "2" at bounding box center [1110, 403] width 39 height 39
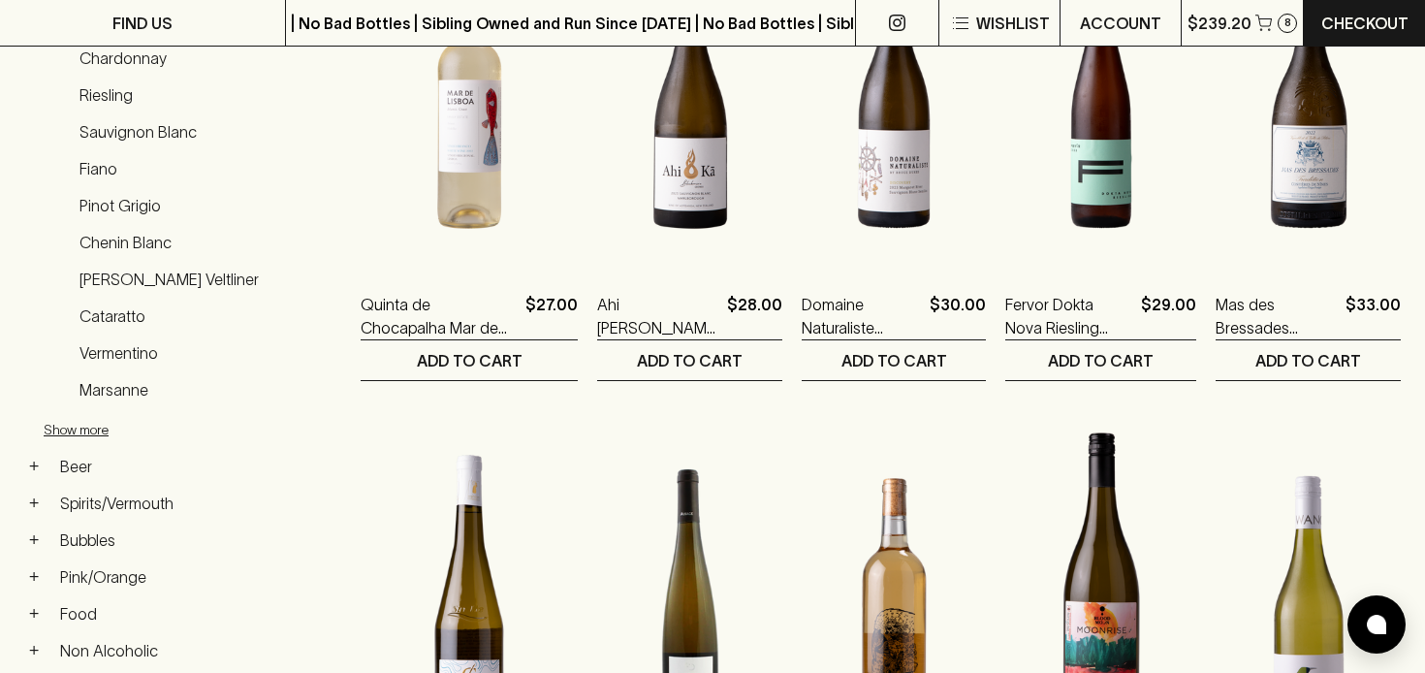
scroll to position [465, 0]
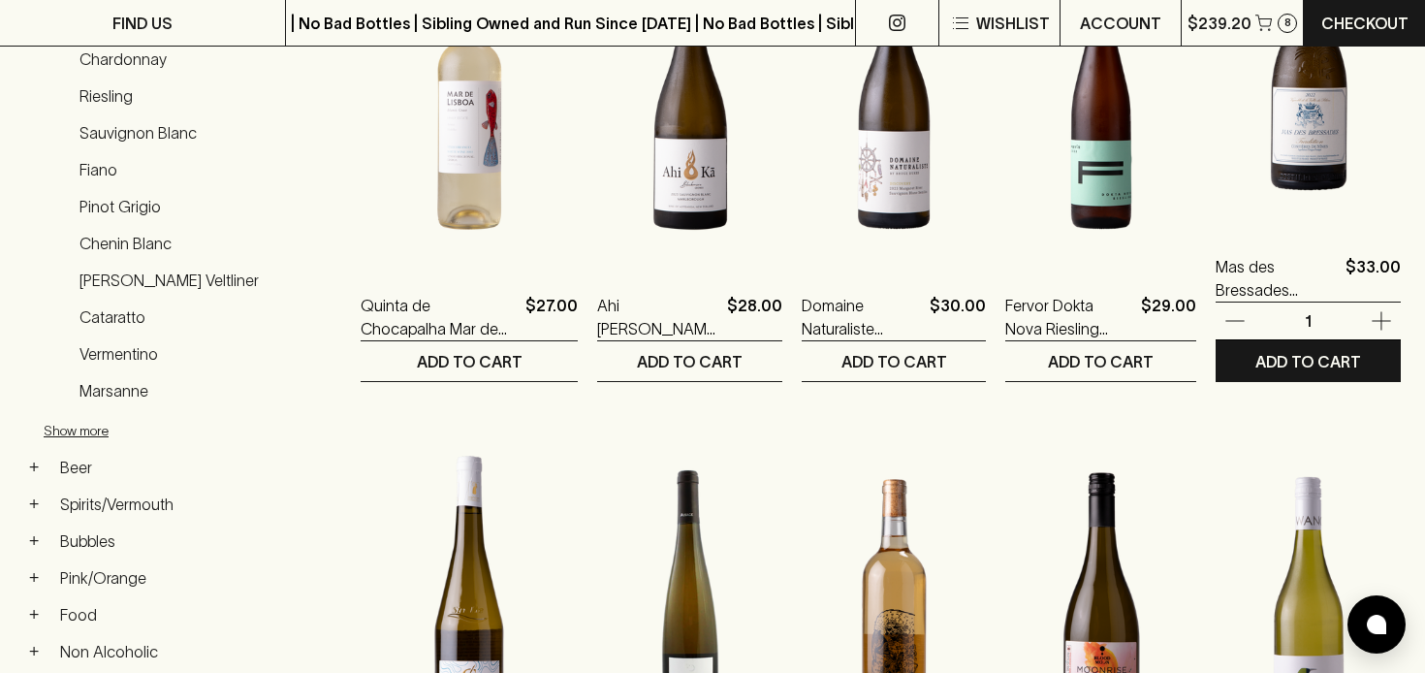
click at [1295, 145] on img at bounding box center [1307, 56] width 185 height 339
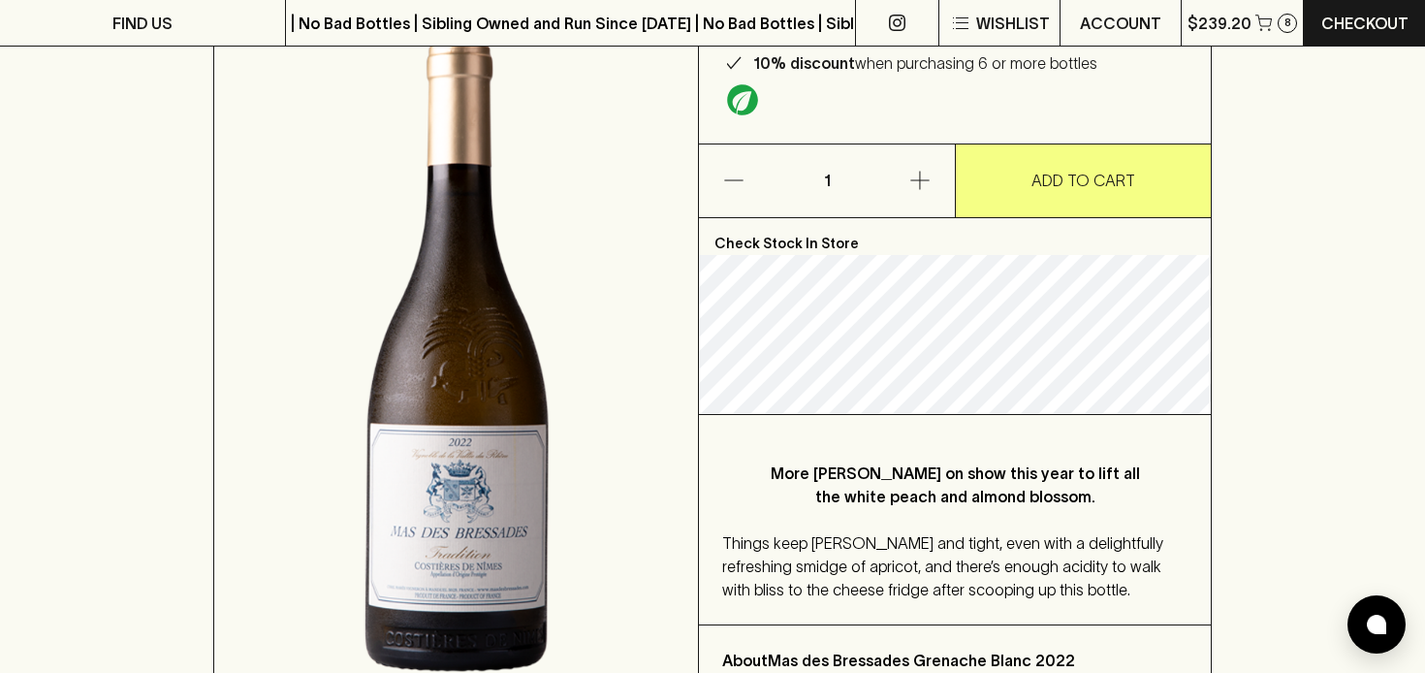
scroll to position [253, 0]
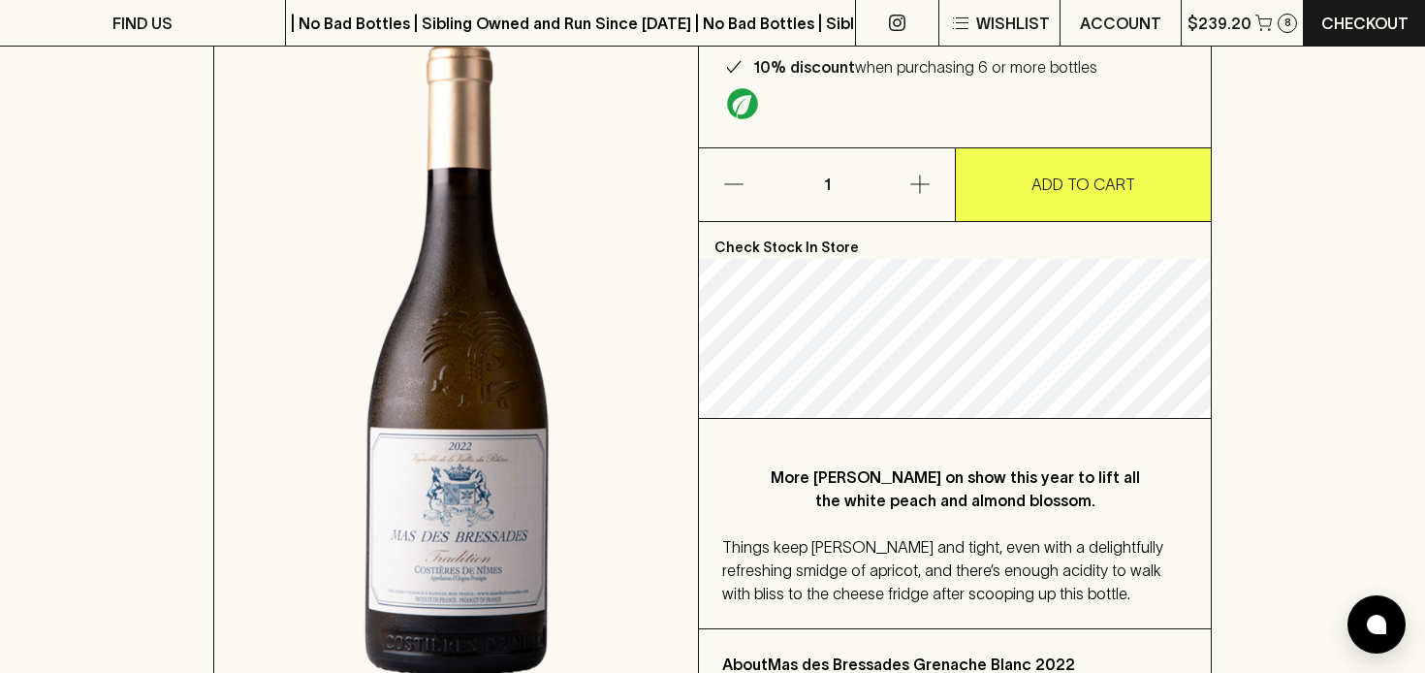
click at [1086, 180] on p "ADD TO CART" at bounding box center [1083, 184] width 104 height 23
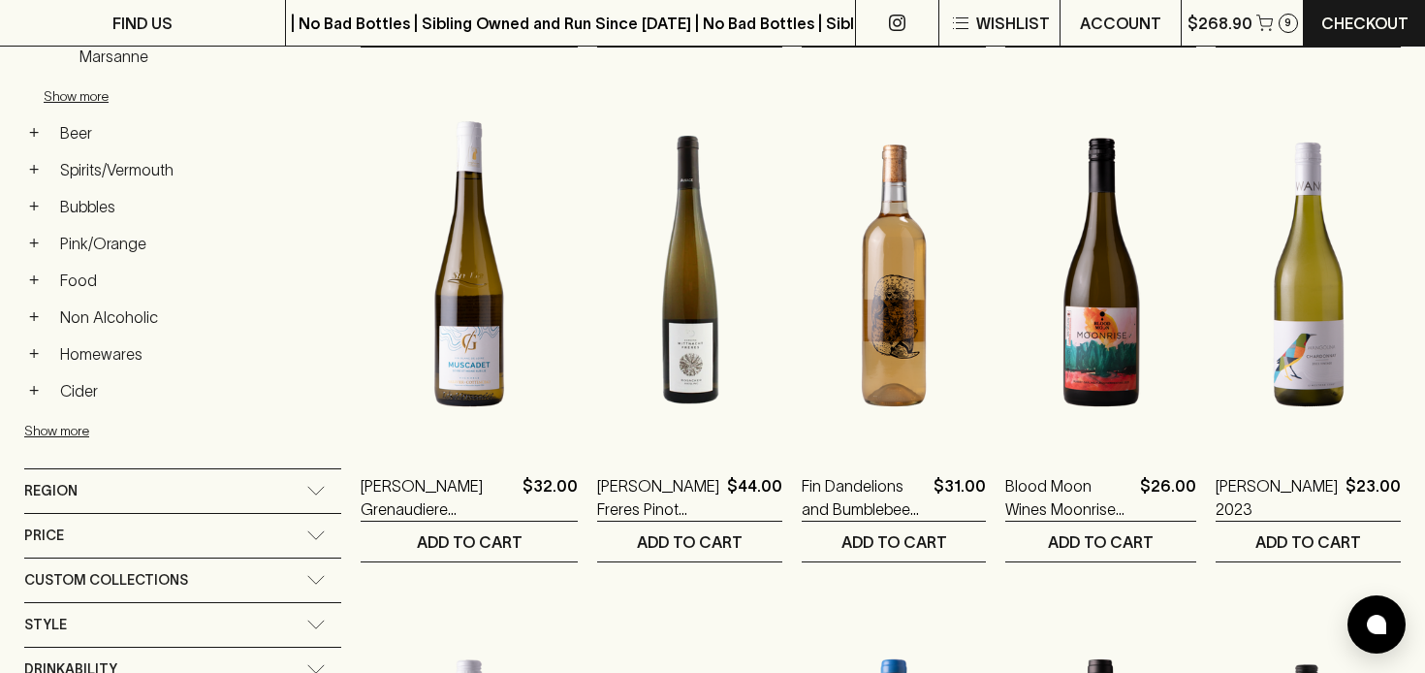
scroll to position [801, 0]
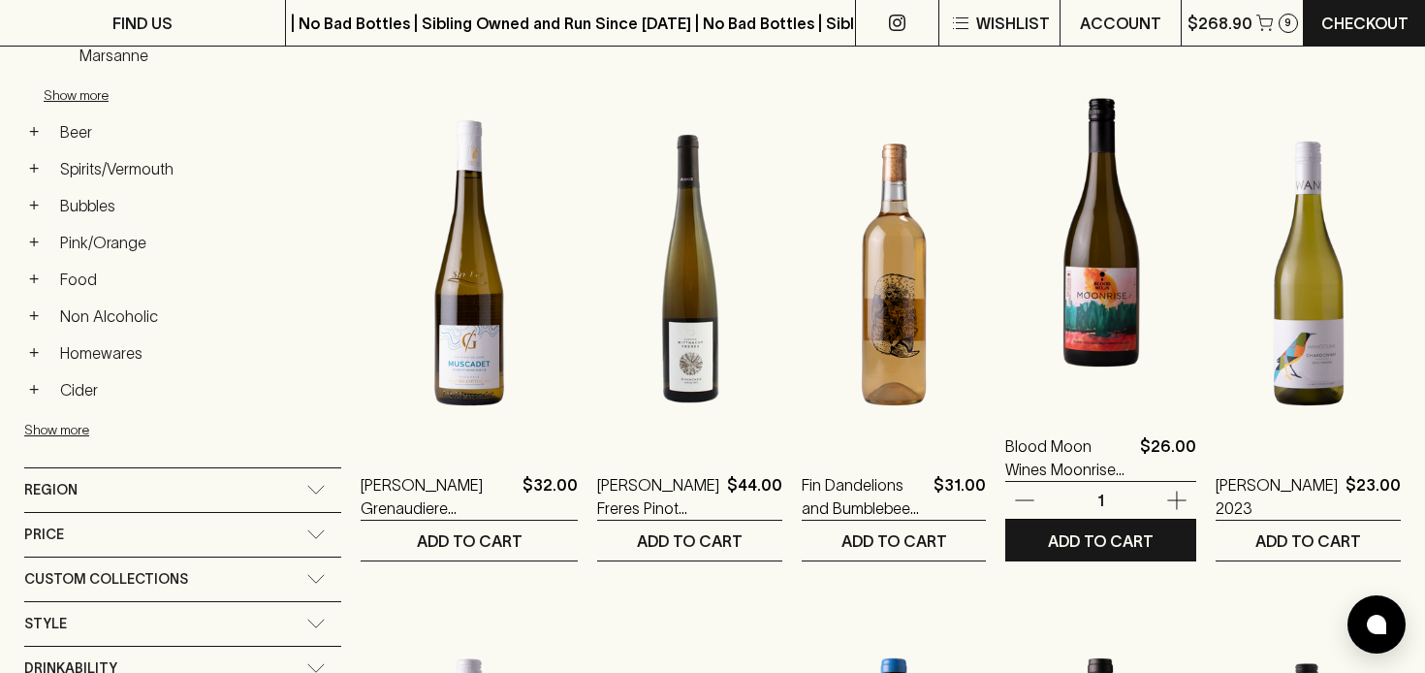
click at [1069, 315] on img at bounding box center [1100, 235] width 191 height 339
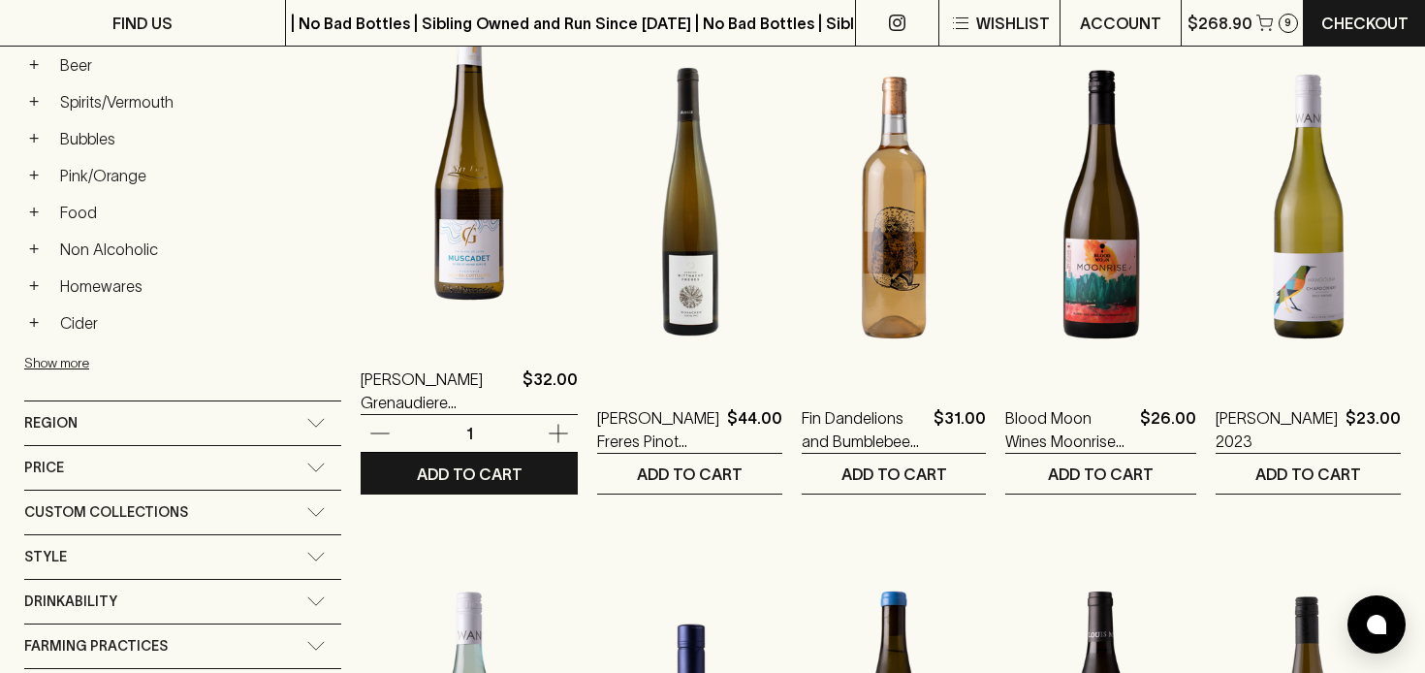
scroll to position [868, 0]
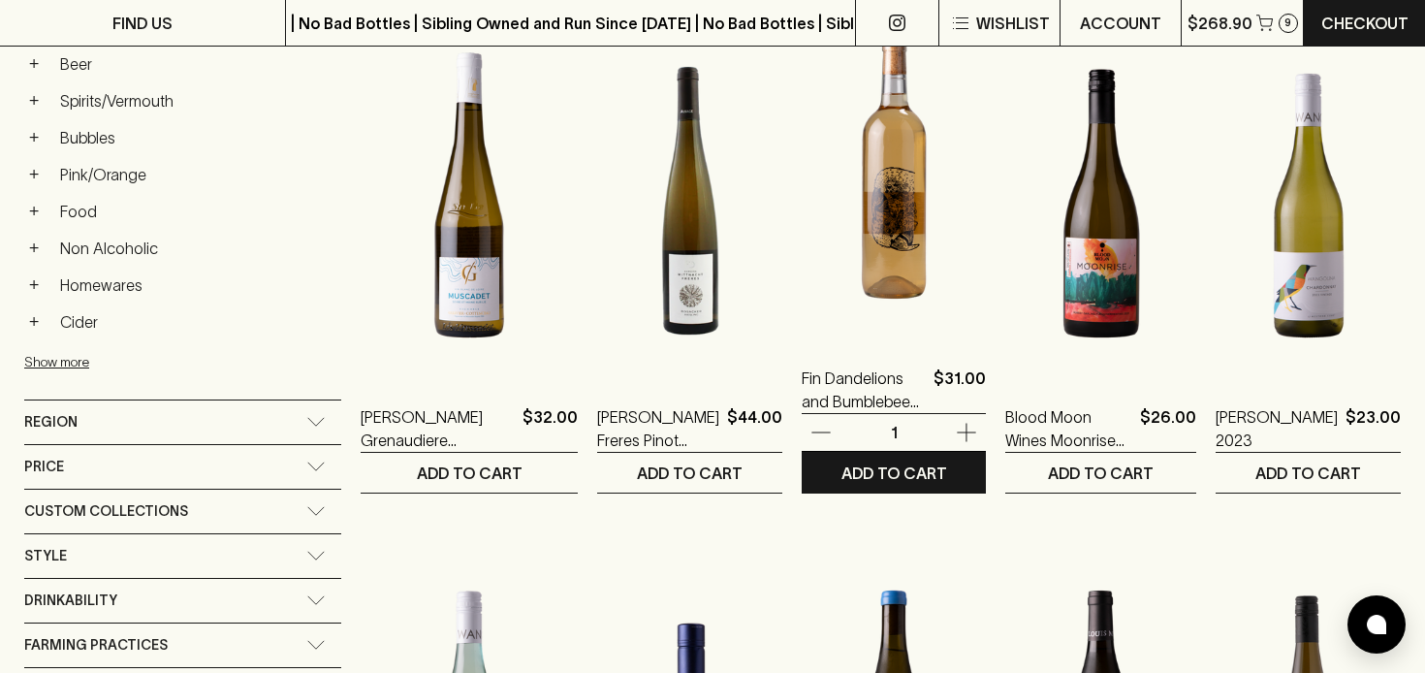
click at [842, 257] on img at bounding box center [894, 167] width 184 height 339
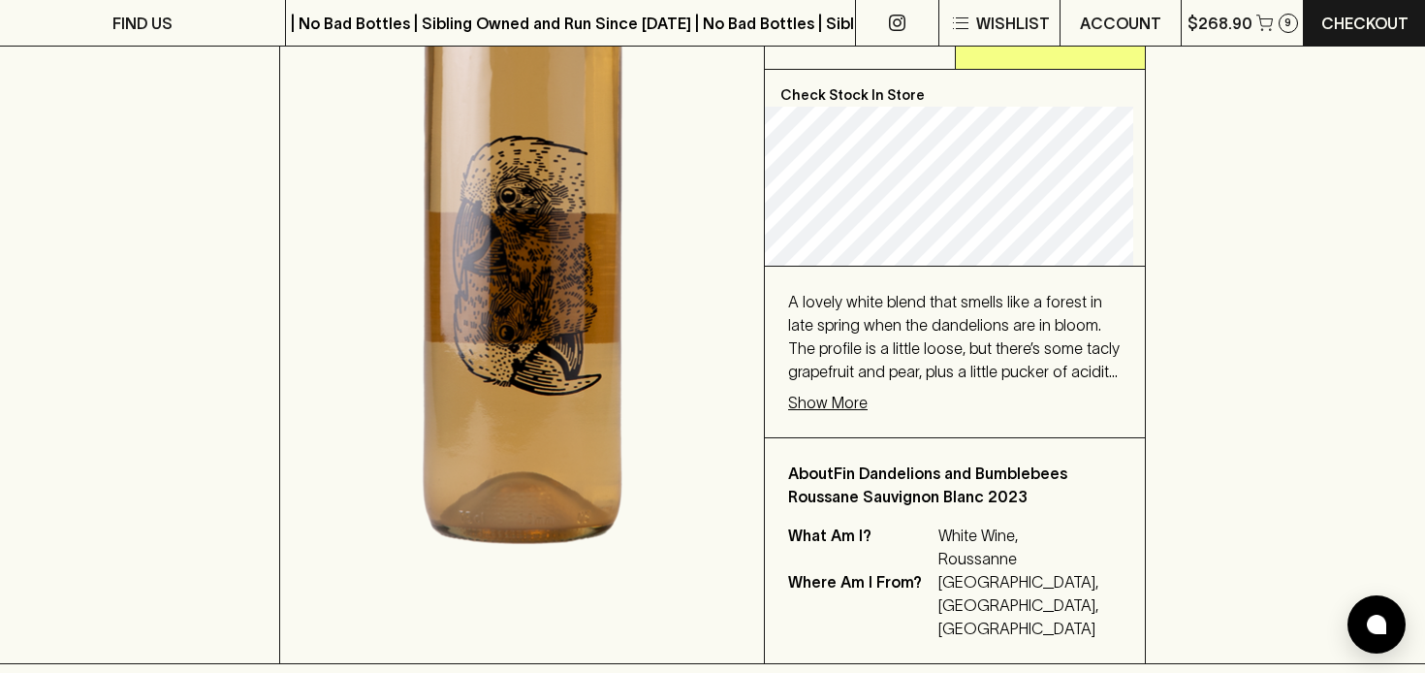
scroll to position [583, 0]
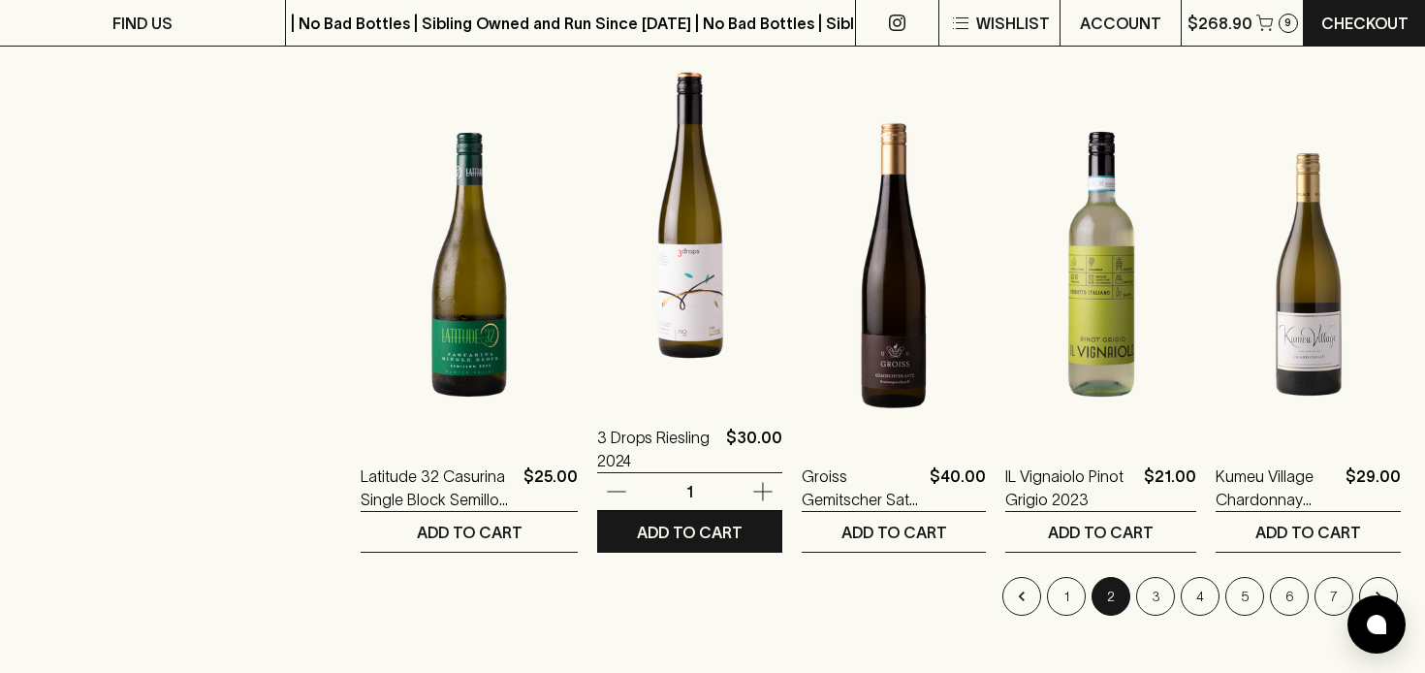
scroll to position [1840, 0]
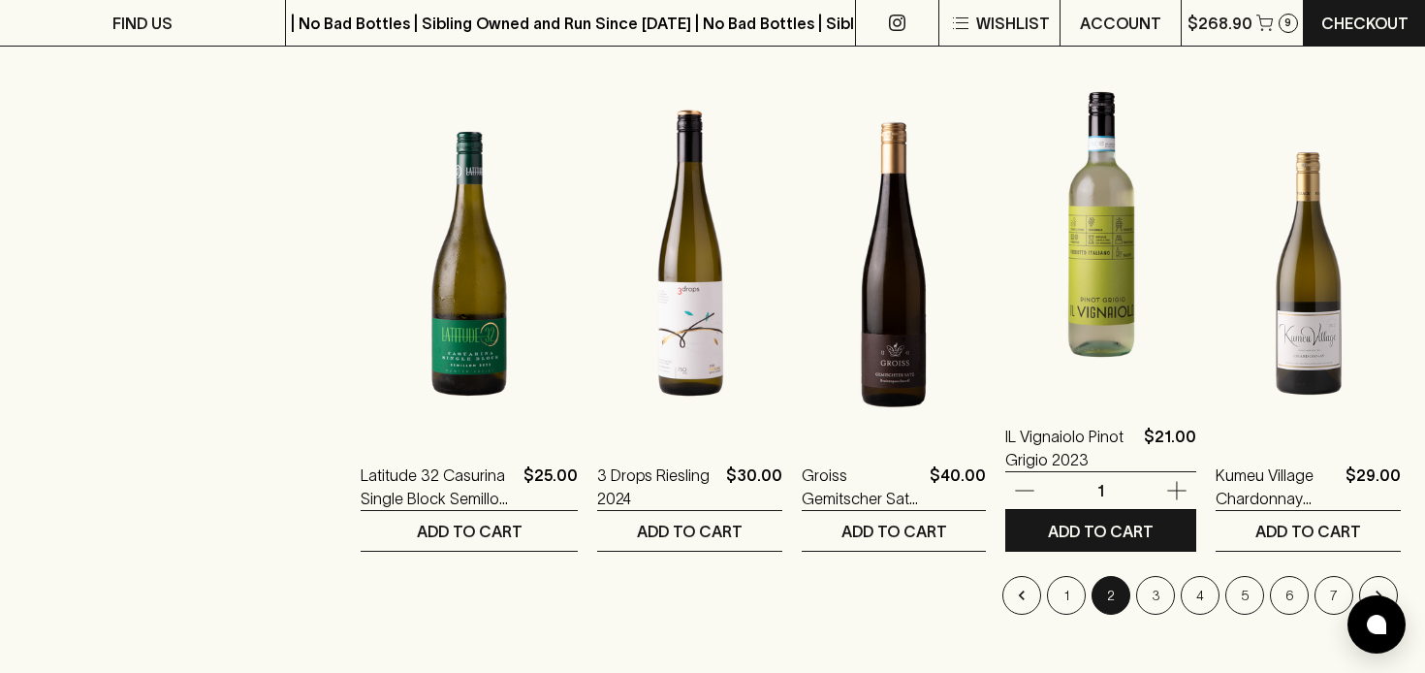
click at [1055, 280] on img at bounding box center [1100, 225] width 191 height 339
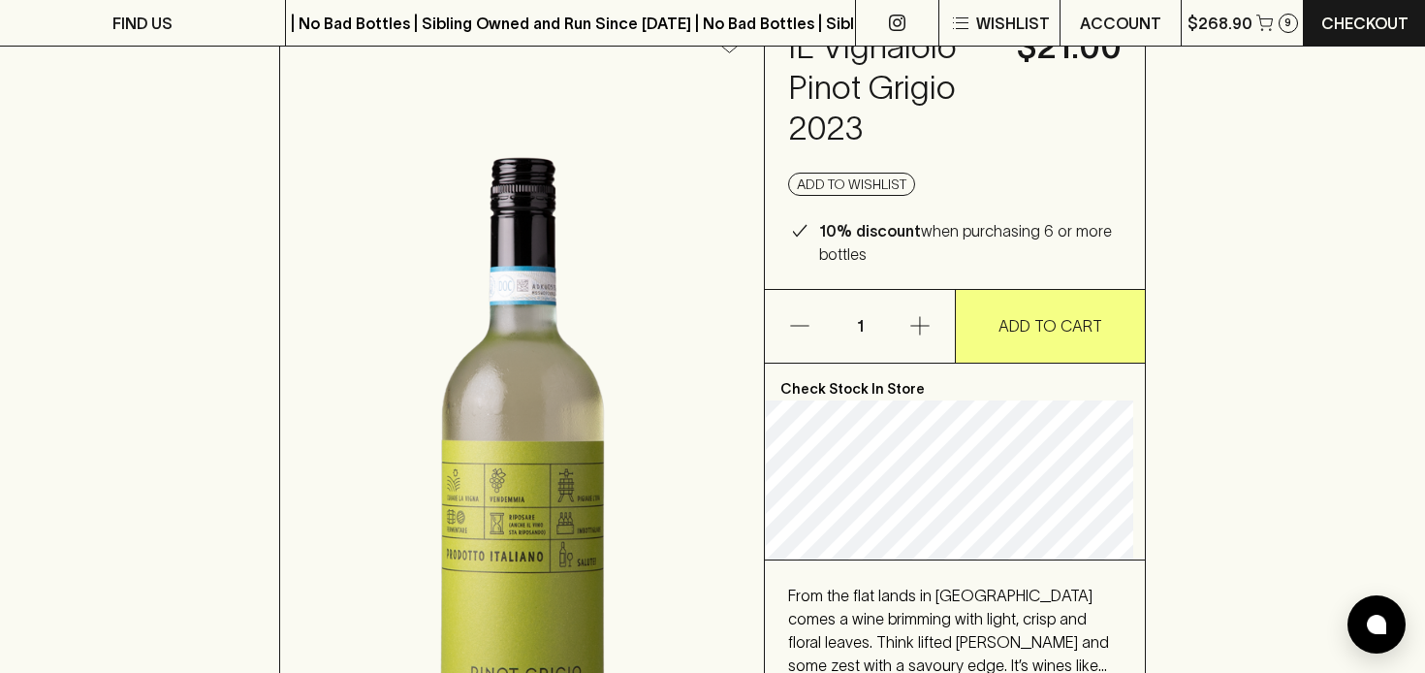
scroll to position [128, 0]
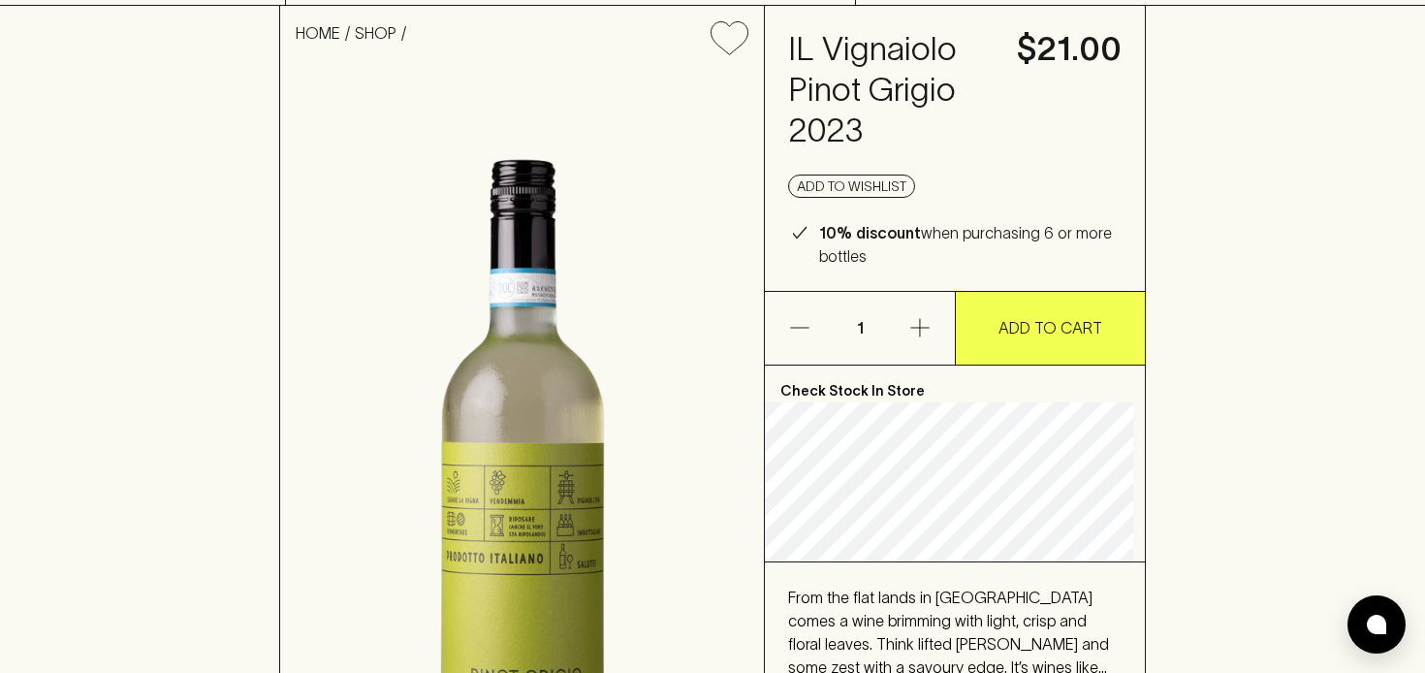
click at [1044, 319] on p "ADD TO CART" at bounding box center [1050, 327] width 104 height 23
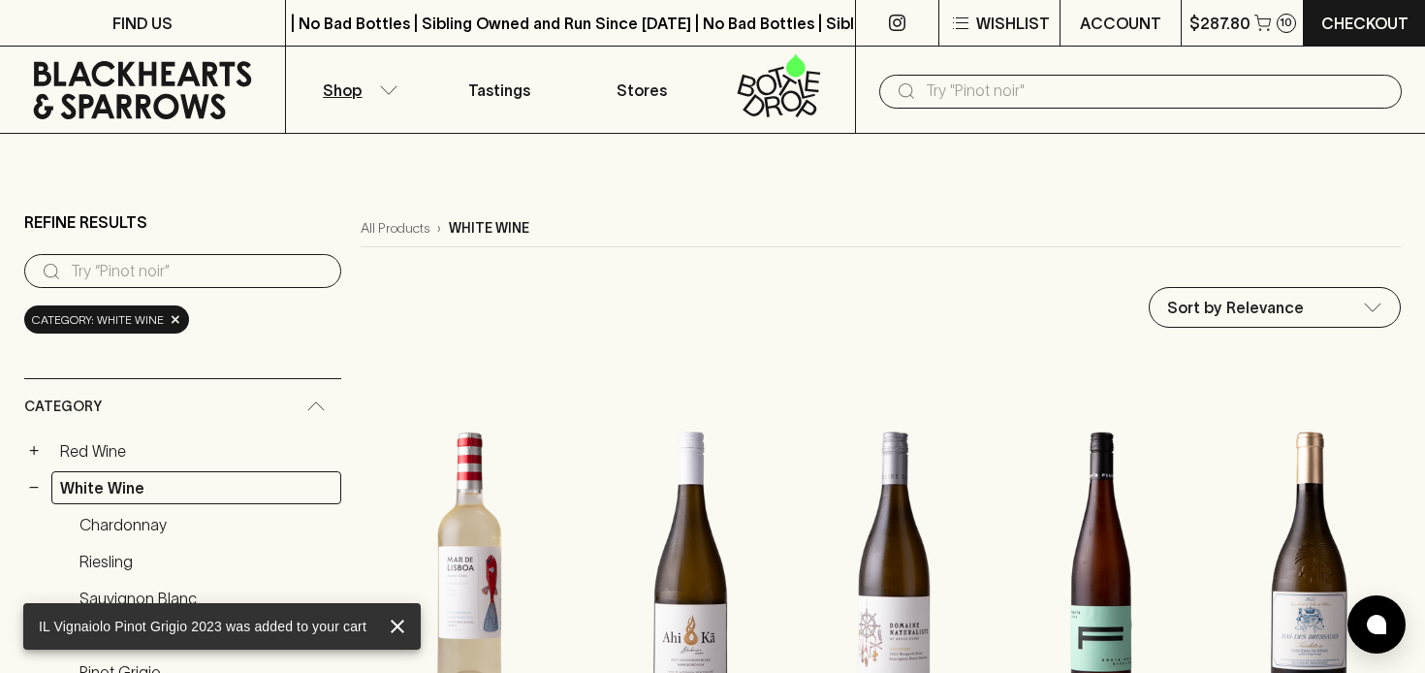
click at [381, 85] on icon "button" at bounding box center [388, 90] width 19 height 10
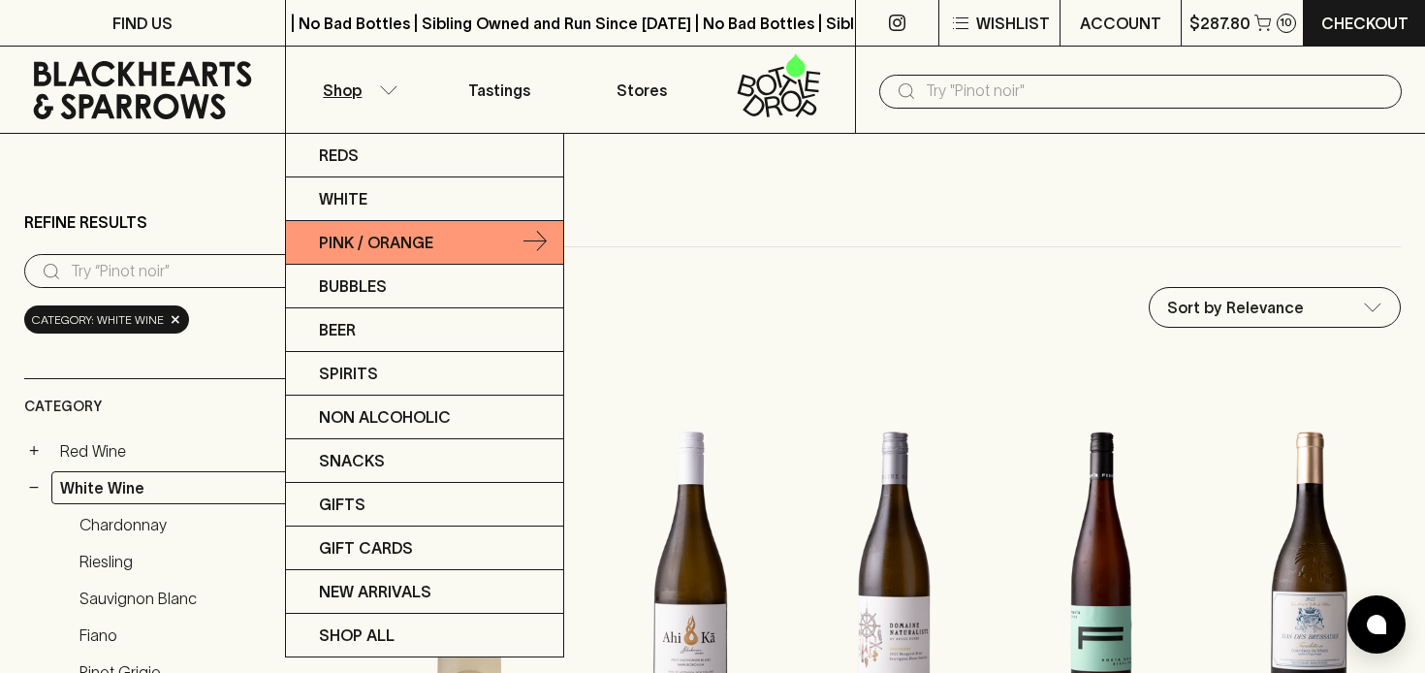
click at [389, 236] on p "Pink / Orange" at bounding box center [376, 242] width 114 height 23
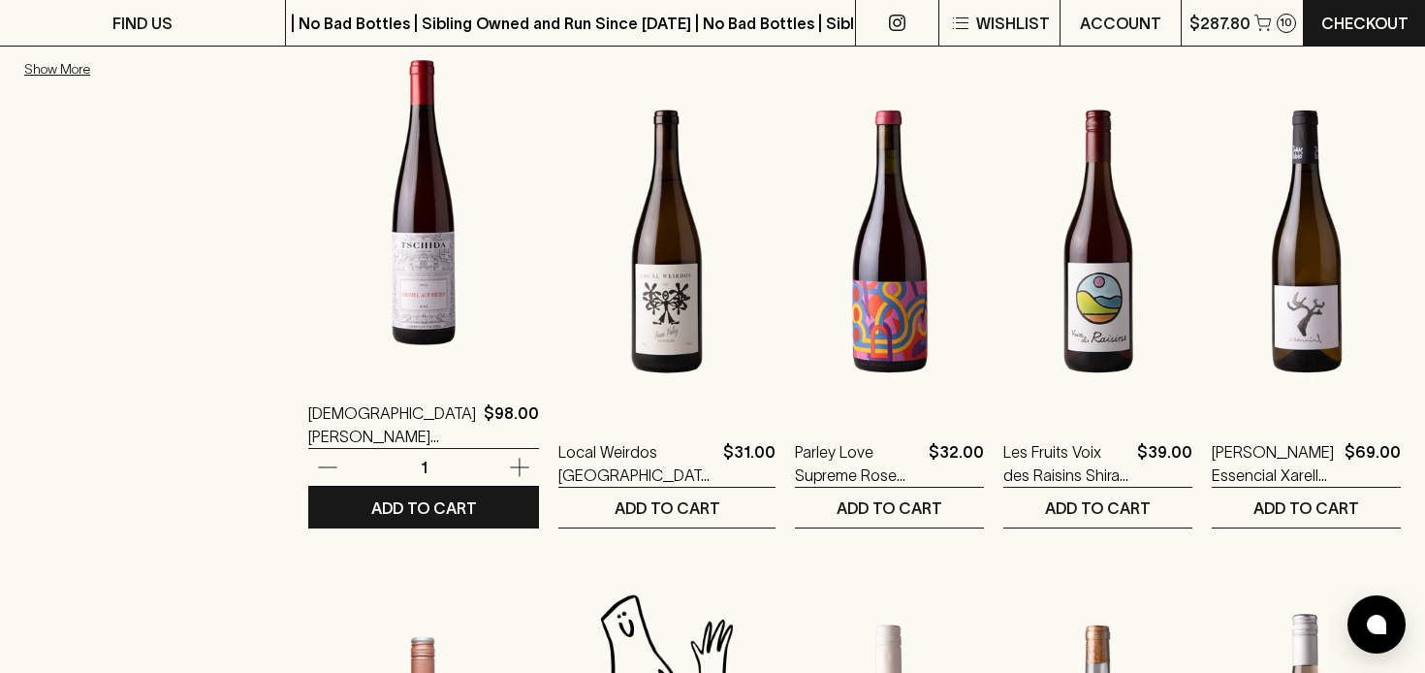
scroll to position [1351, 0]
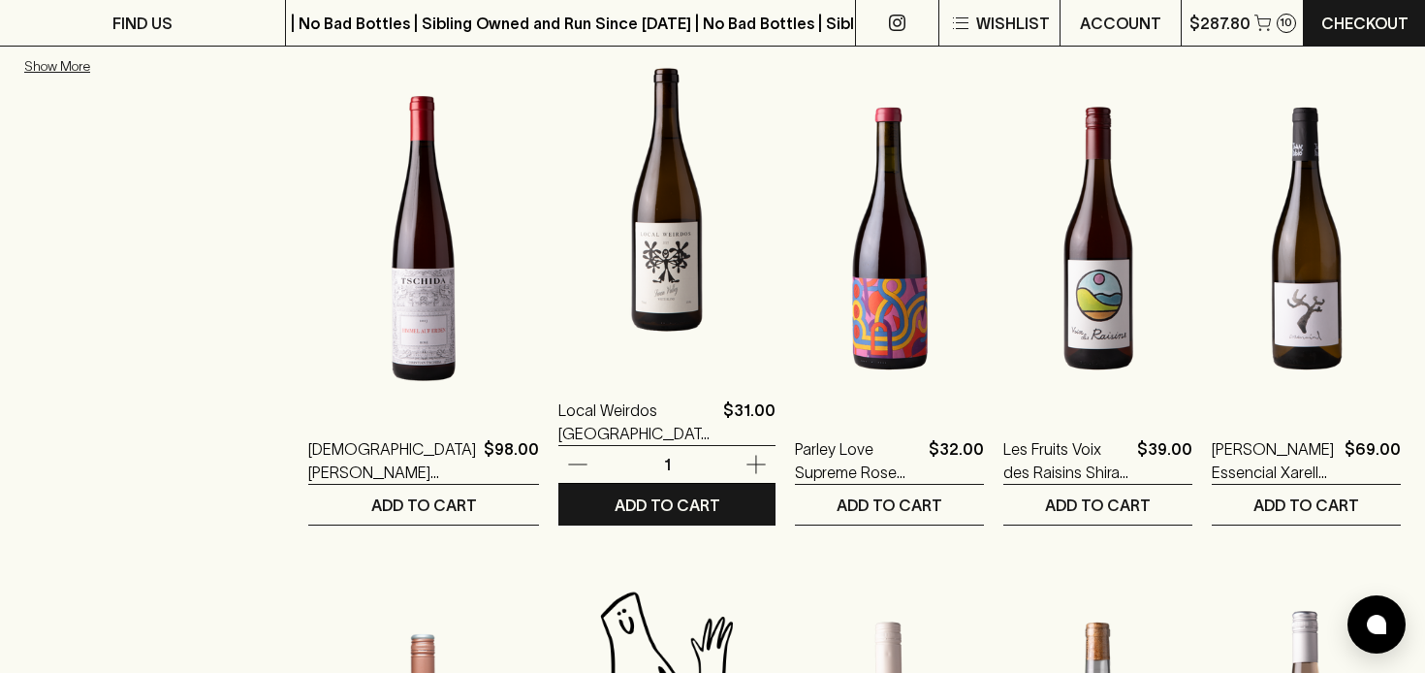
click at [607, 241] on img at bounding box center [666, 199] width 217 height 339
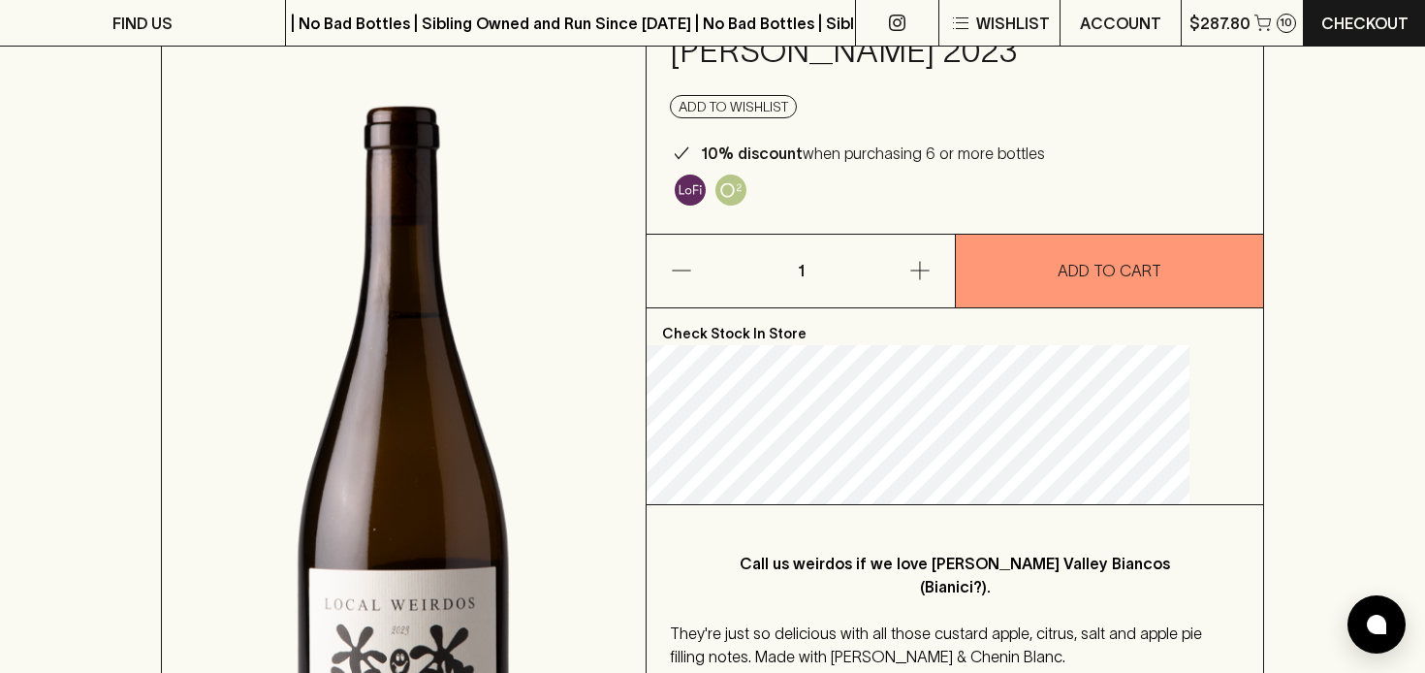
scroll to position [197, 0]
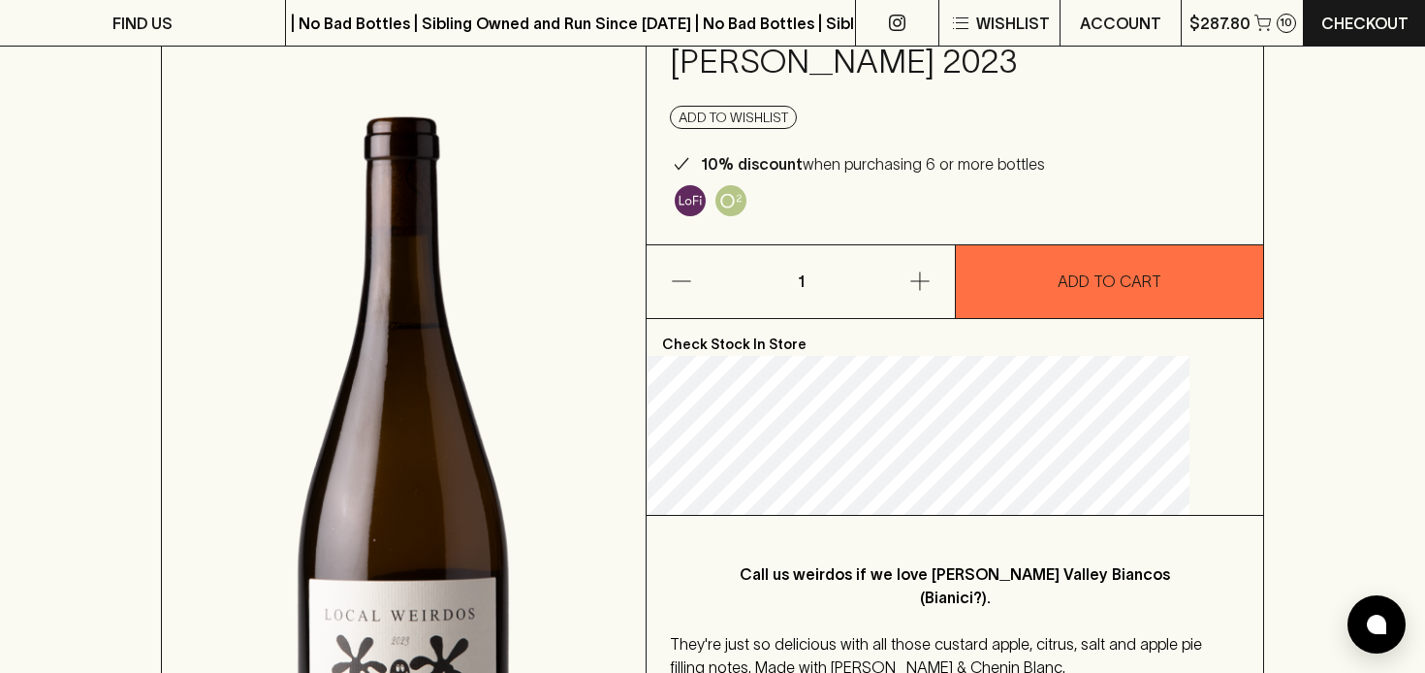
click at [1062, 269] on p "ADD TO CART" at bounding box center [1109, 280] width 104 height 23
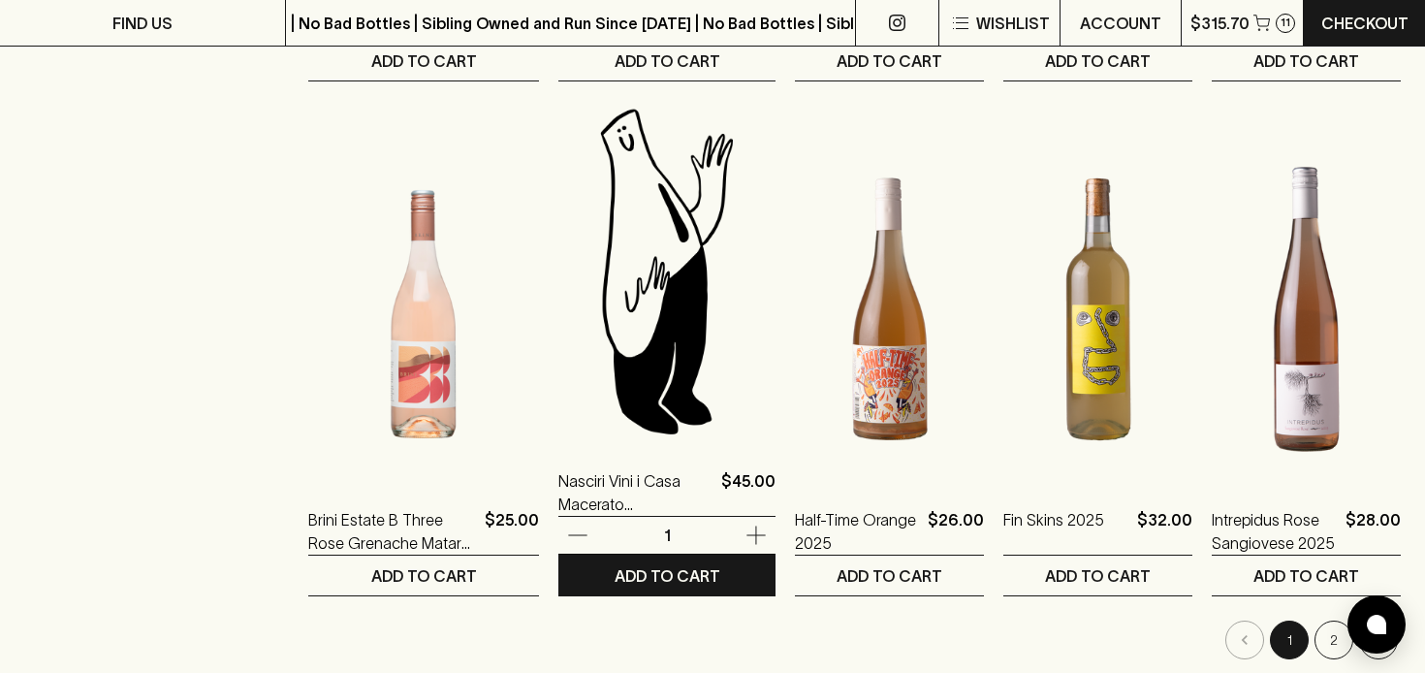
scroll to position [1797, 0]
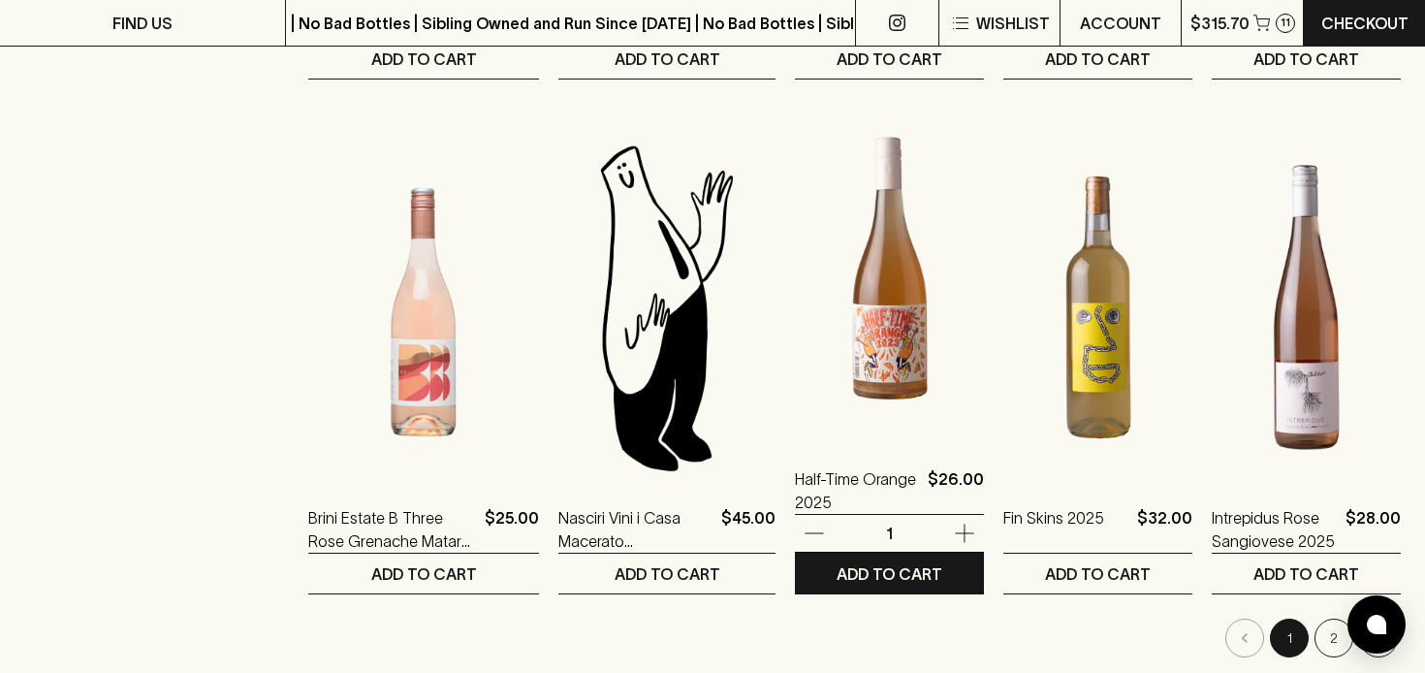
click at [828, 320] on img at bounding box center [889, 268] width 189 height 339
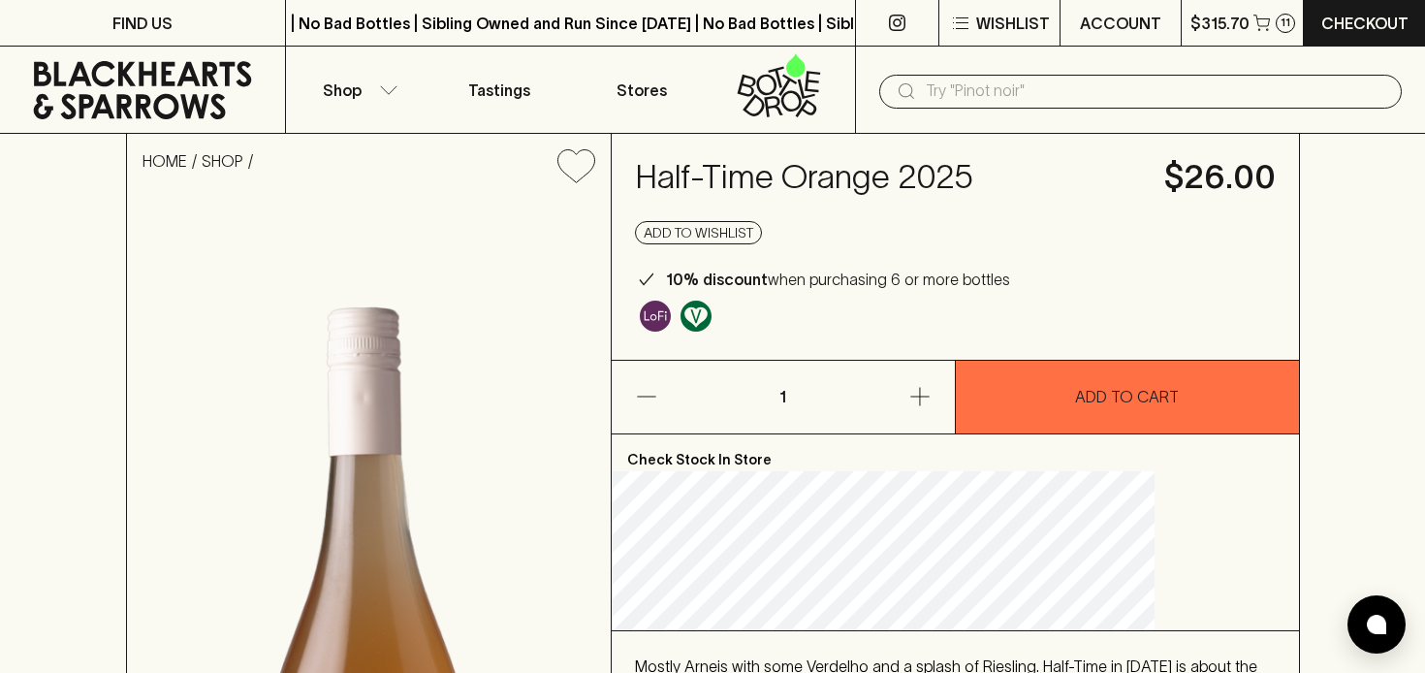
click at [1115, 395] on p "ADD TO CART" at bounding box center [1127, 396] width 104 height 23
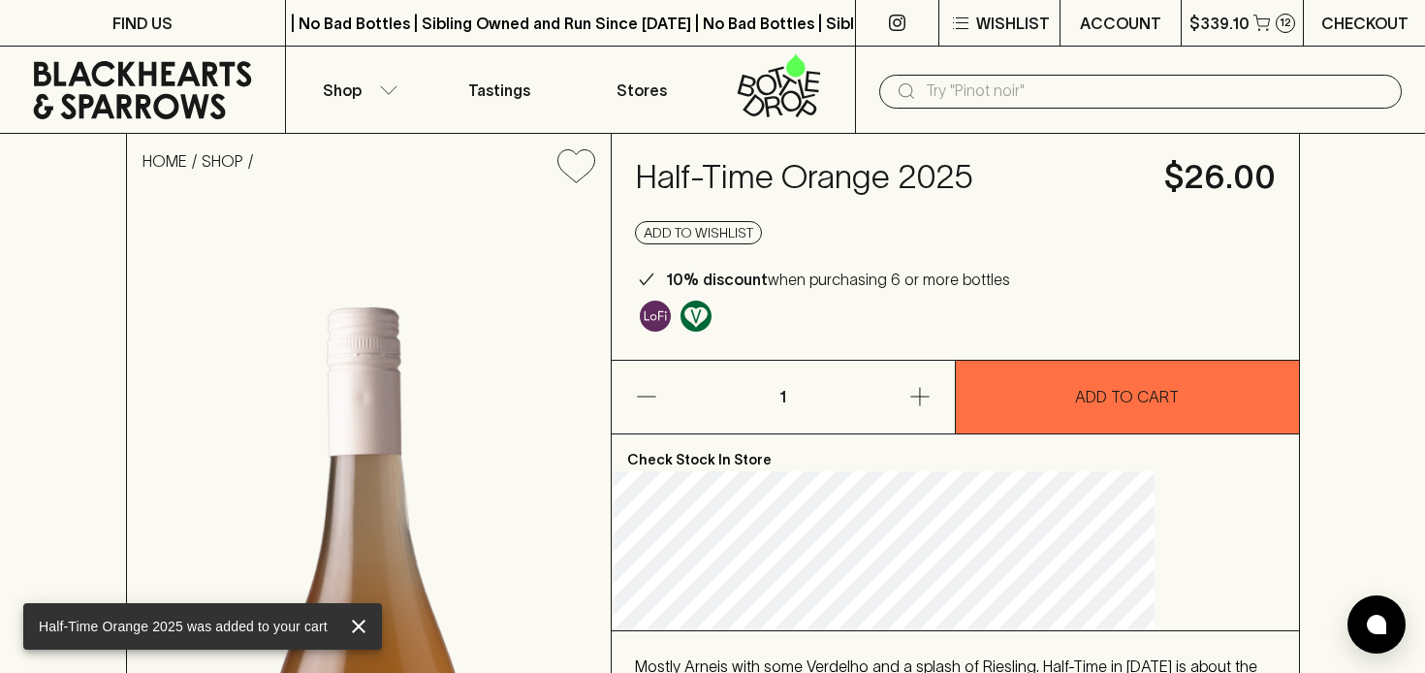
click at [1349, 27] on p "Checkout" at bounding box center [1364, 23] width 87 height 23
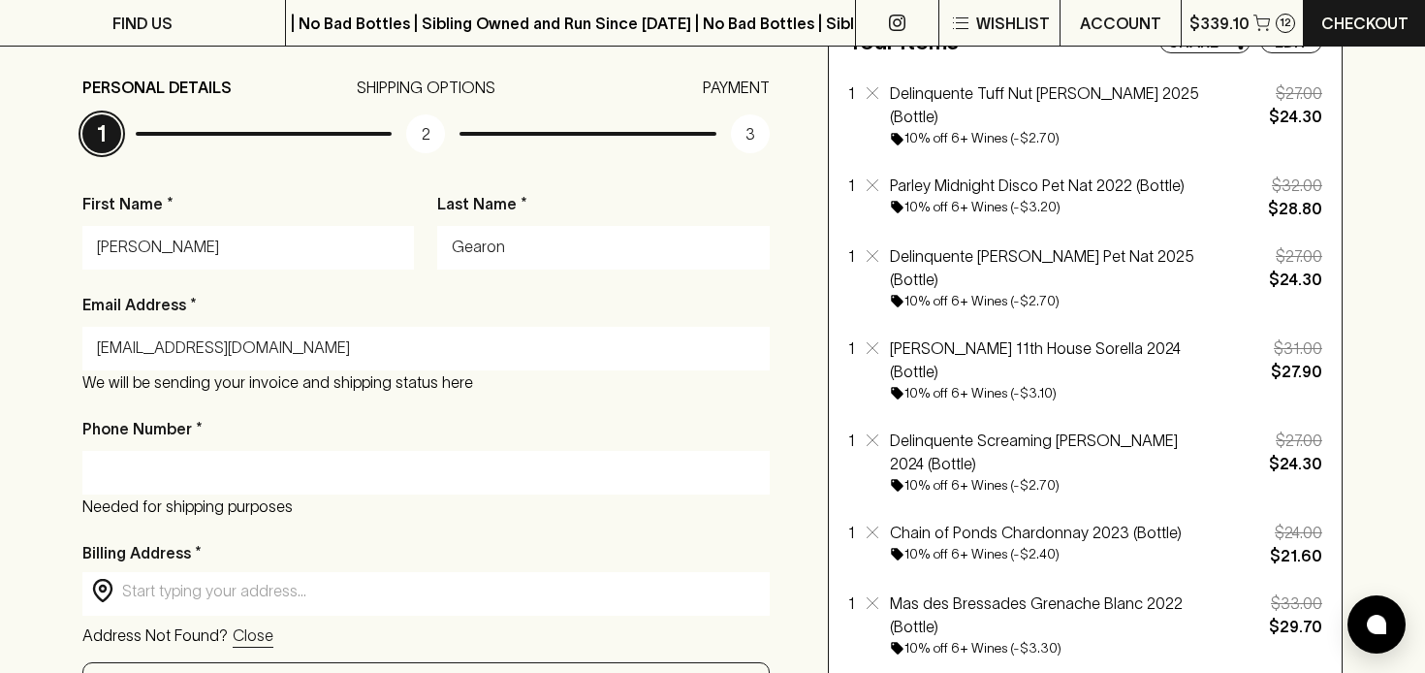
scroll to position [253, 0]
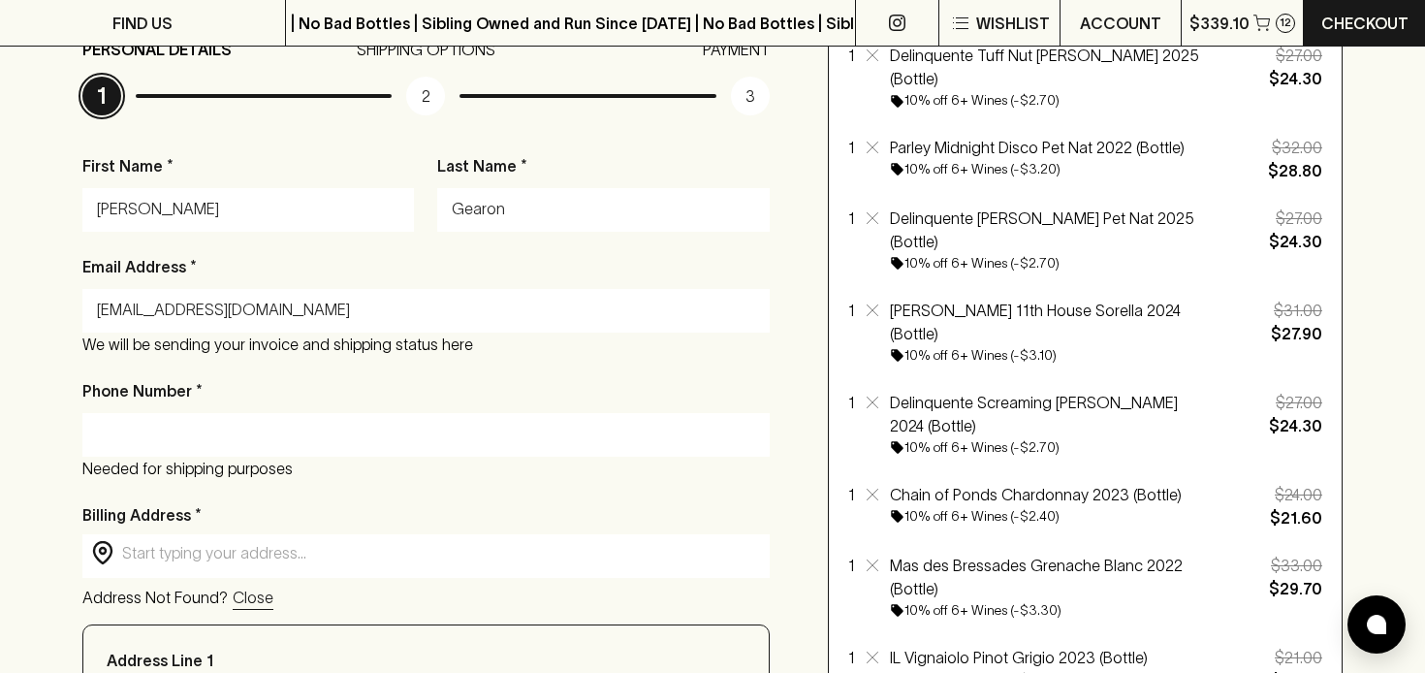
click at [239, 437] on input "Phone Number *" at bounding box center [426, 434] width 658 height 31
type input "0418342005"
type input "PO Box 571"
type input "Emerald"
type input "3782"
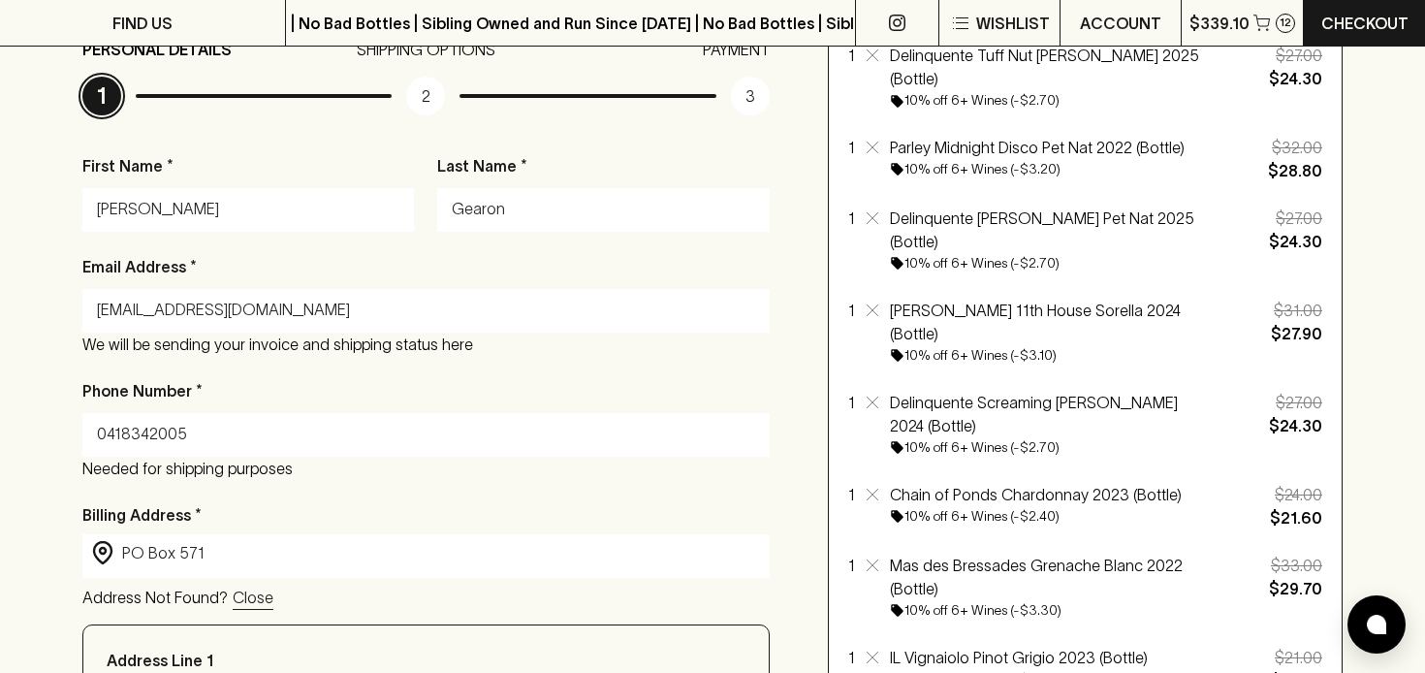
type input "Victoria"
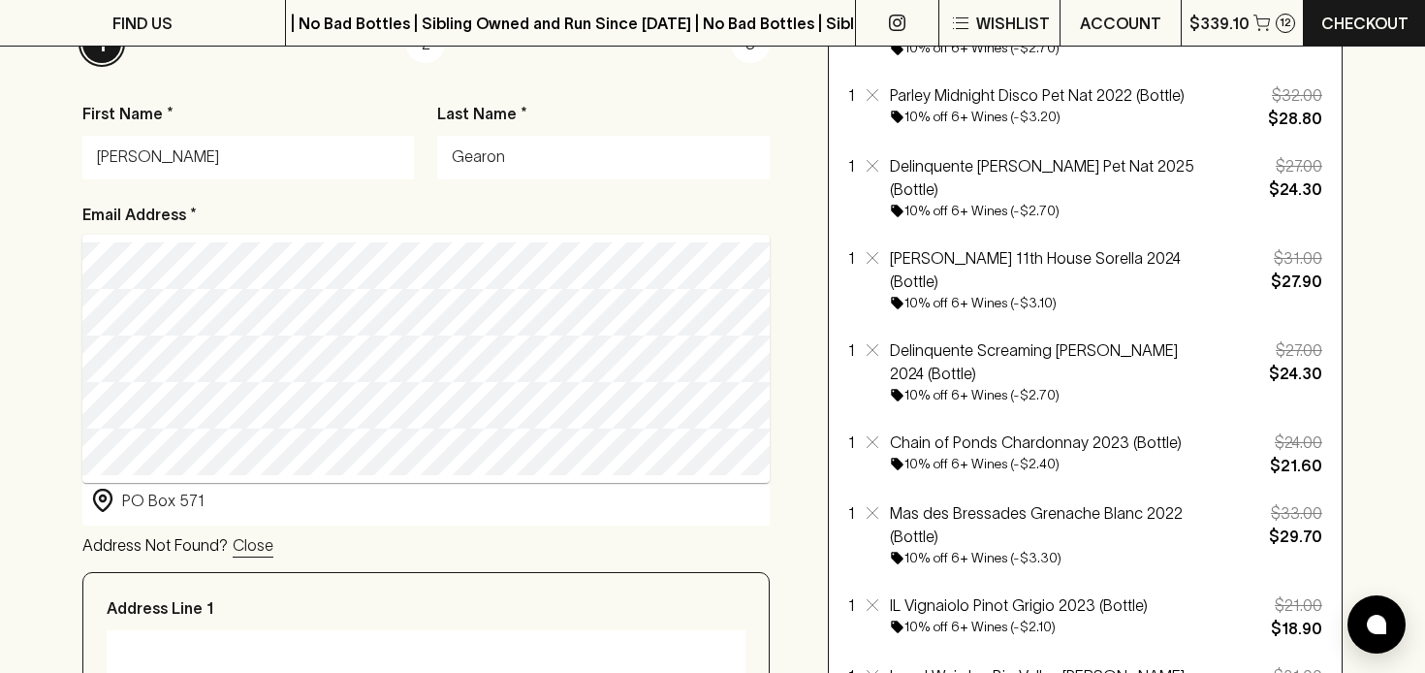
scroll to position [328, 0]
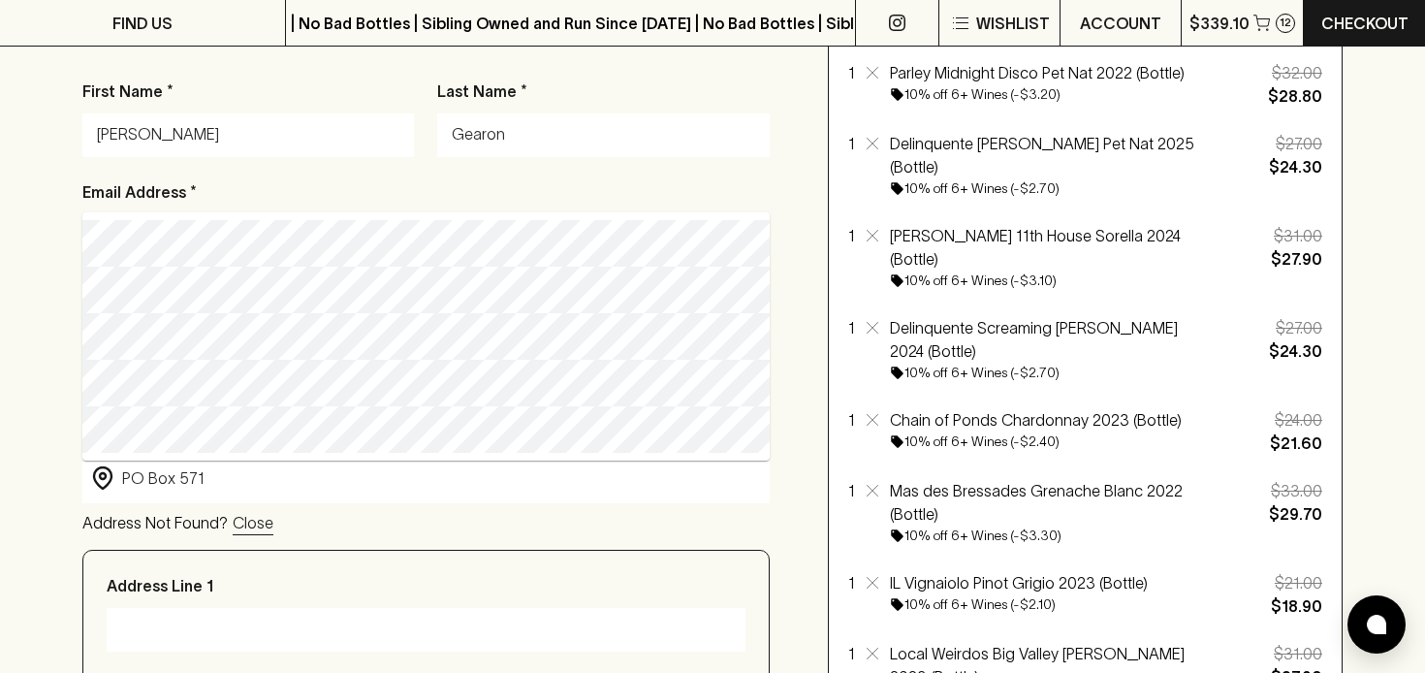
click at [365, 506] on div "Billing Address * ​ PO Box 571 ​ Address Not Found? Close" at bounding box center [425, 481] width 687 height 107
click at [387, 513] on div "Address Not Found? Close" at bounding box center [425, 523] width 687 height 24
click at [246, 526] on p "Close" at bounding box center [253, 522] width 41 height 23
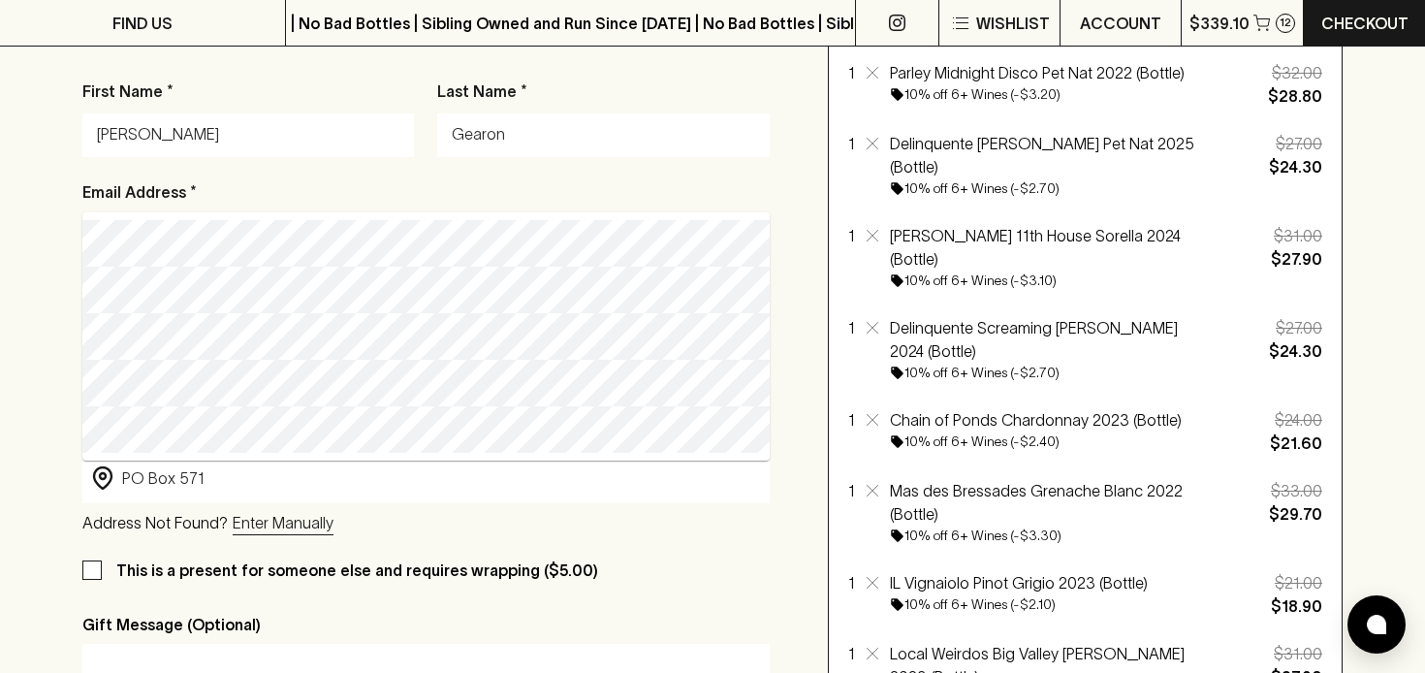
click at [289, 522] on p "Enter Manually" at bounding box center [283, 522] width 101 height 23
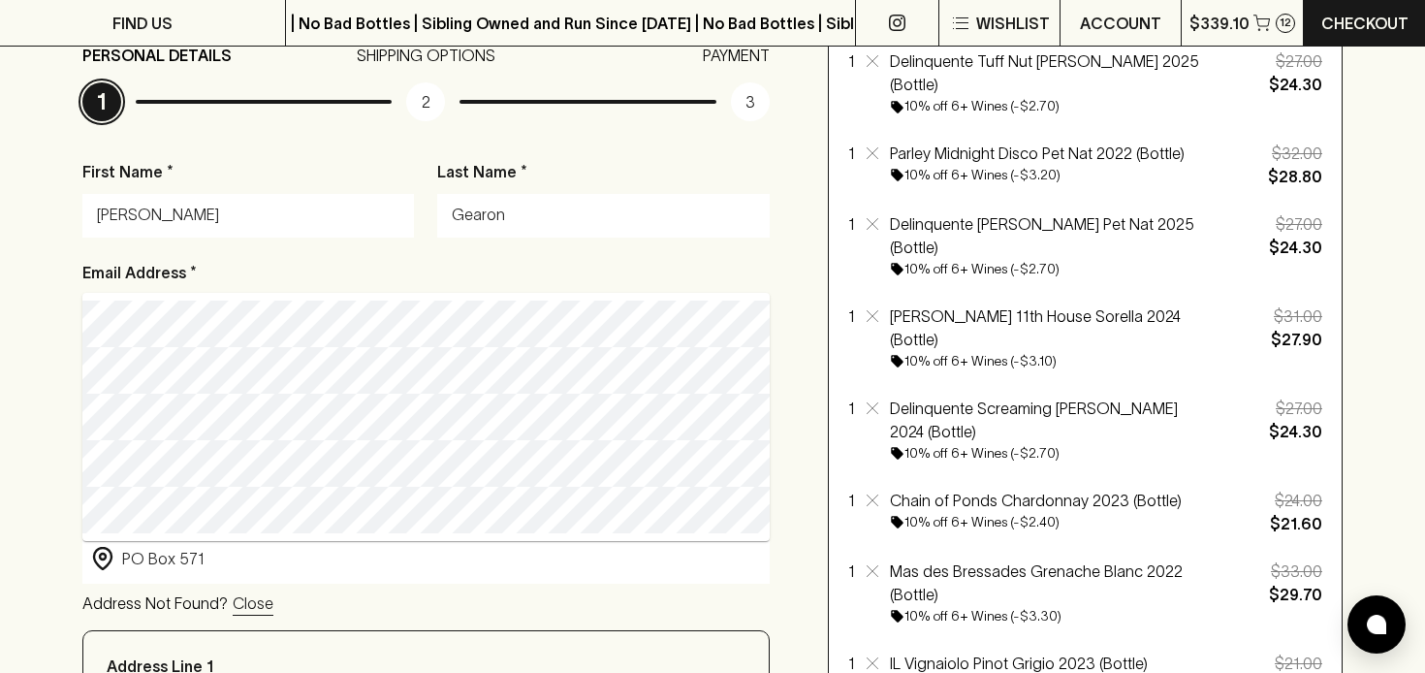
scroll to position [241, 0]
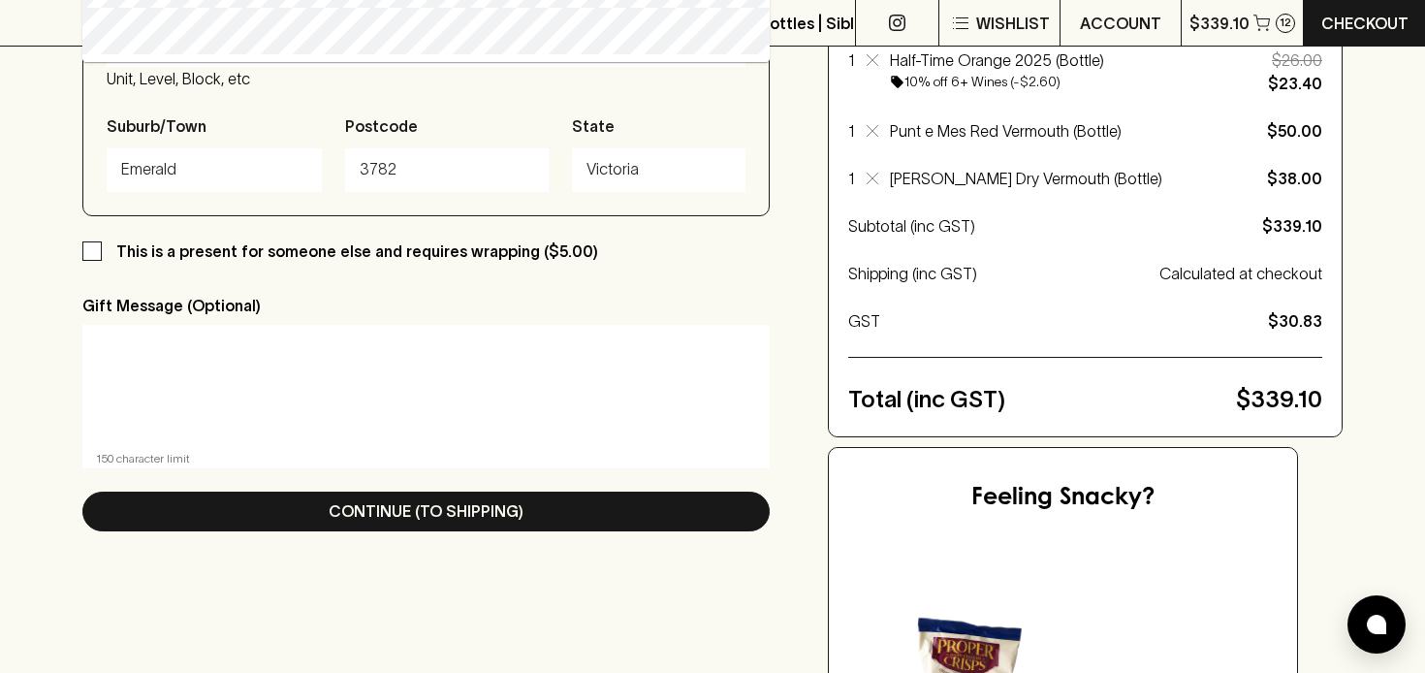
scroll to position [1029, 0]
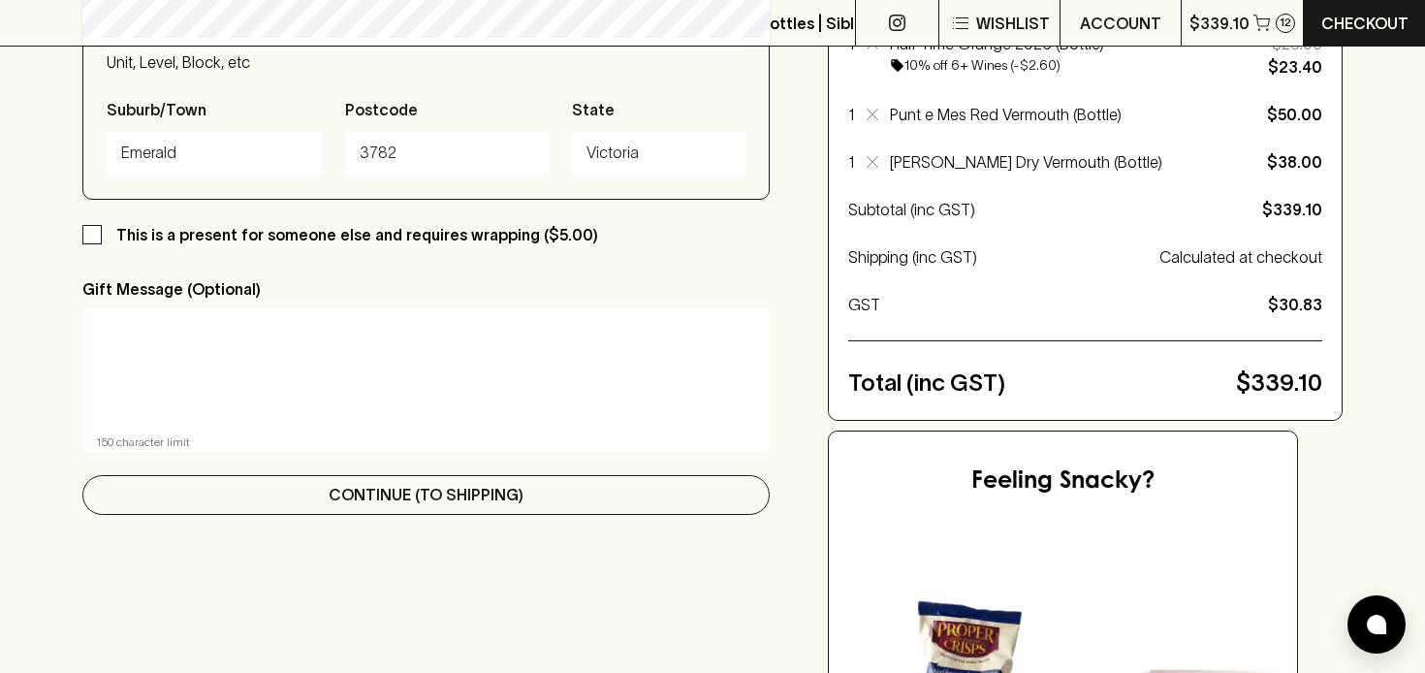
click at [419, 497] on p "Continue (To Shipping)" at bounding box center [426, 494] width 195 height 23
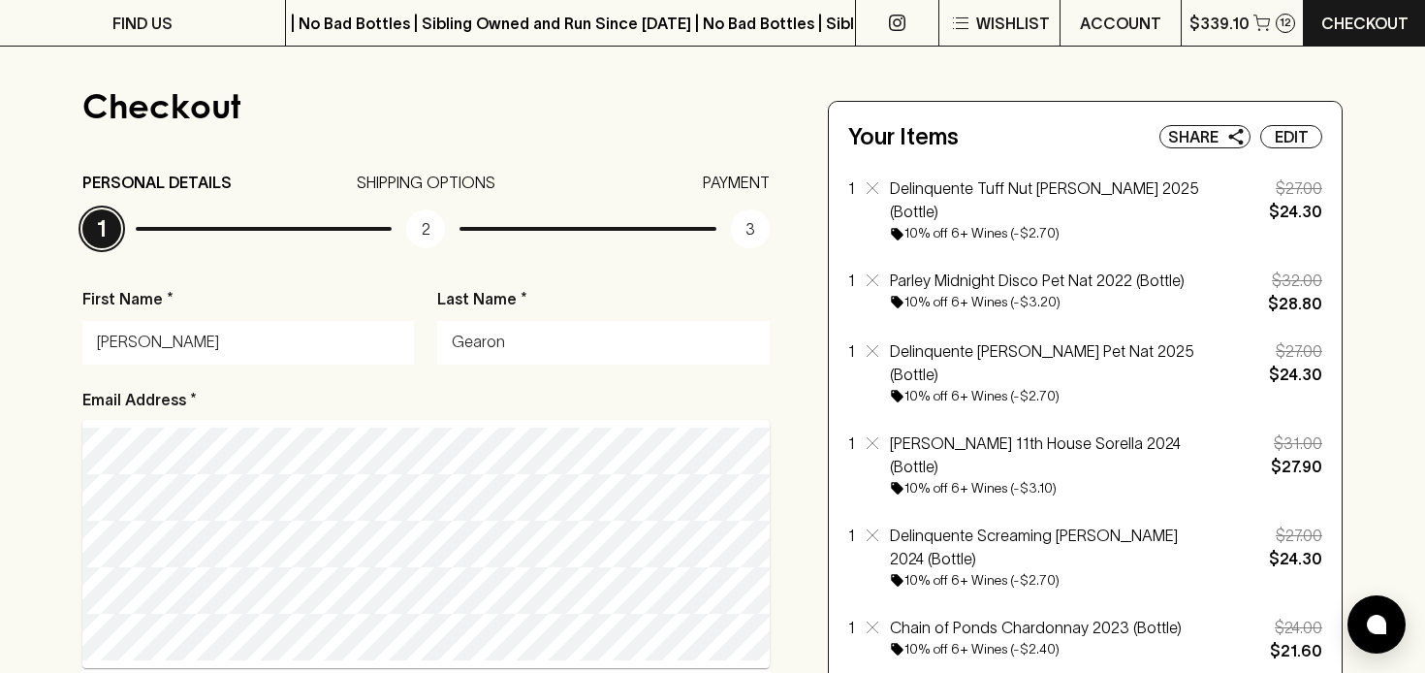
scroll to position [0, 0]
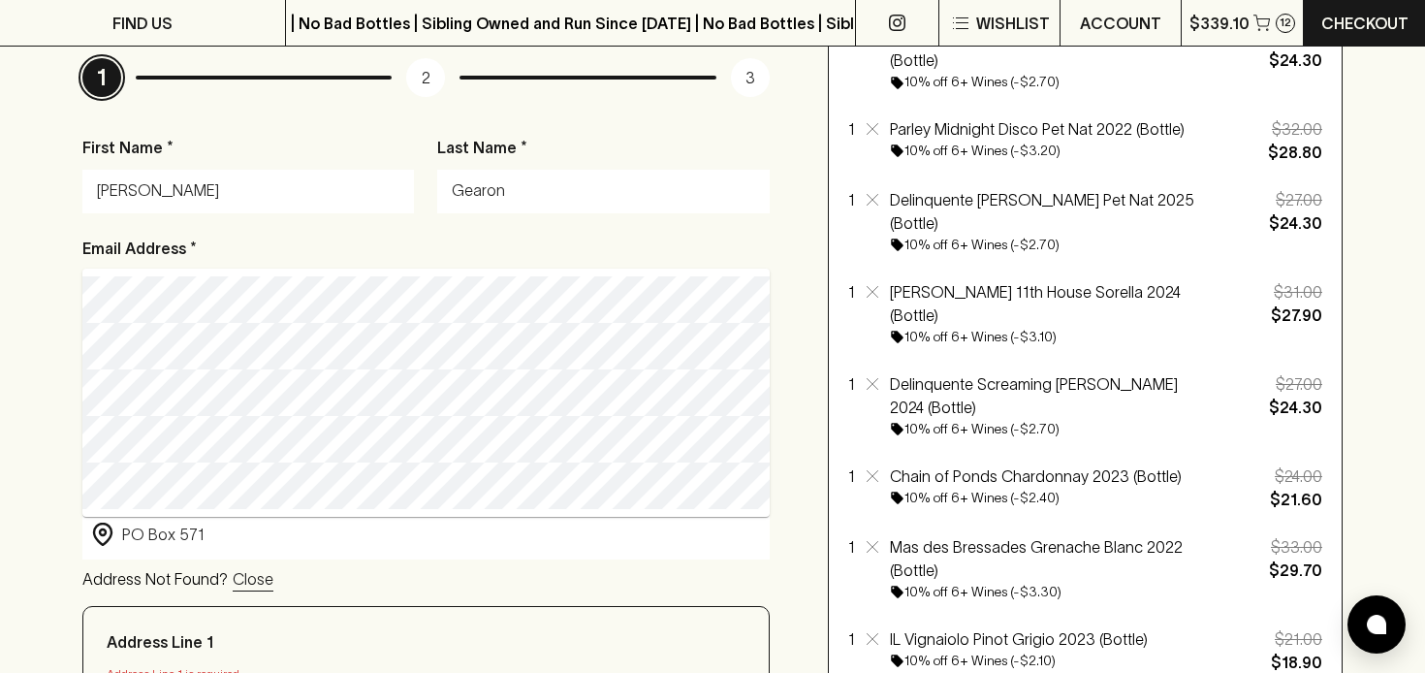
scroll to position [275, 0]
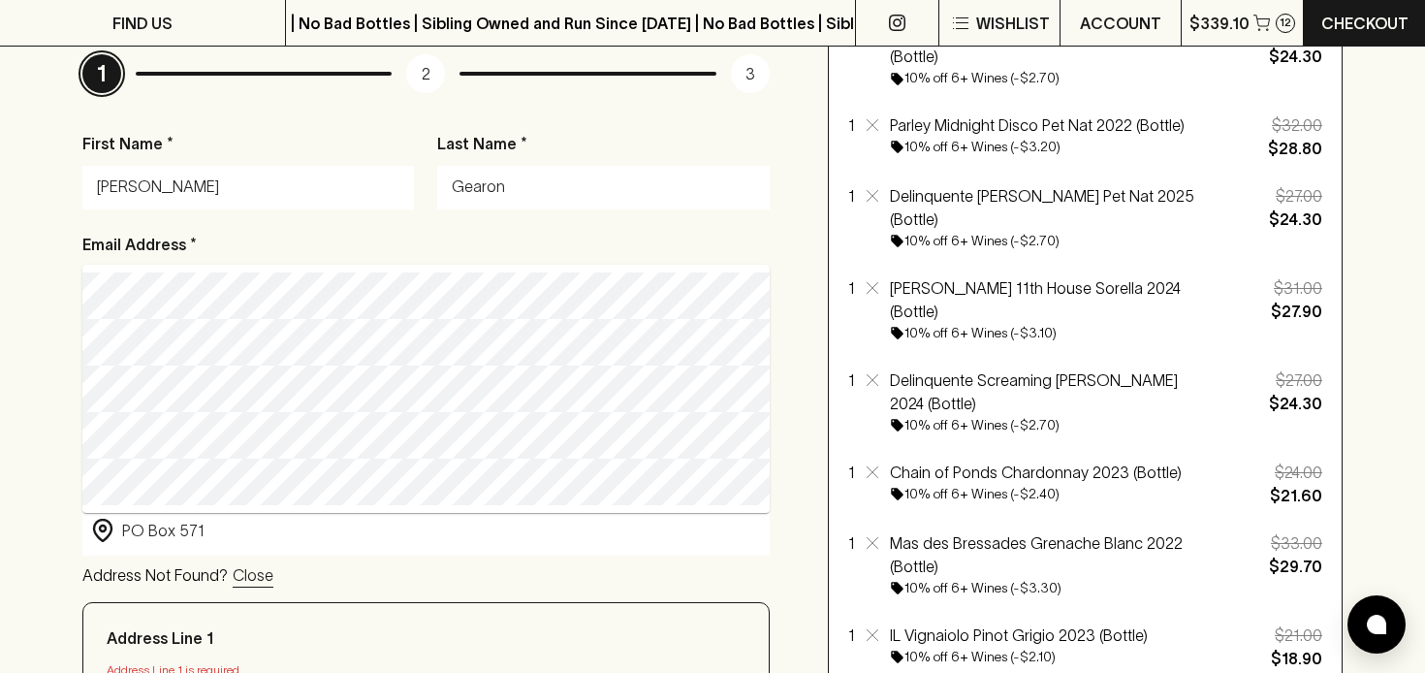
click at [244, 579] on p "Close" at bounding box center [253, 574] width 41 height 23
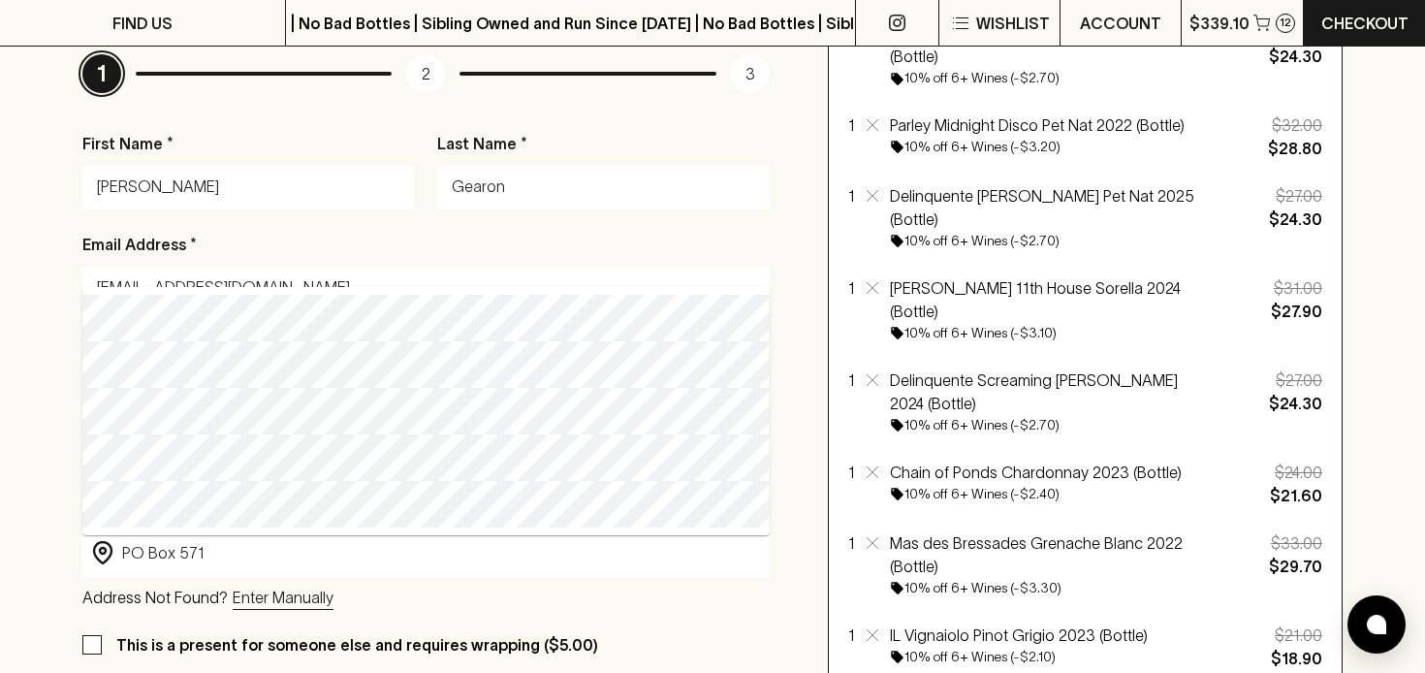
click at [276, 595] on p "Enter Manually" at bounding box center [283, 596] width 101 height 23
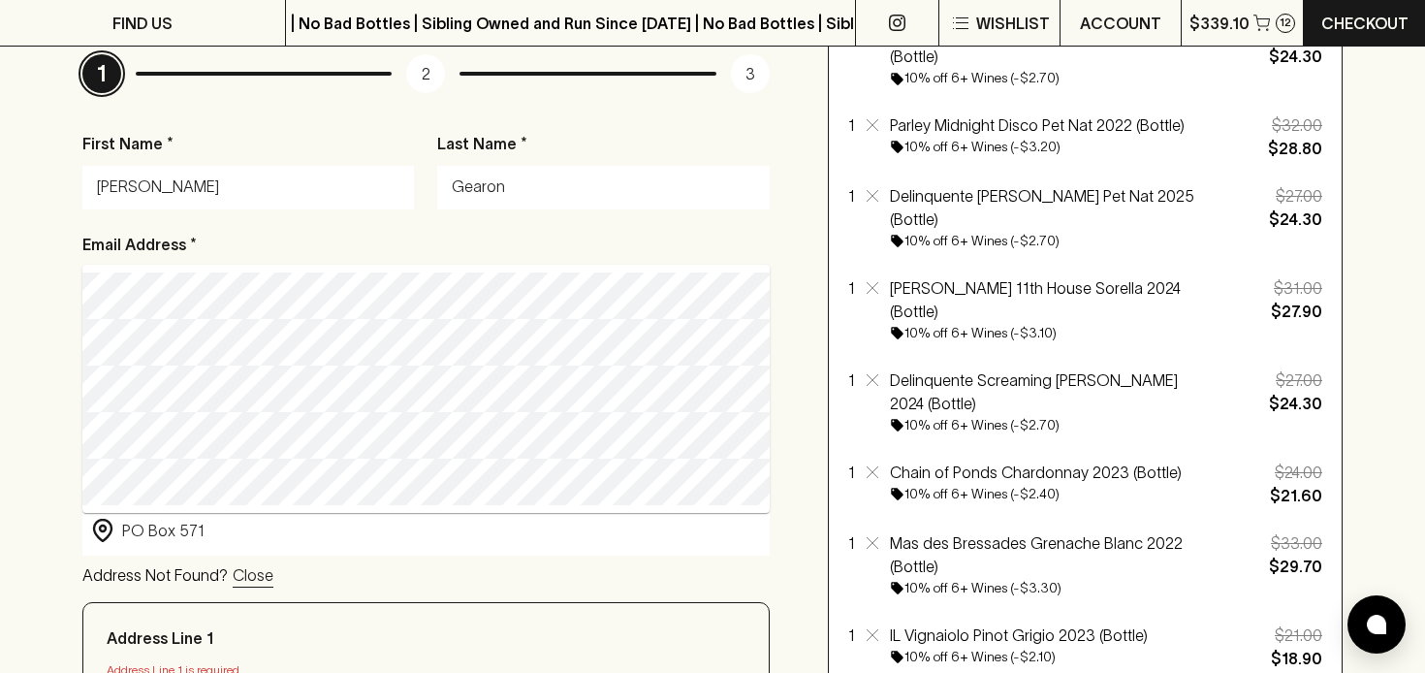
click at [245, 578] on p "Close" at bounding box center [253, 574] width 41 height 23
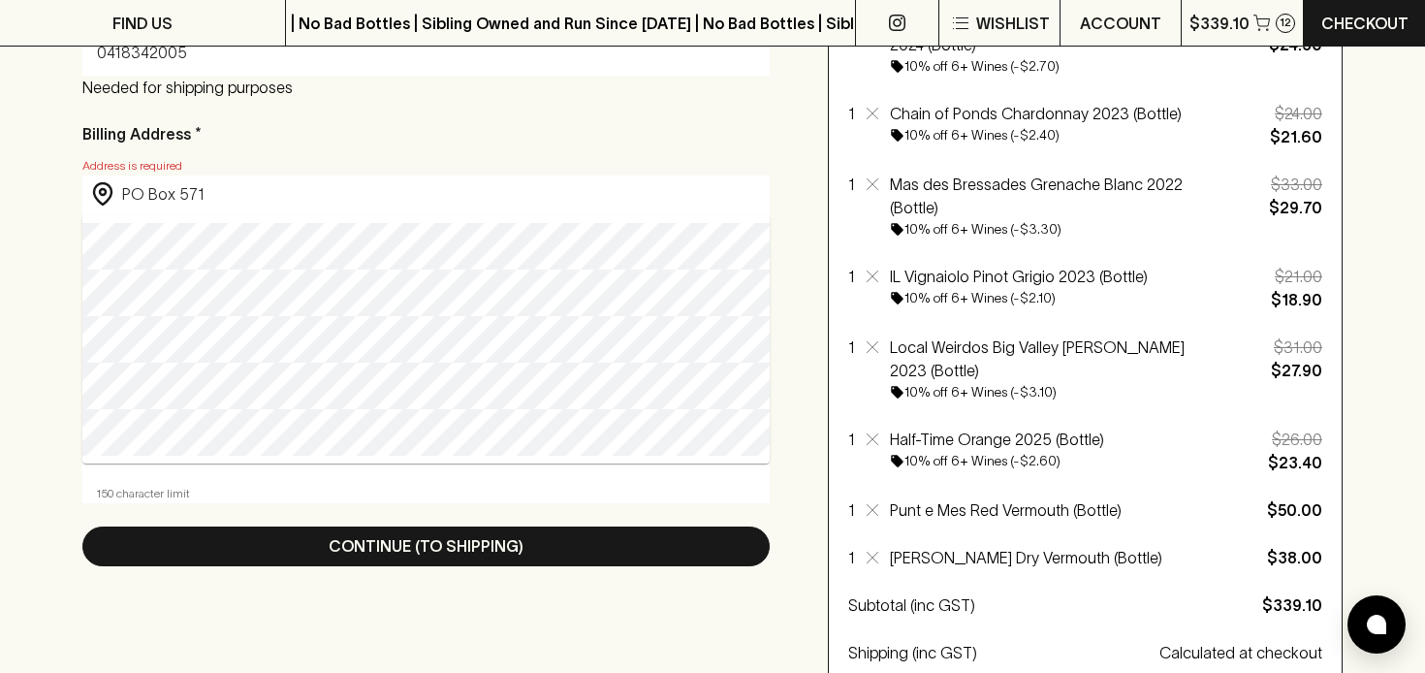
scroll to position [635, 0]
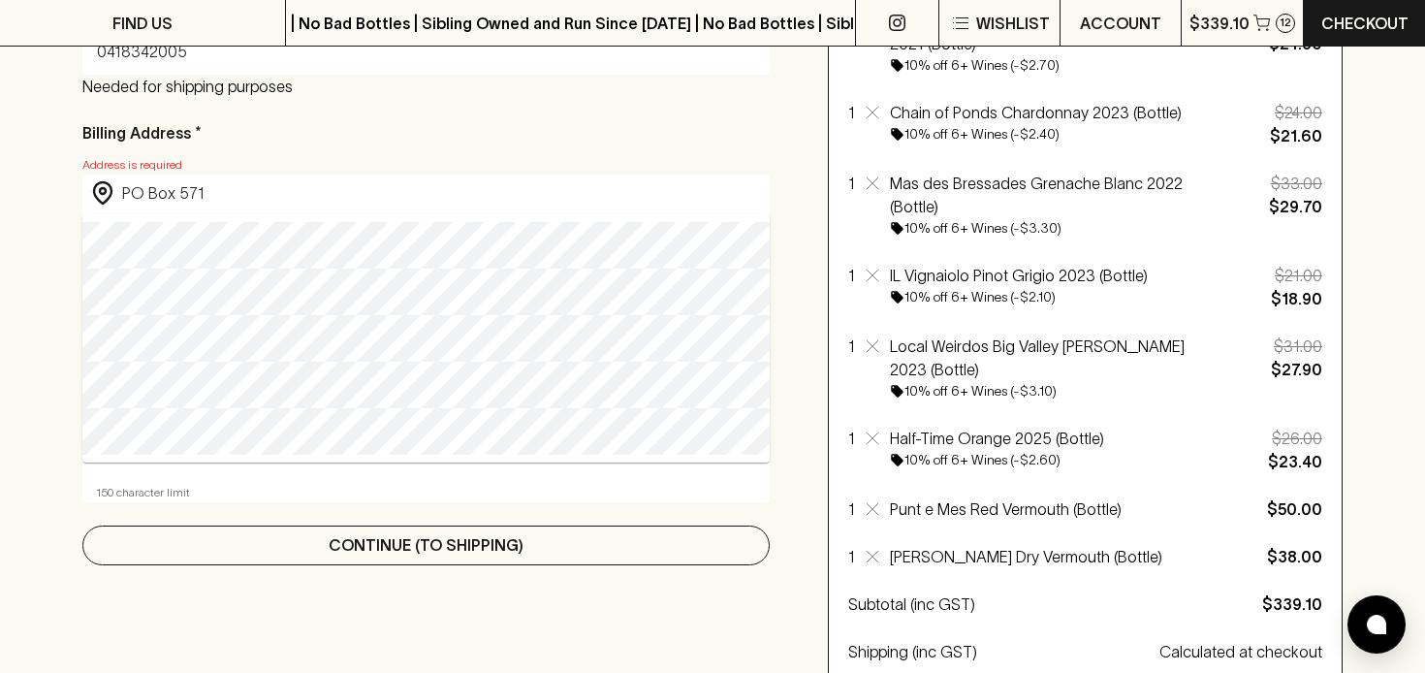
click at [301, 532] on button "Continue (To Shipping)" at bounding box center [425, 545] width 687 height 40
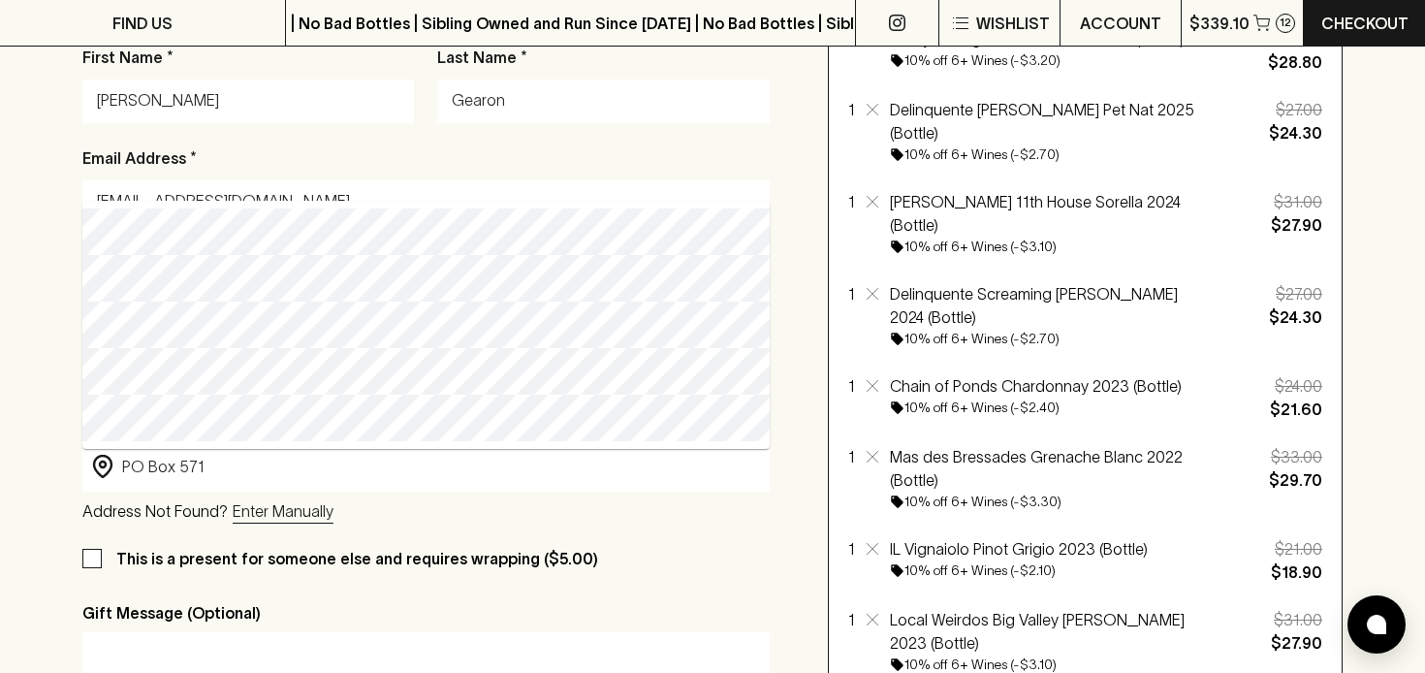
scroll to position [351, 0]
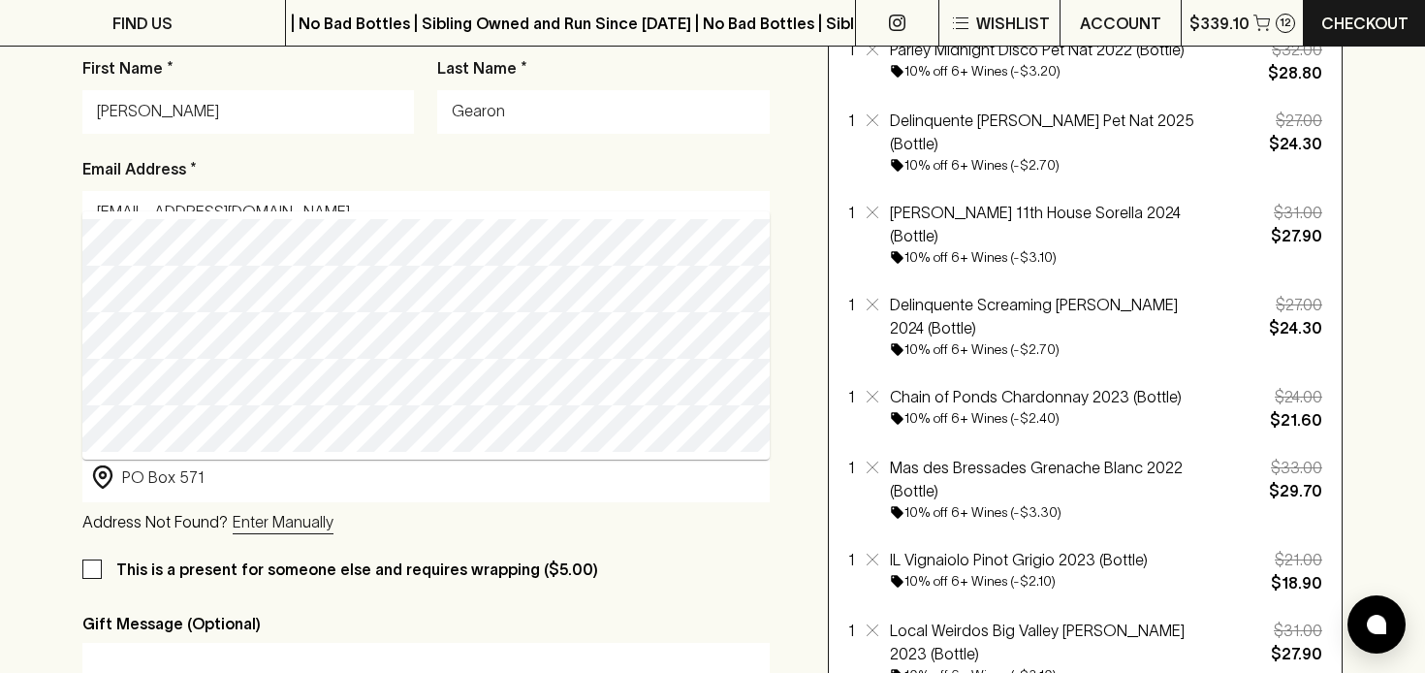
click at [223, 477] on input "PO Box 571" at bounding box center [441, 477] width 639 height 22
type input "P"
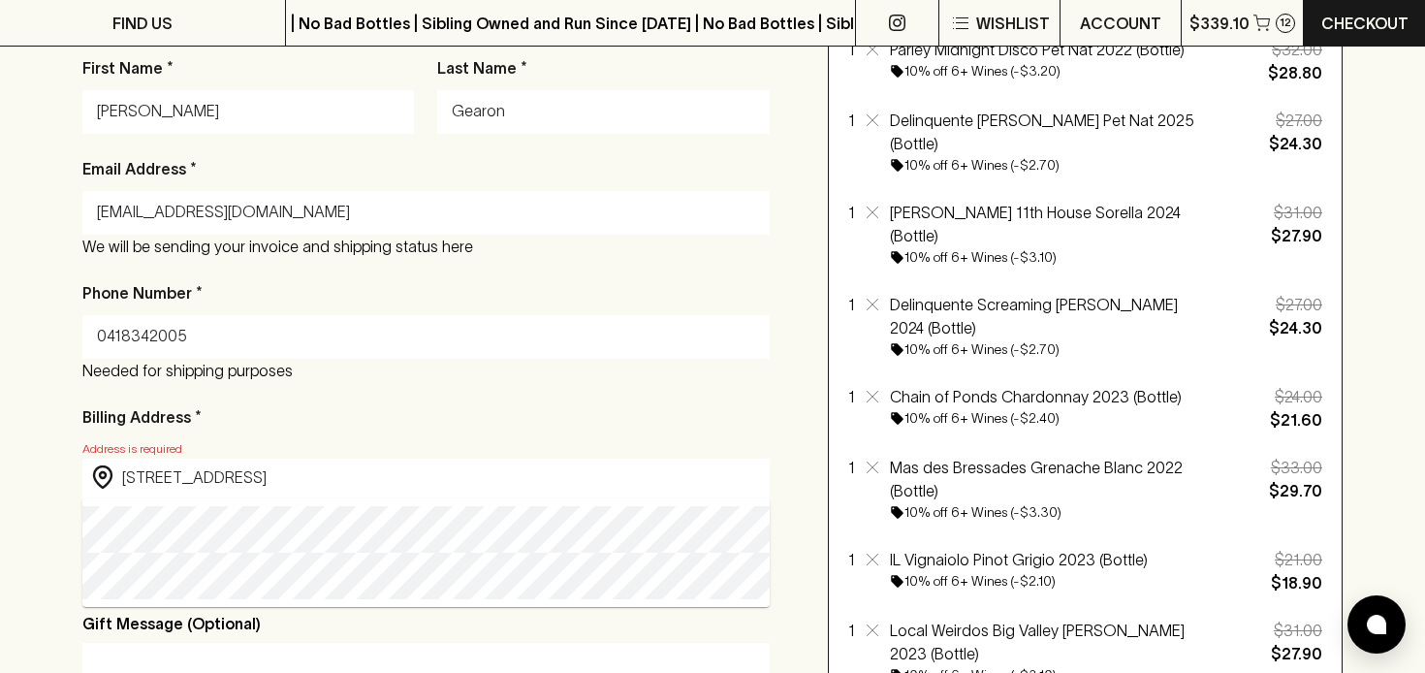
click at [395, 424] on p "Billing Address *" at bounding box center [425, 416] width 687 height 23
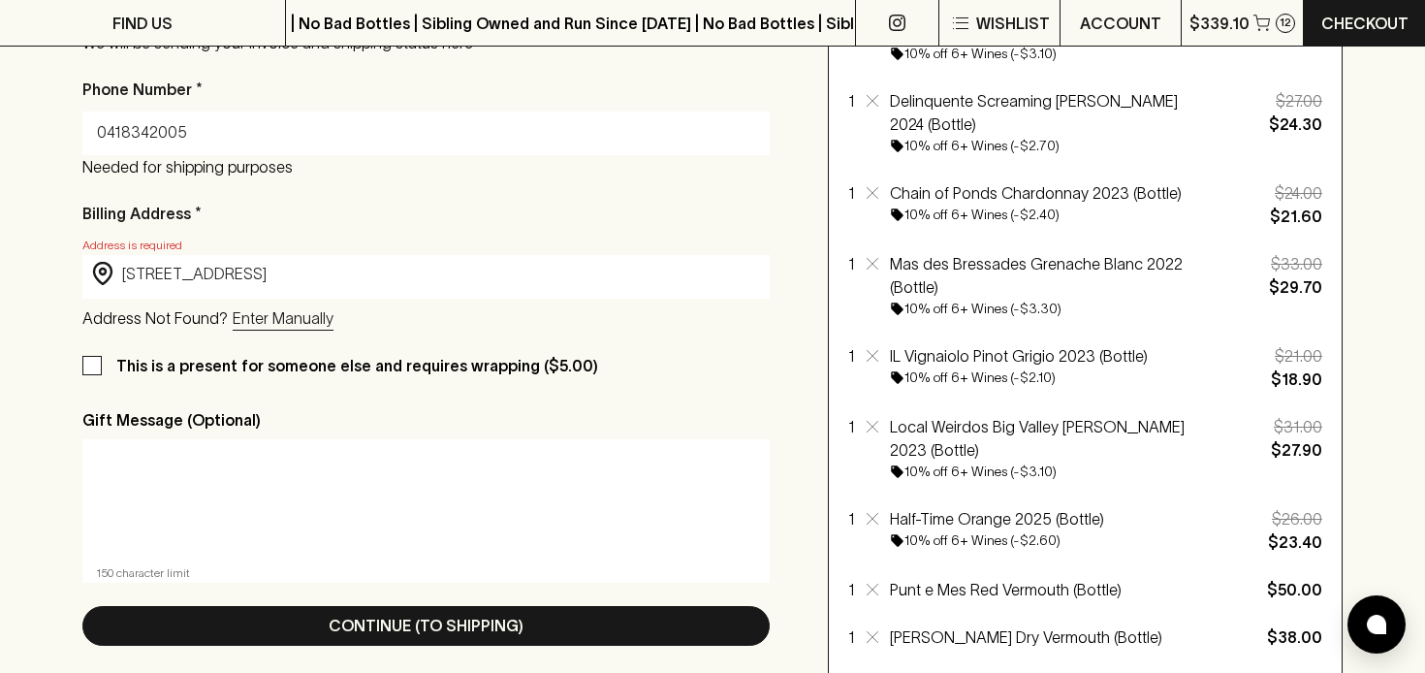
scroll to position [557, 0]
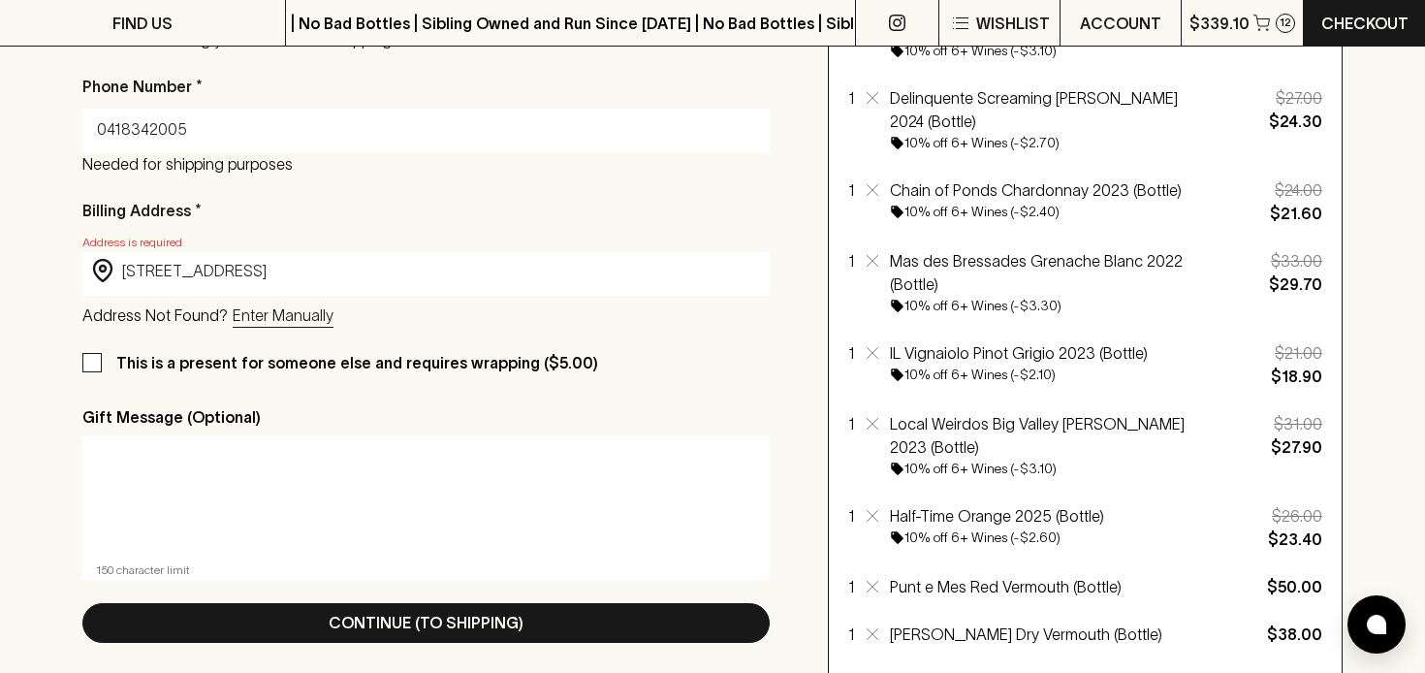
click at [395, 424] on p "Gift Message (Optional)" at bounding box center [425, 416] width 687 height 23
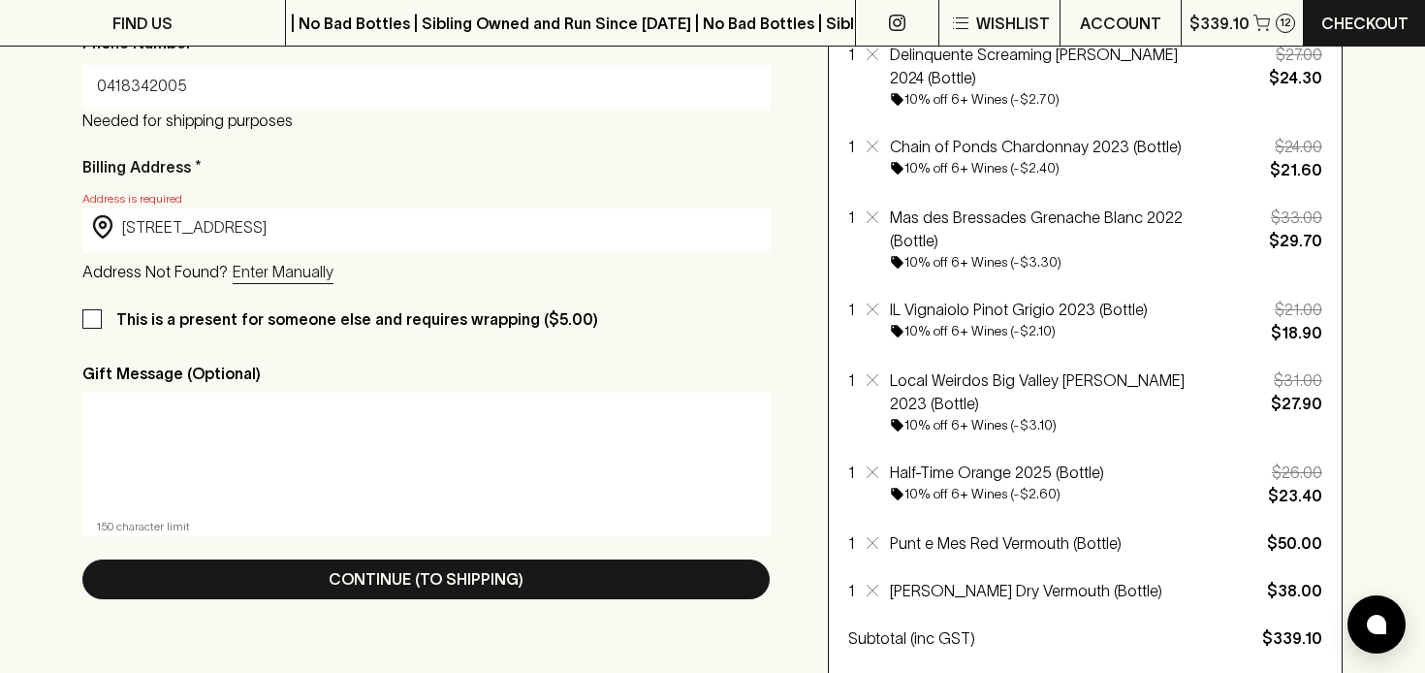
scroll to position [609, 0]
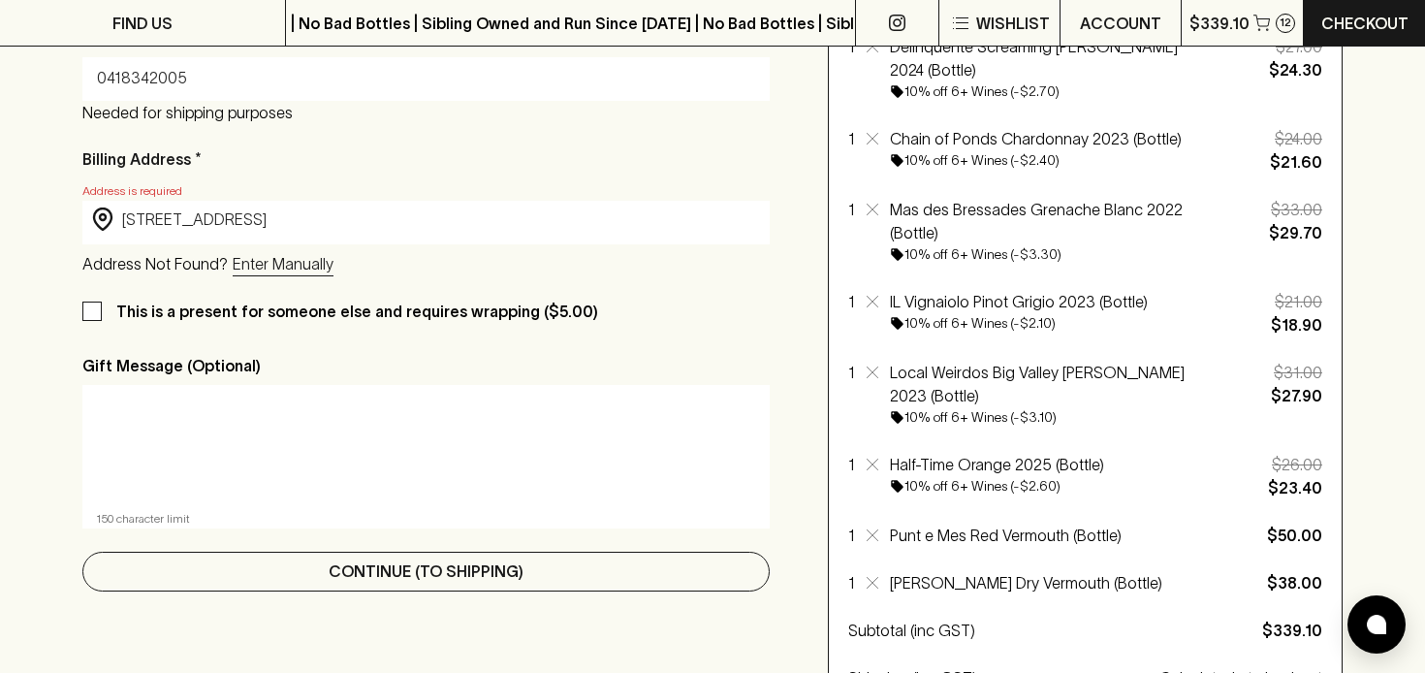
click at [403, 567] on p "Continue (To Shipping)" at bounding box center [426, 570] width 195 height 23
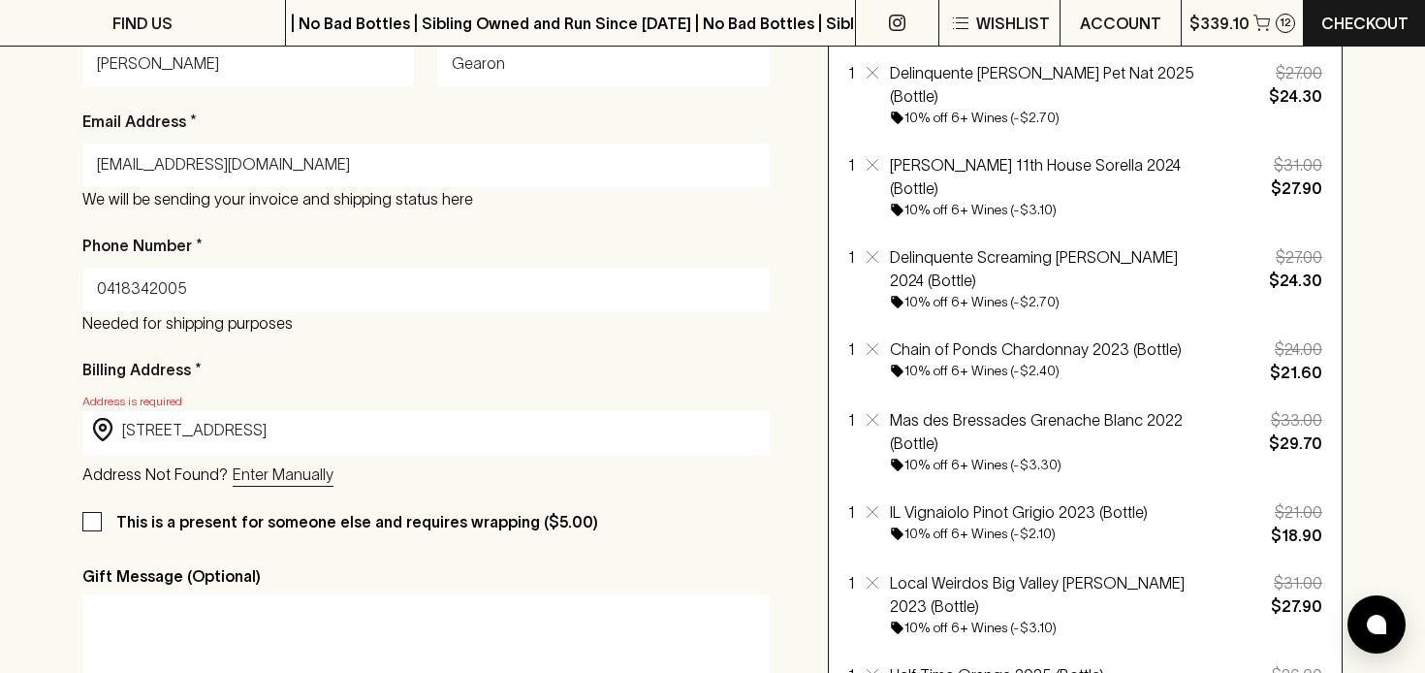
scroll to position [397, 0]
click at [266, 431] on input "[STREET_ADDRESS]" at bounding box center [441, 431] width 639 height 22
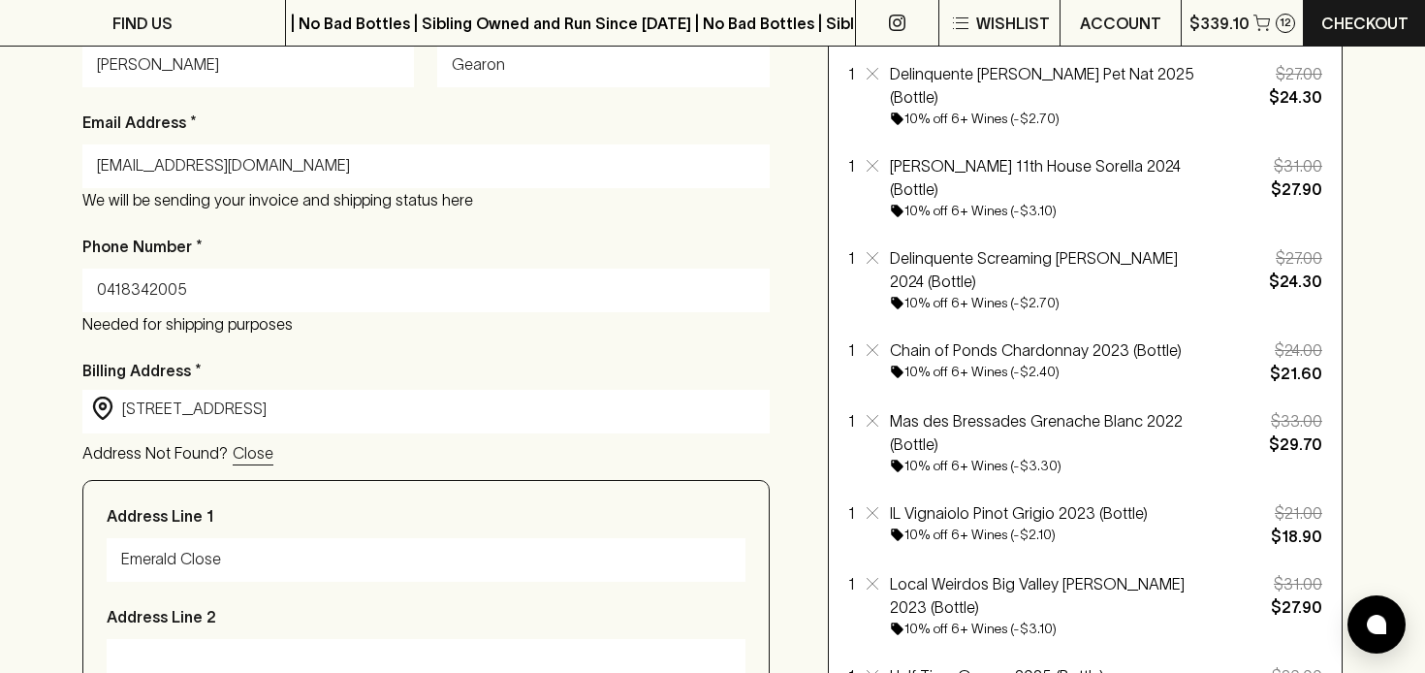
click at [248, 411] on input "[STREET_ADDRESS]" at bounding box center [441, 408] width 639 height 22
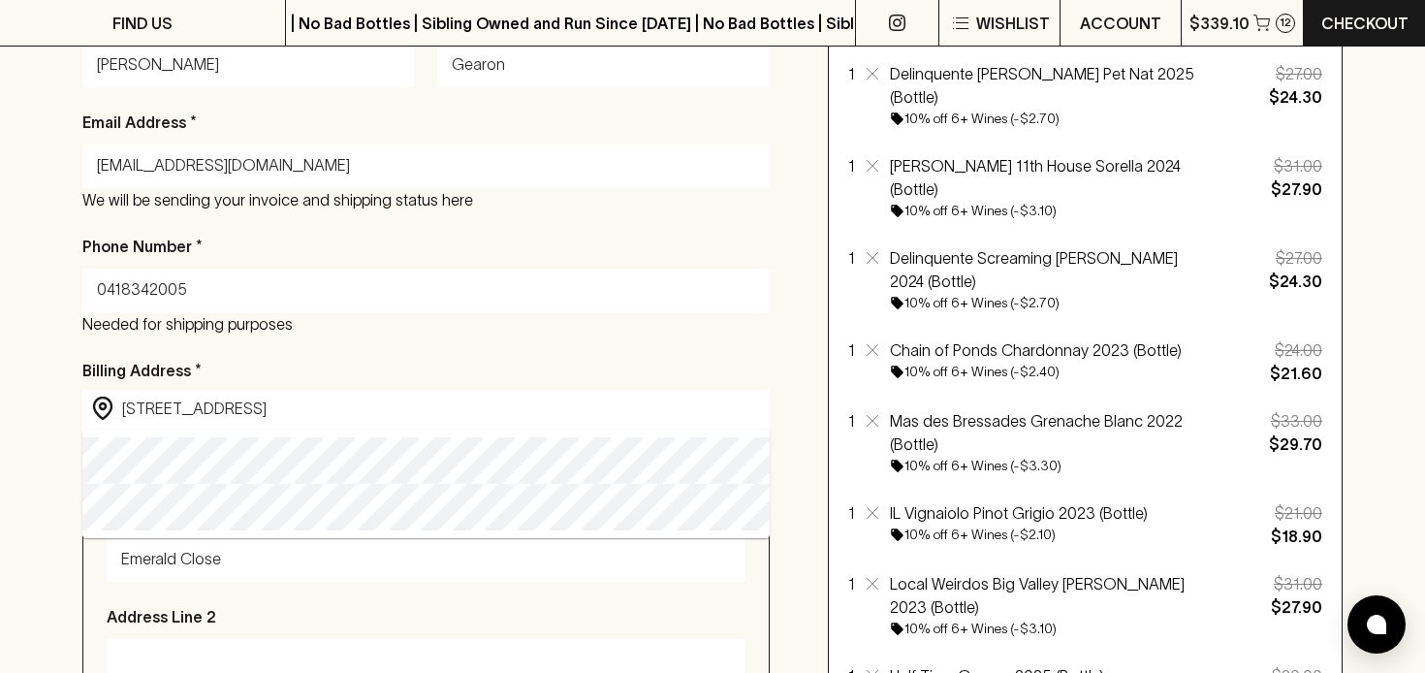
click at [265, 411] on input "[STREET_ADDRESS]" at bounding box center [441, 408] width 639 height 22
click at [436, 413] on input "[STREET_ADDRESS]" at bounding box center [441, 408] width 639 height 22
type input "[STREET_ADDRESS]"
click at [634, 372] on p "Billing Address *" at bounding box center [425, 370] width 687 height 23
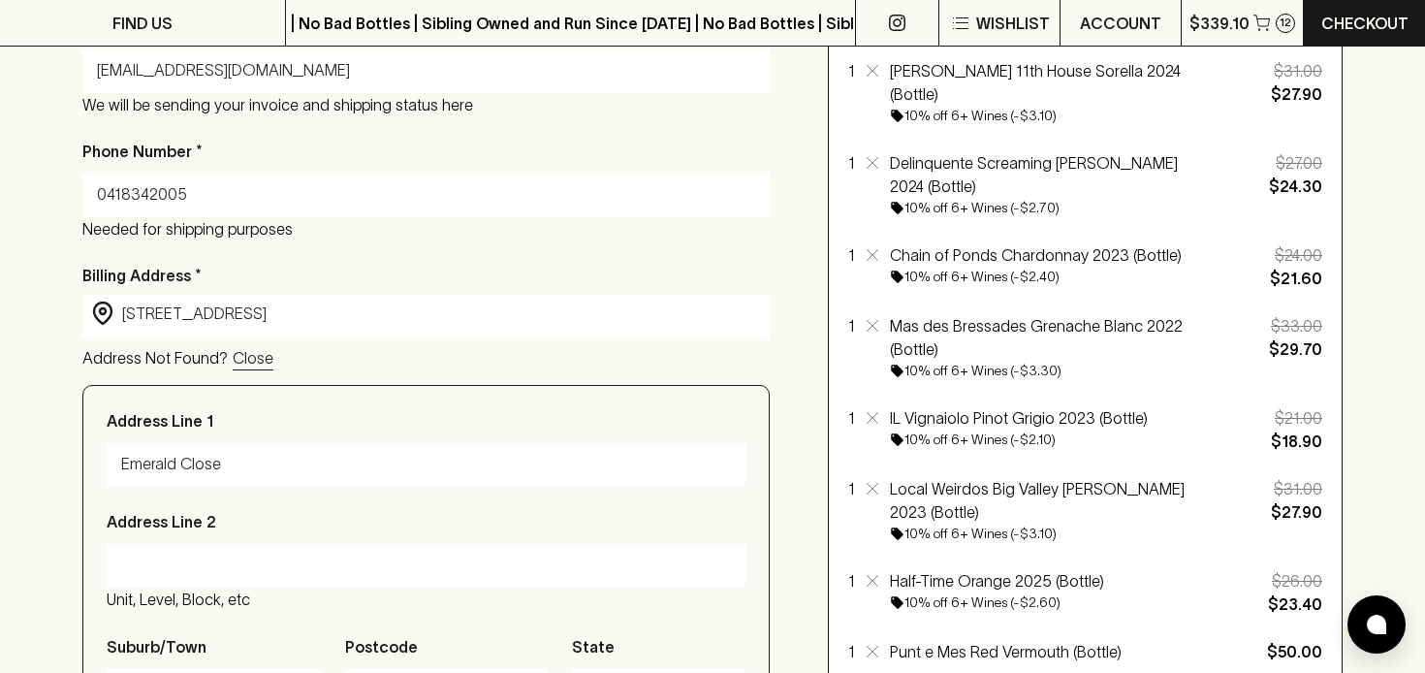
scroll to position [558, 0]
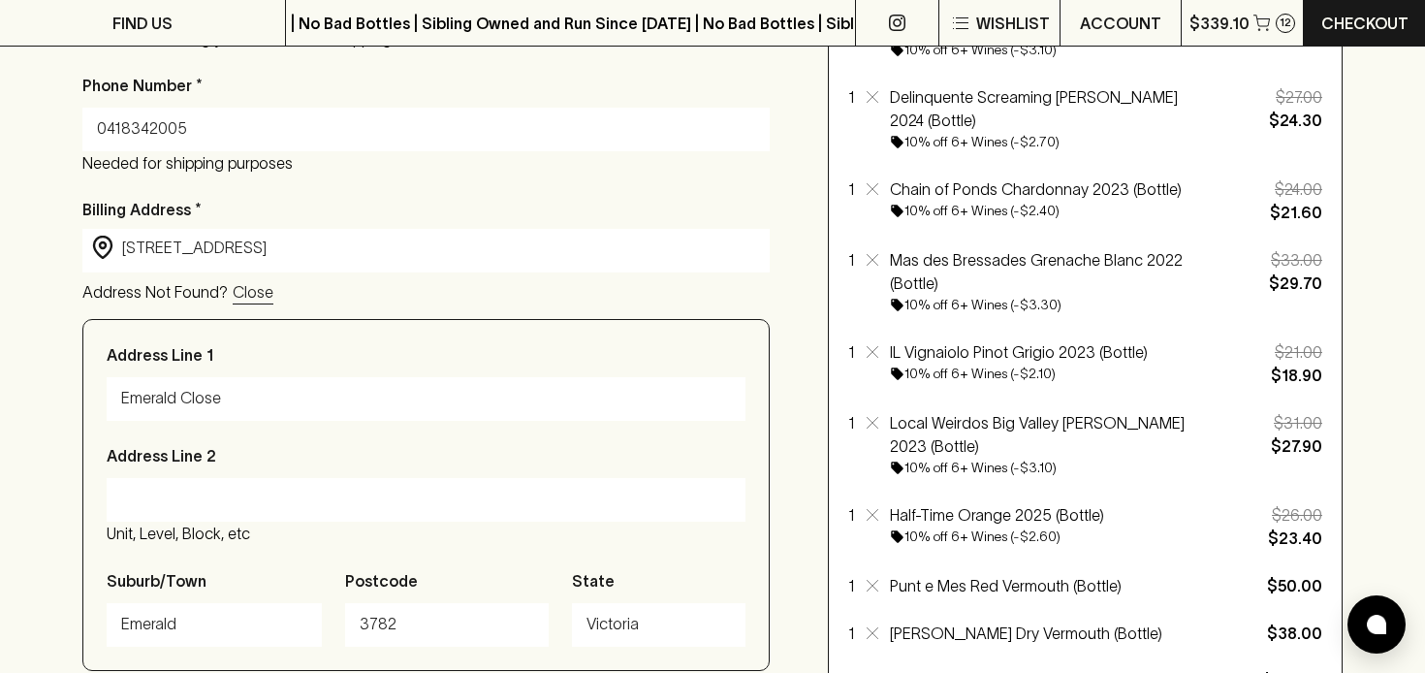
click at [268, 399] on input "Emerald Close" at bounding box center [426, 398] width 610 height 31
type input "E"
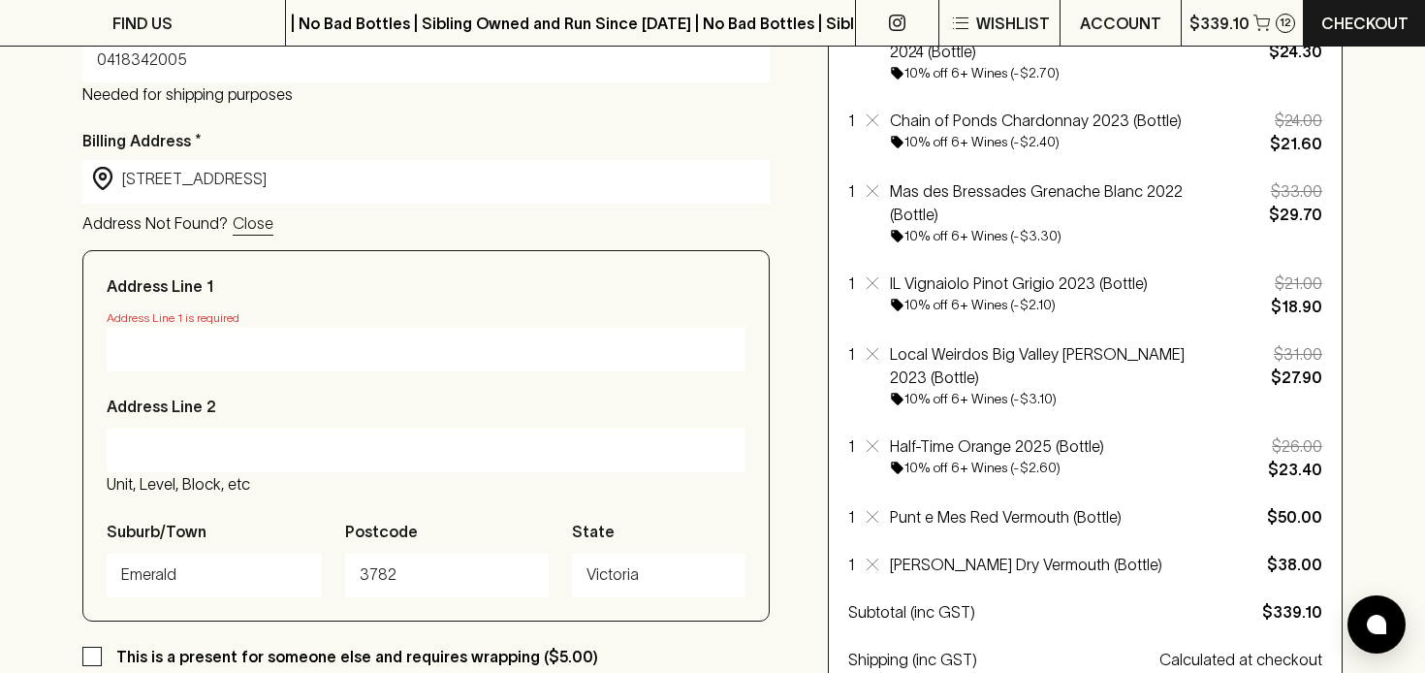
scroll to position [623, 0]
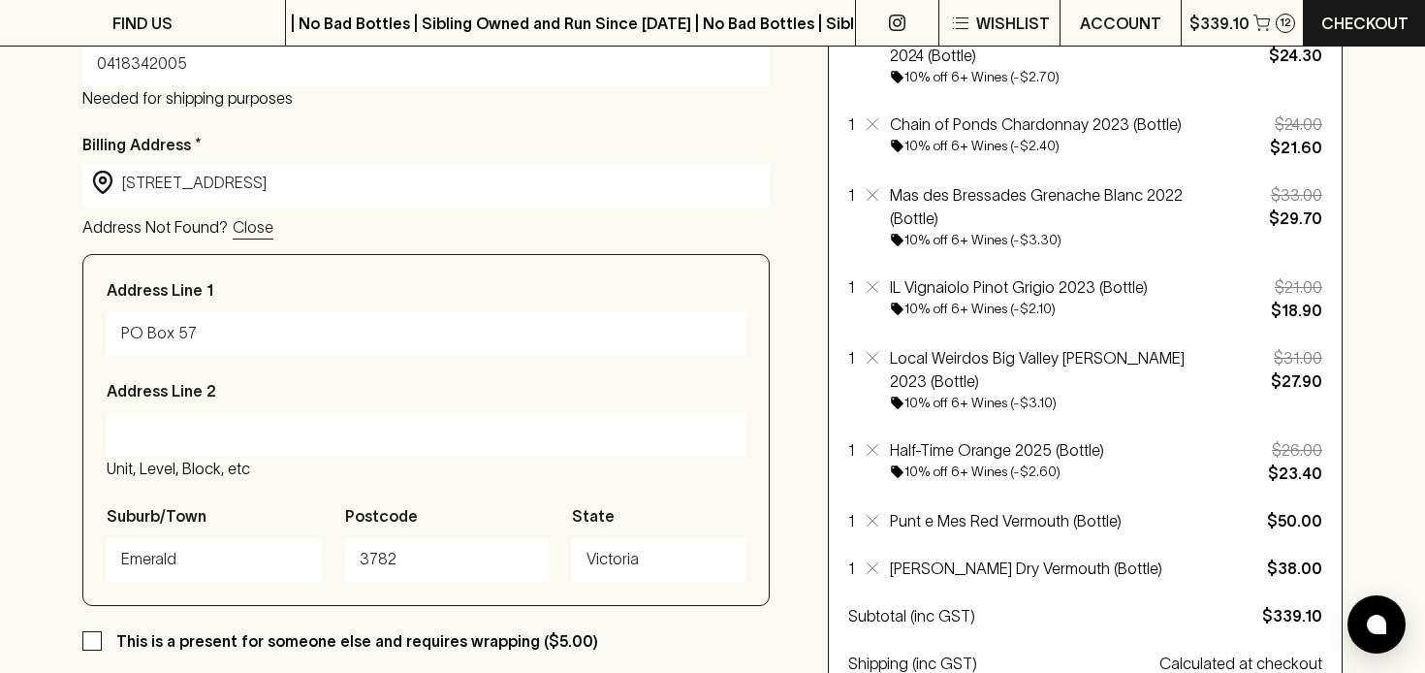
type input "PO Box 571"
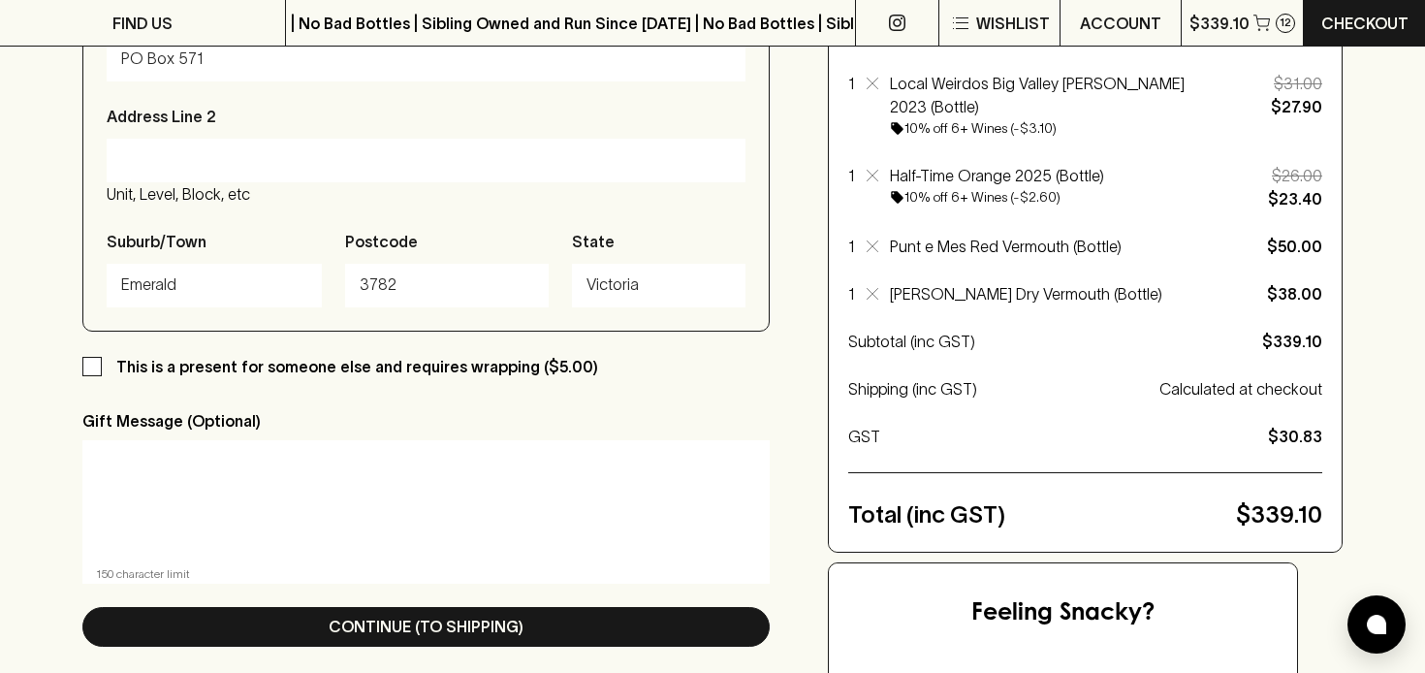
scroll to position [966, 0]
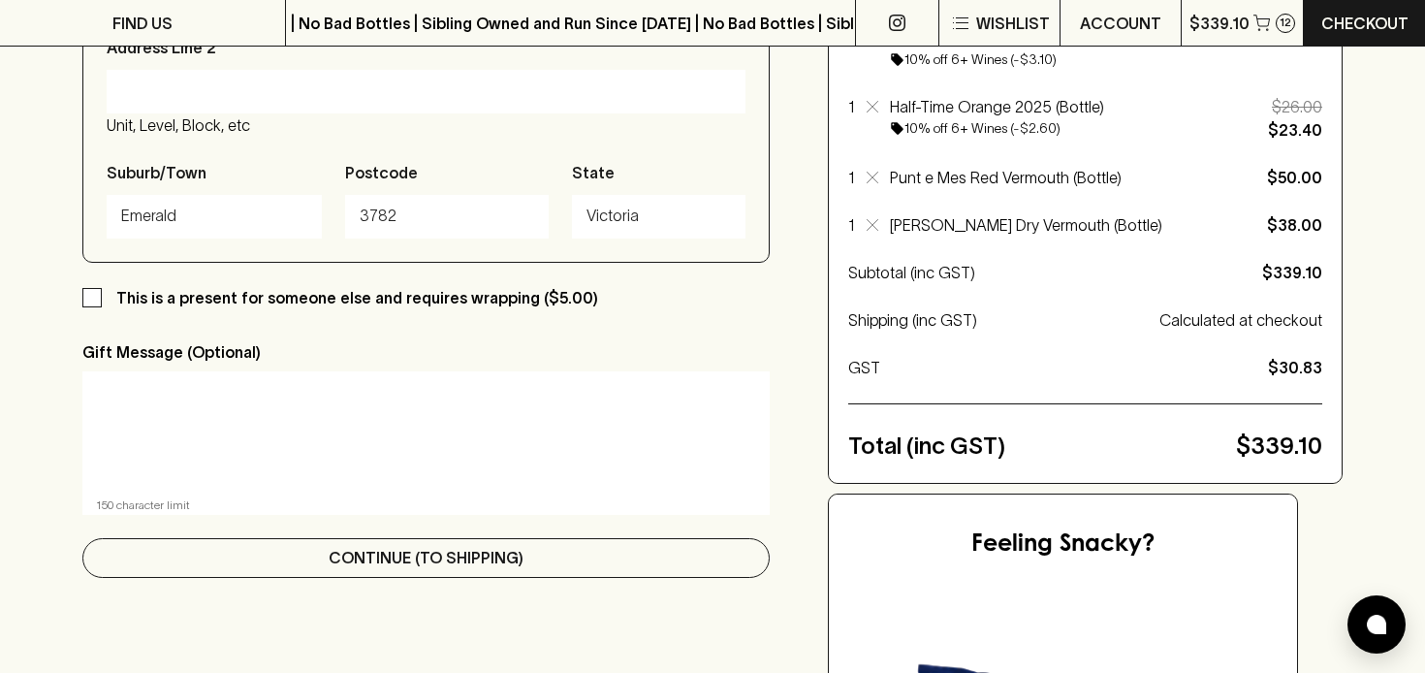
click at [398, 554] on p "Continue (To Shipping)" at bounding box center [426, 557] width 195 height 23
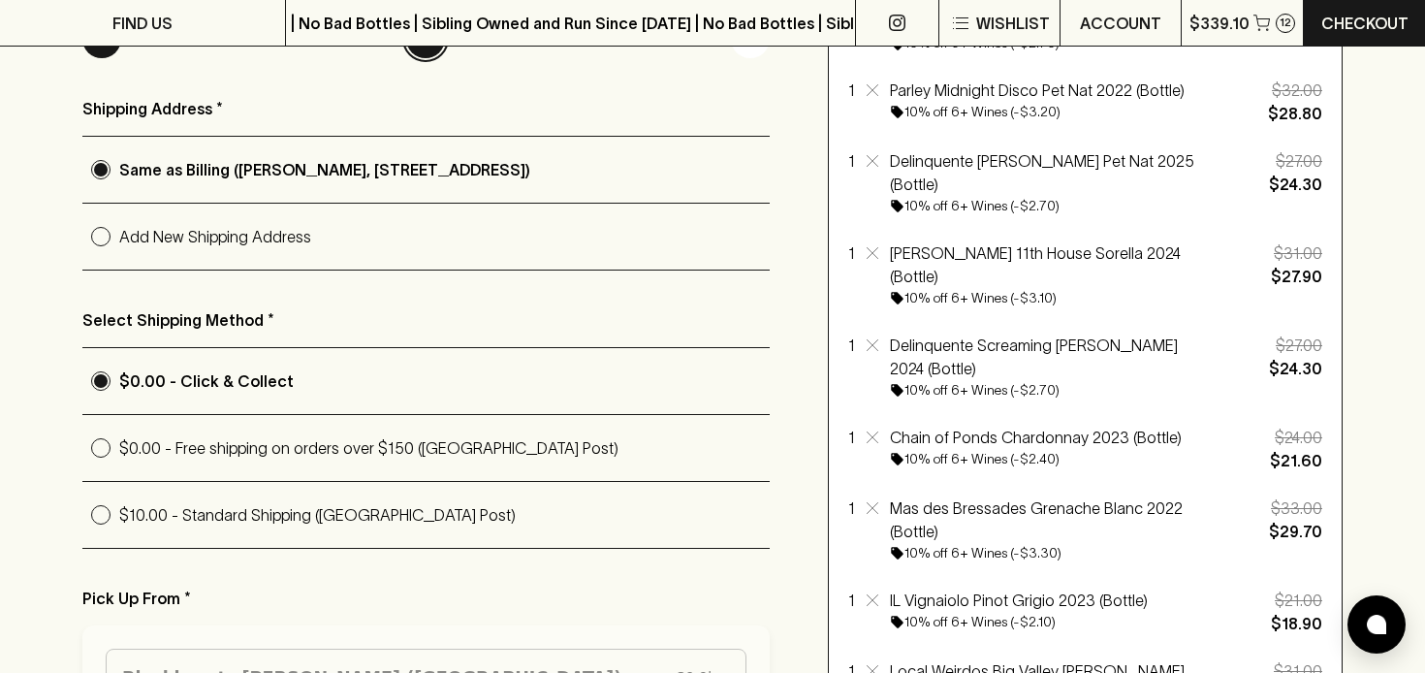
scroll to position [311, 0]
click at [102, 445] on input "$0.00 - Free shipping on orders over $150 ([GEOGRAPHIC_DATA] Post)" at bounding box center [100, 446] width 37 height 37
radio input "true"
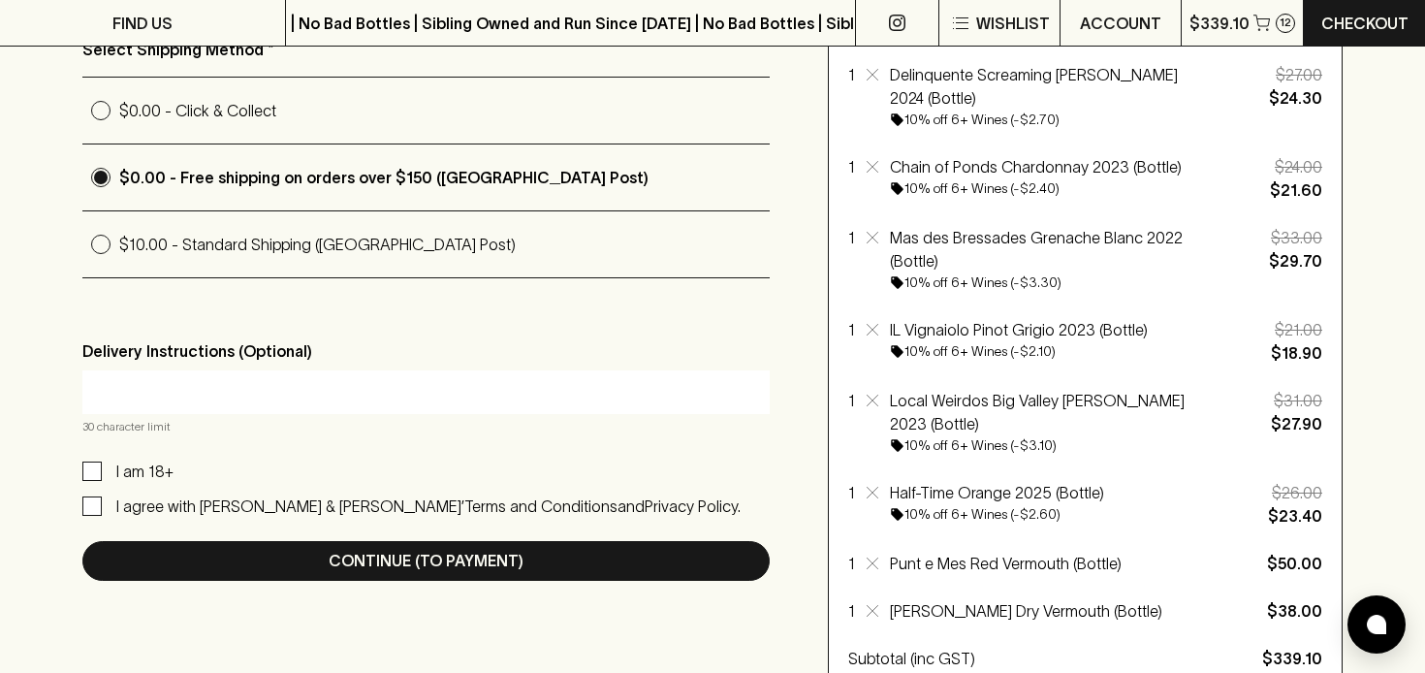
scroll to position [590, 0]
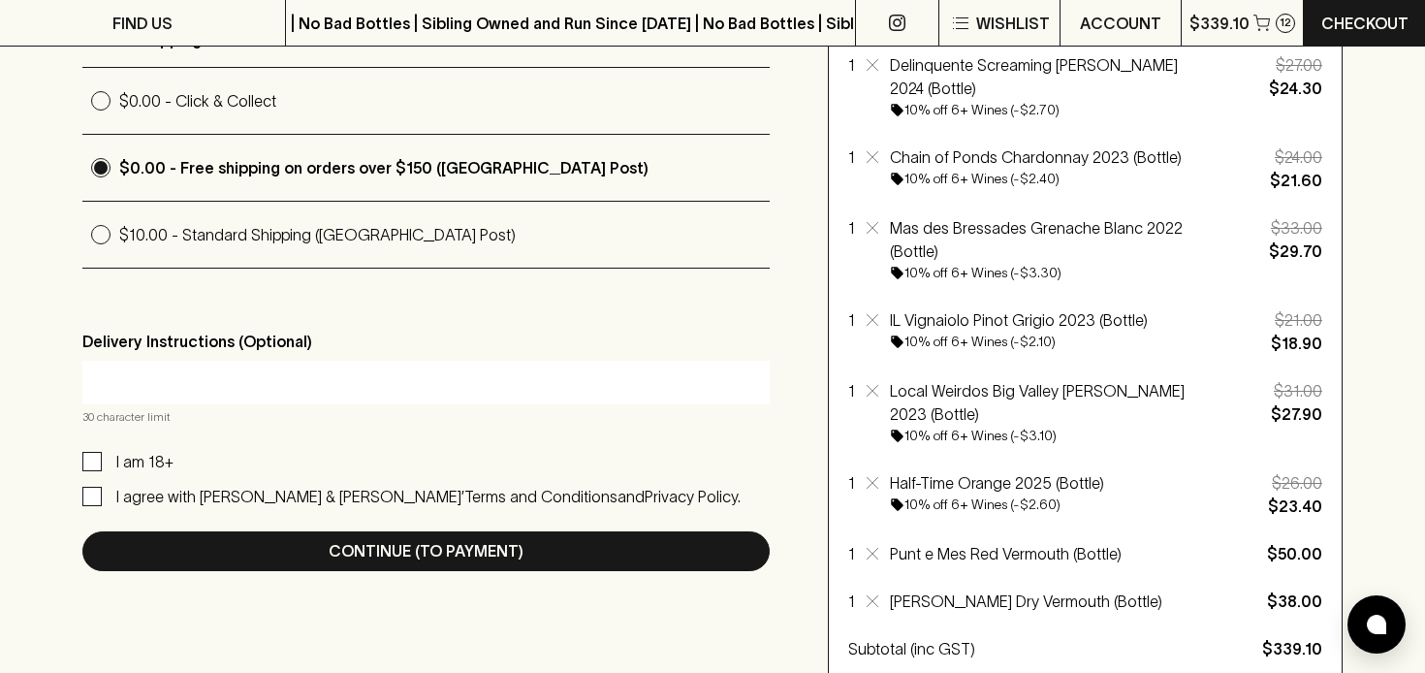
click at [87, 455] on input "I am 18+" at bounding box center [91, 461] width 19 height 19
checkbox input "true"
click at [88, 489] on input "I agree with [PERSON_NAME] & [PERSON_NAME]’ Terms and Conditions and Privacy Po…" at bounding box center [91, 496] width 19 height 19
checkbox input "true"
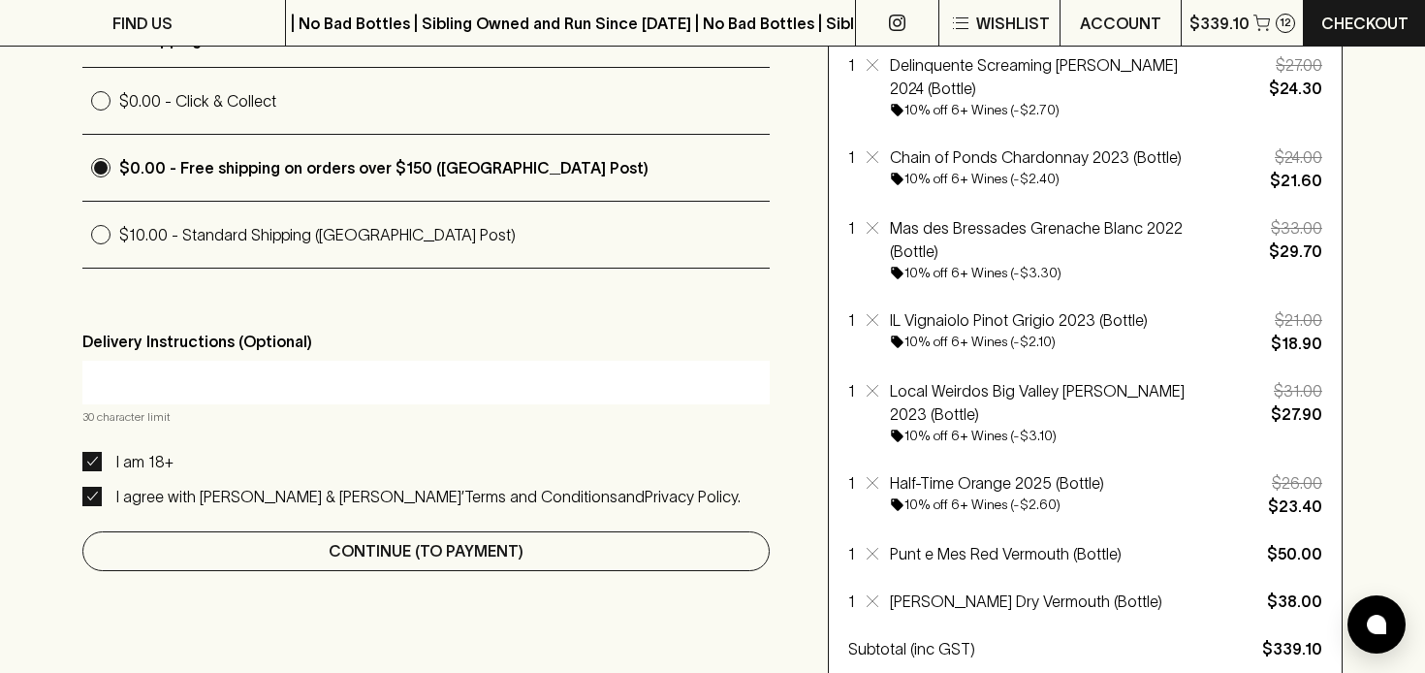
click at [315, 551] on button "Continue (To Payment)" at bounding box center [425, 551] width 687 height 40
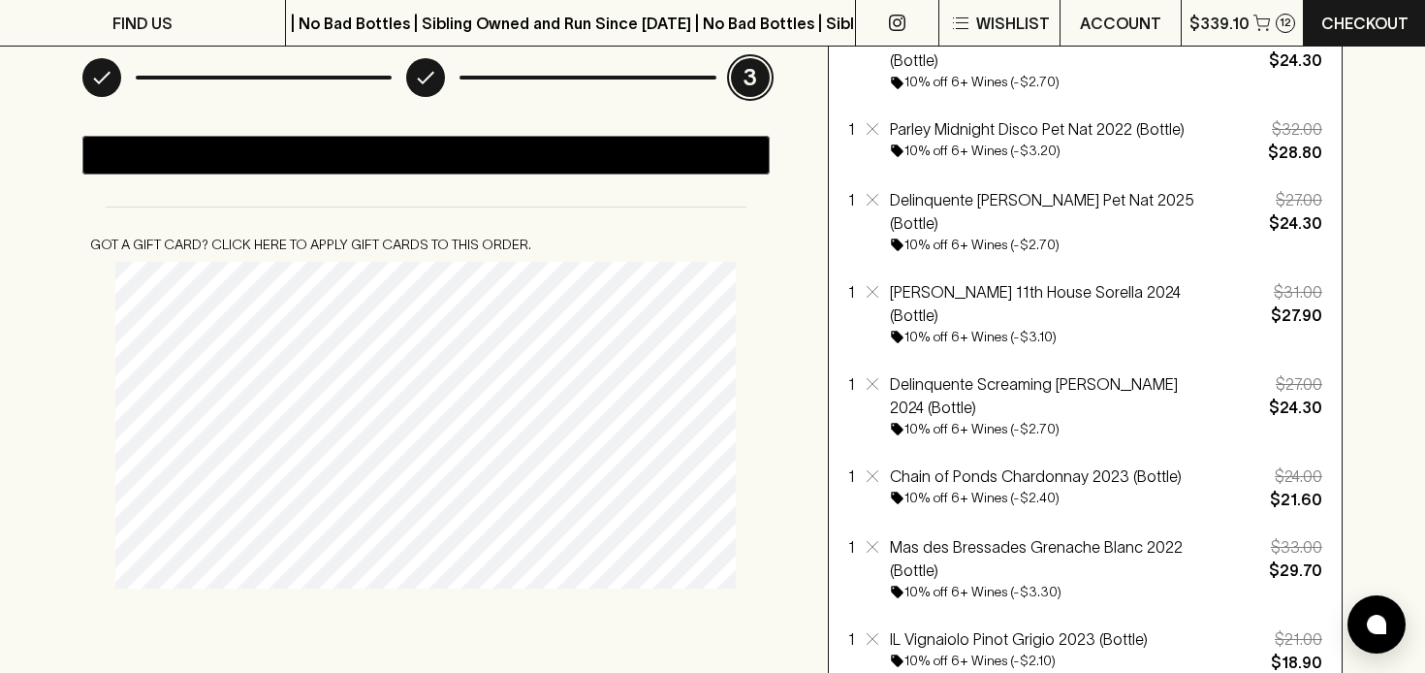
scroll to position [266, 0]
